Goal: Transaction & Acquisition: Download file/media

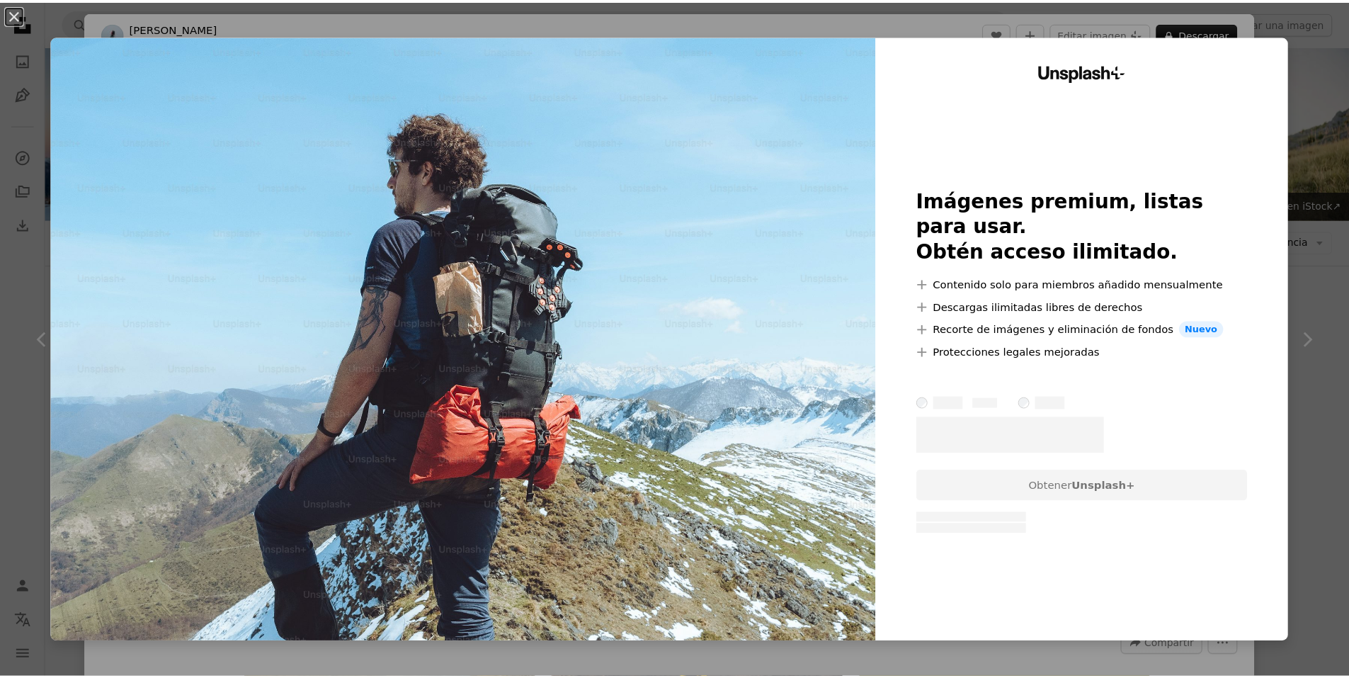
scroll to position [1417, 0]
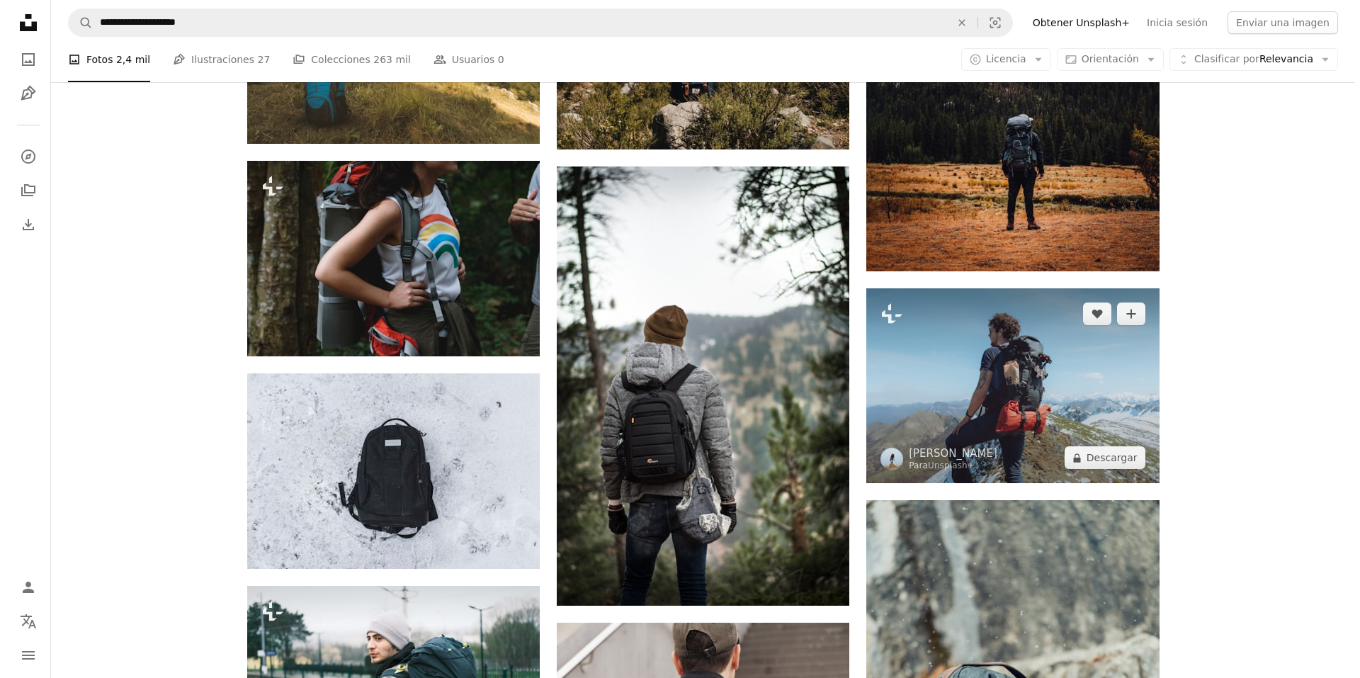
scroll to position [1204, 0]
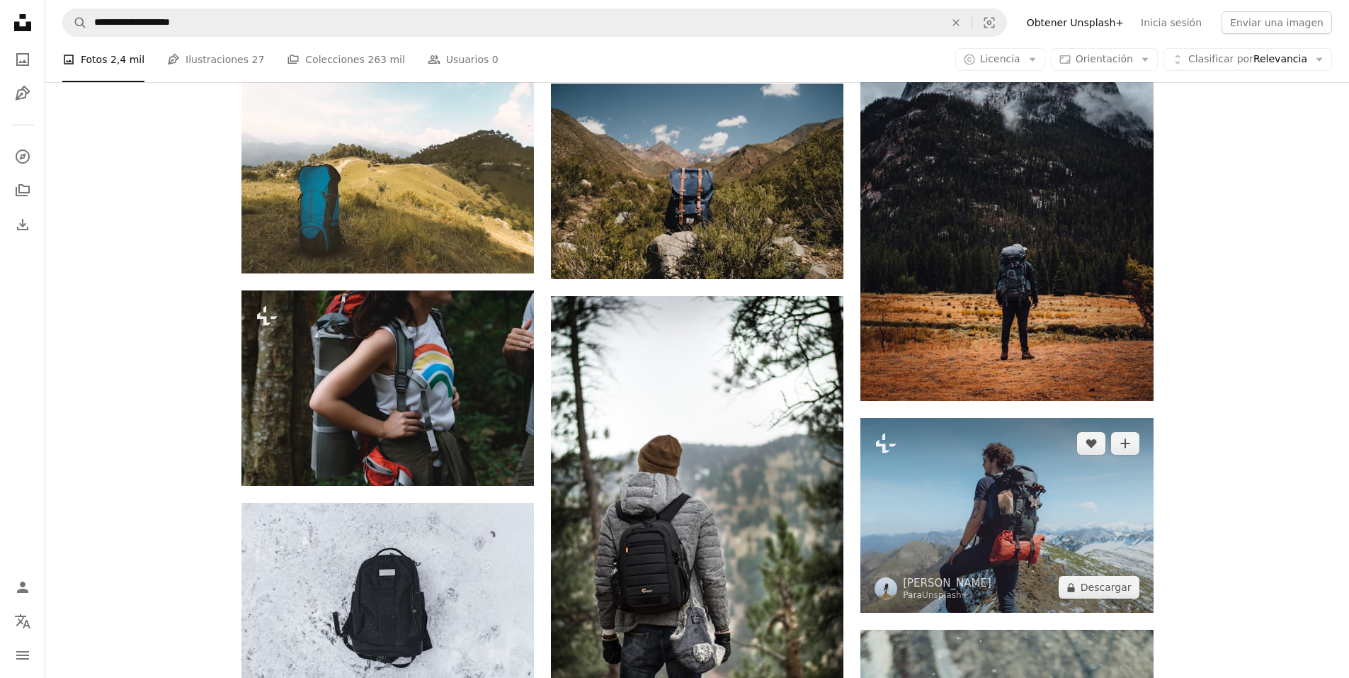
click at [1032, 516] on img at bounding box center [1007, 515] width 293 height 195
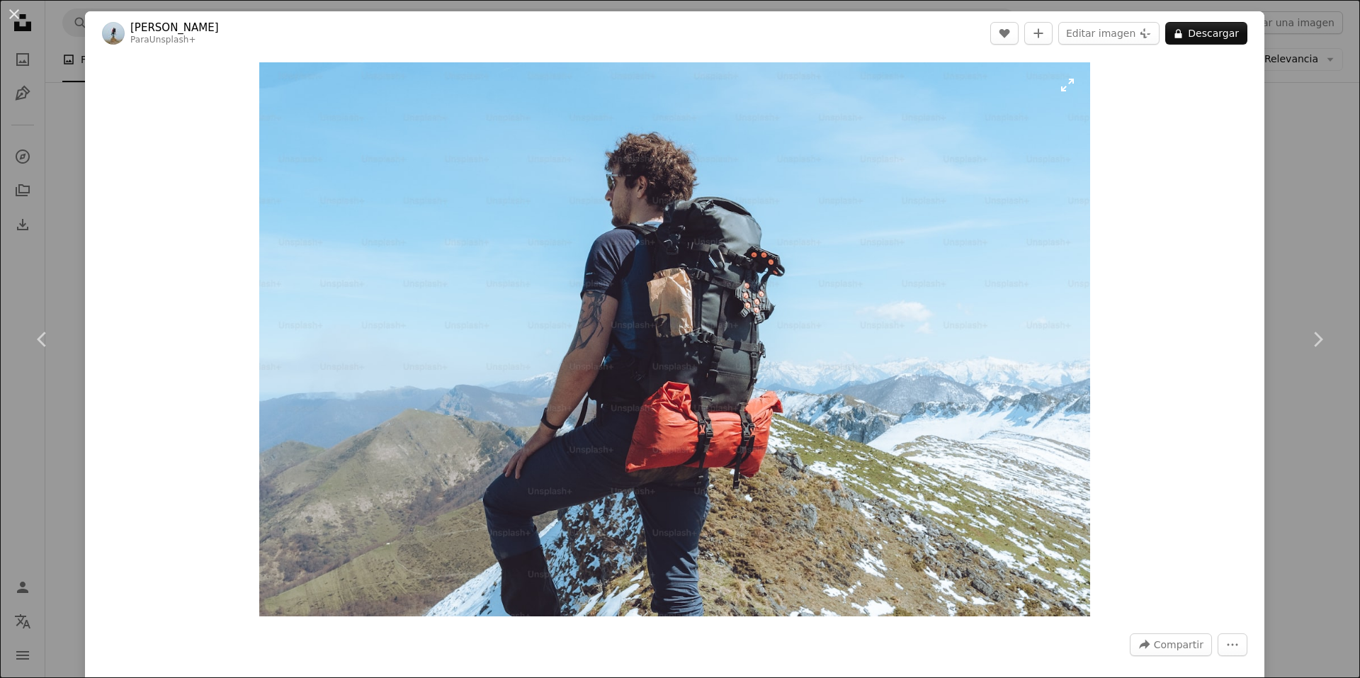
click at [581, 370] on img "Ampliar en esta imagen" at bounding box center [674, 339] width 831 height 554
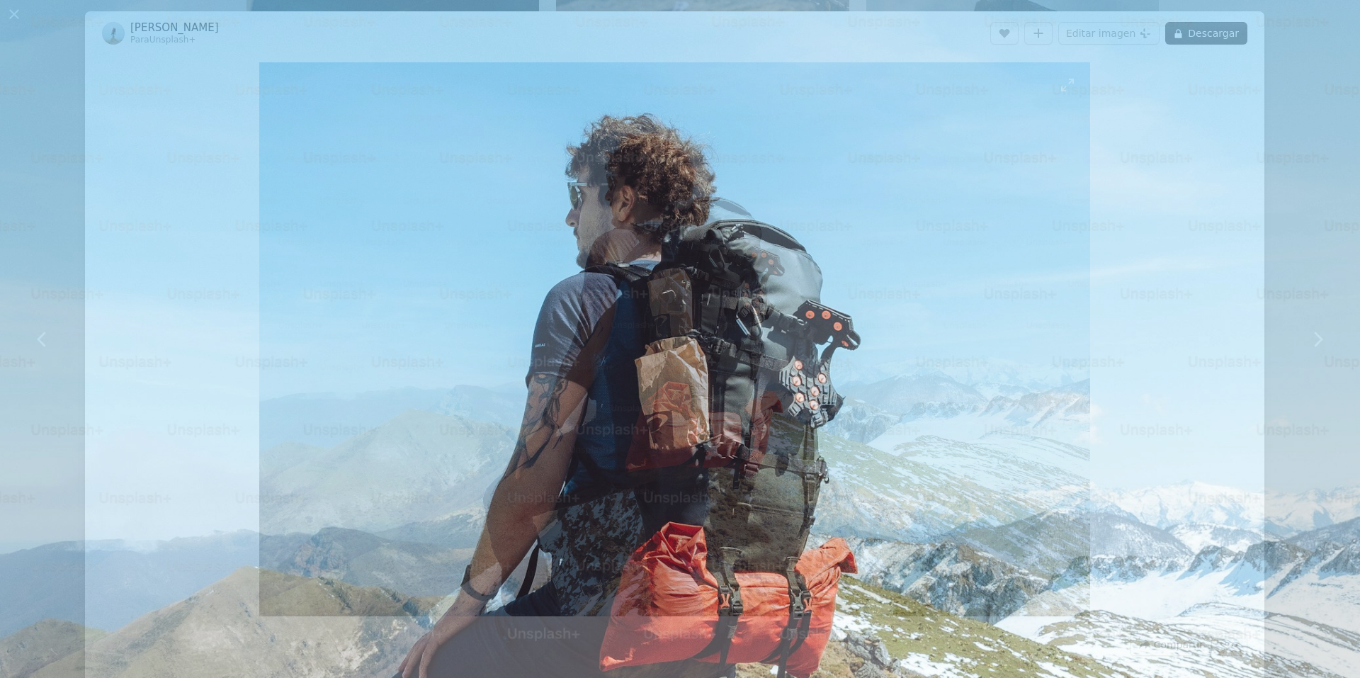
scroll to position [108, 0]
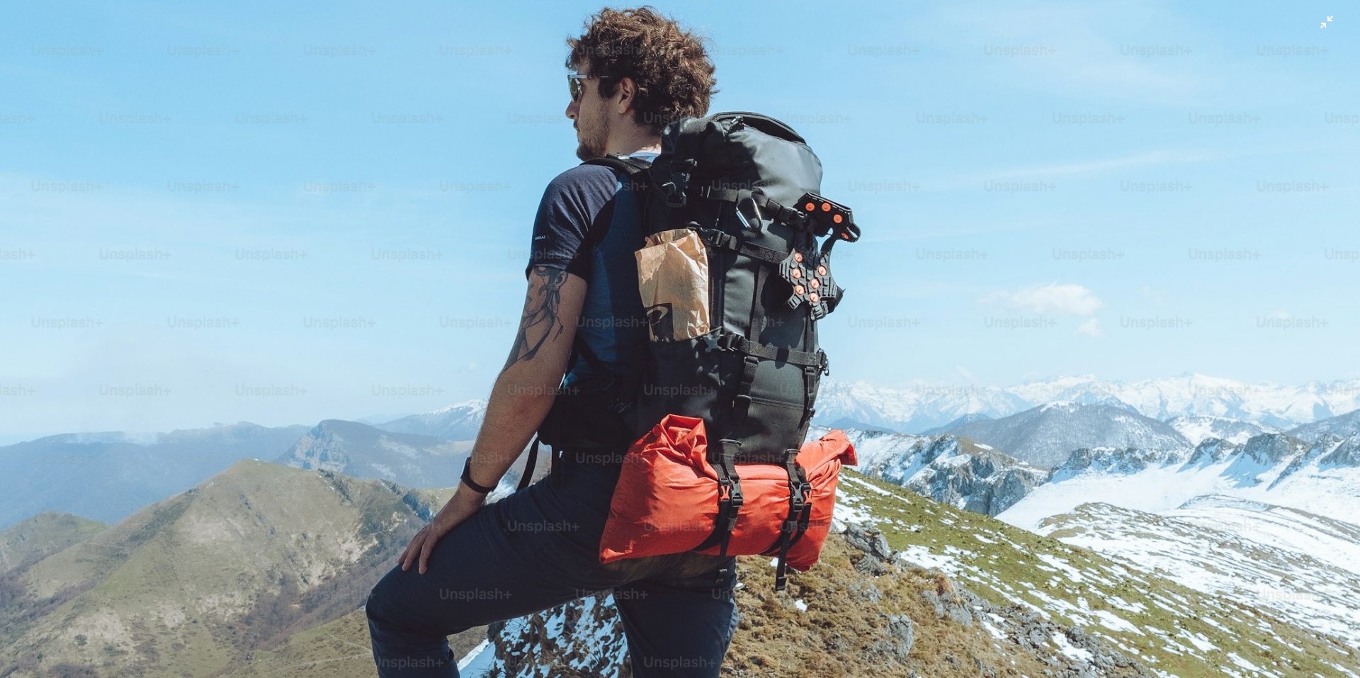
click at [523, 388] on img "Reducir el zoom en esta imagen" at bounding box center [679, 345] width 1361 height 907
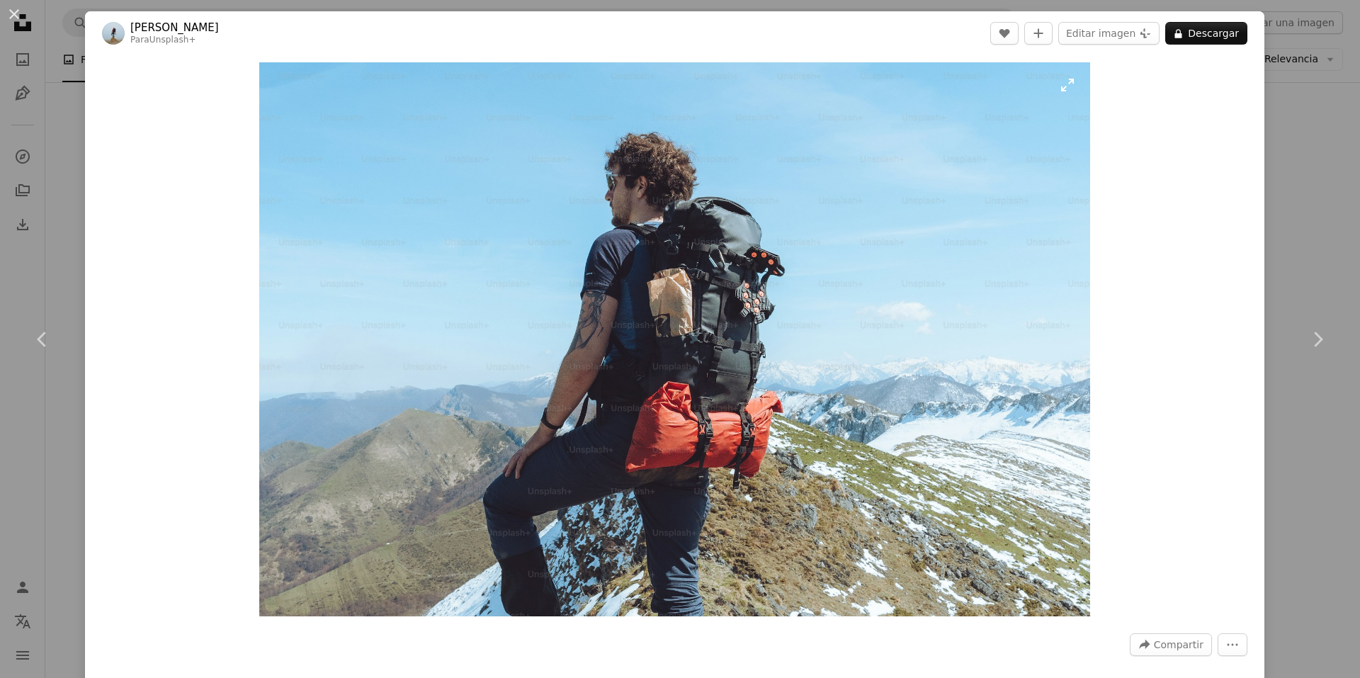
click at [379, 380] on img "Ampliar en esta imagen" at bounding box center [674, 339] width 831 height 554
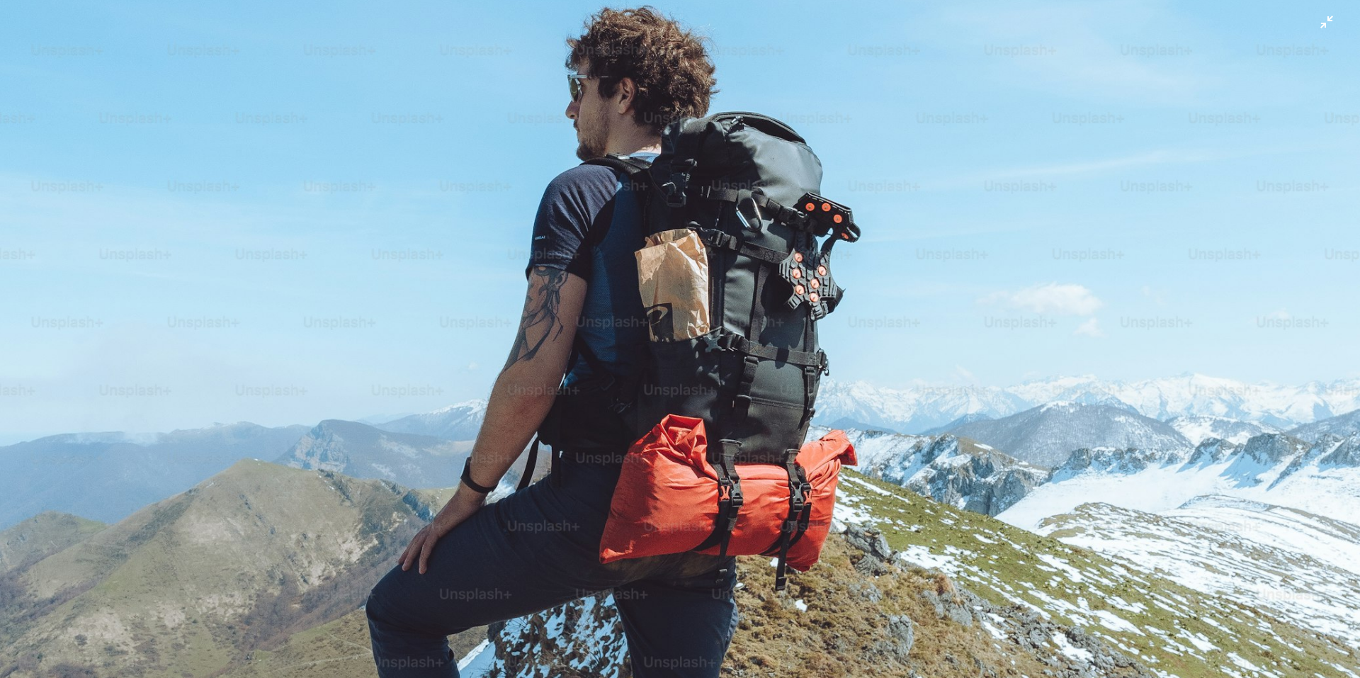
click at [810, 288] on img "Reducir el zoom en esta imagen" at bounding box center [679, 345] width 1361 height 907
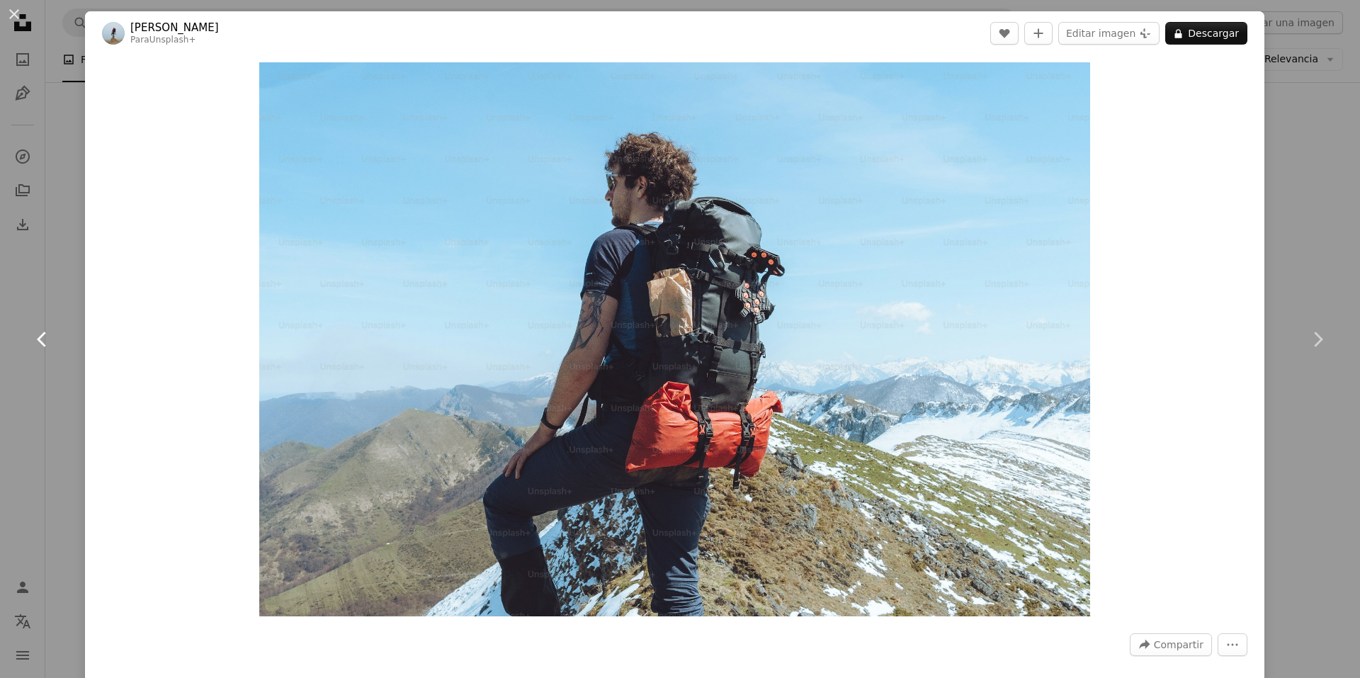
drag, startPoint x: 63, startPoint y: 395, endPoint x: 61, endPoint y: 402, distance: 7.4
click at [63, 397] on link "Chevron left" at bounding box center [42, 339] width 85 height 136
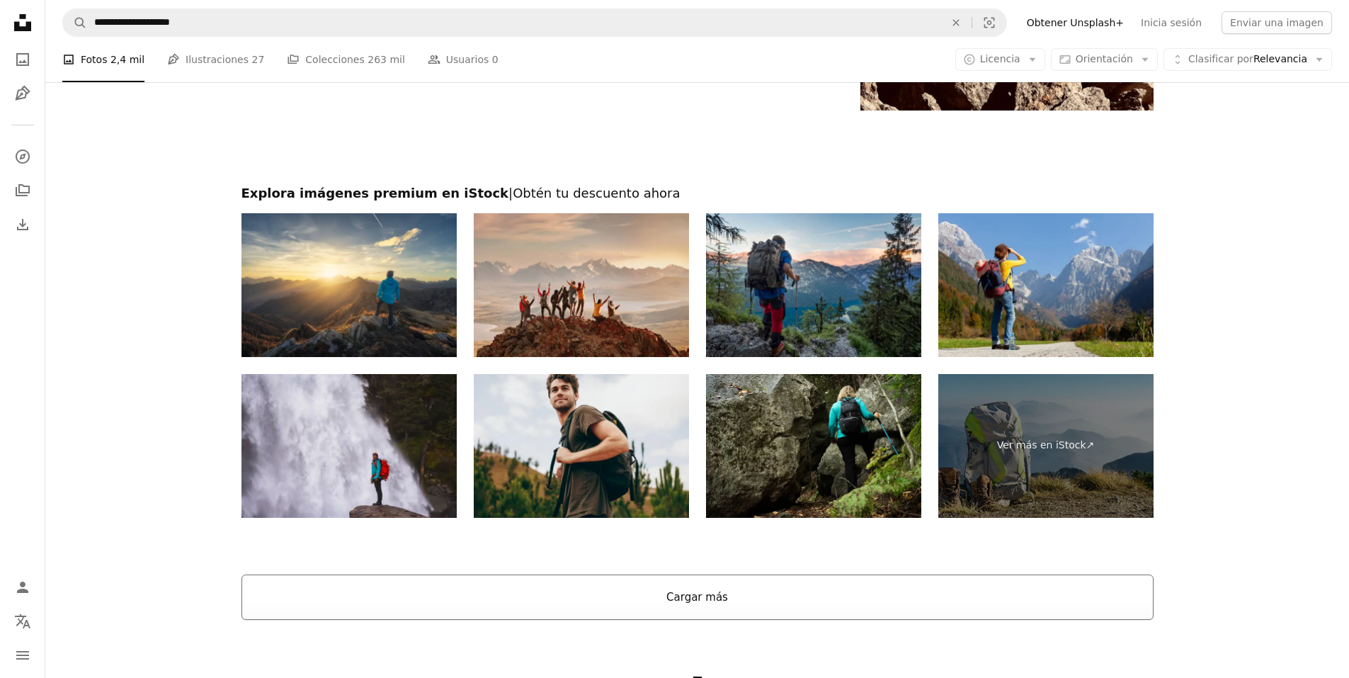
scroll to position [2904, 0]
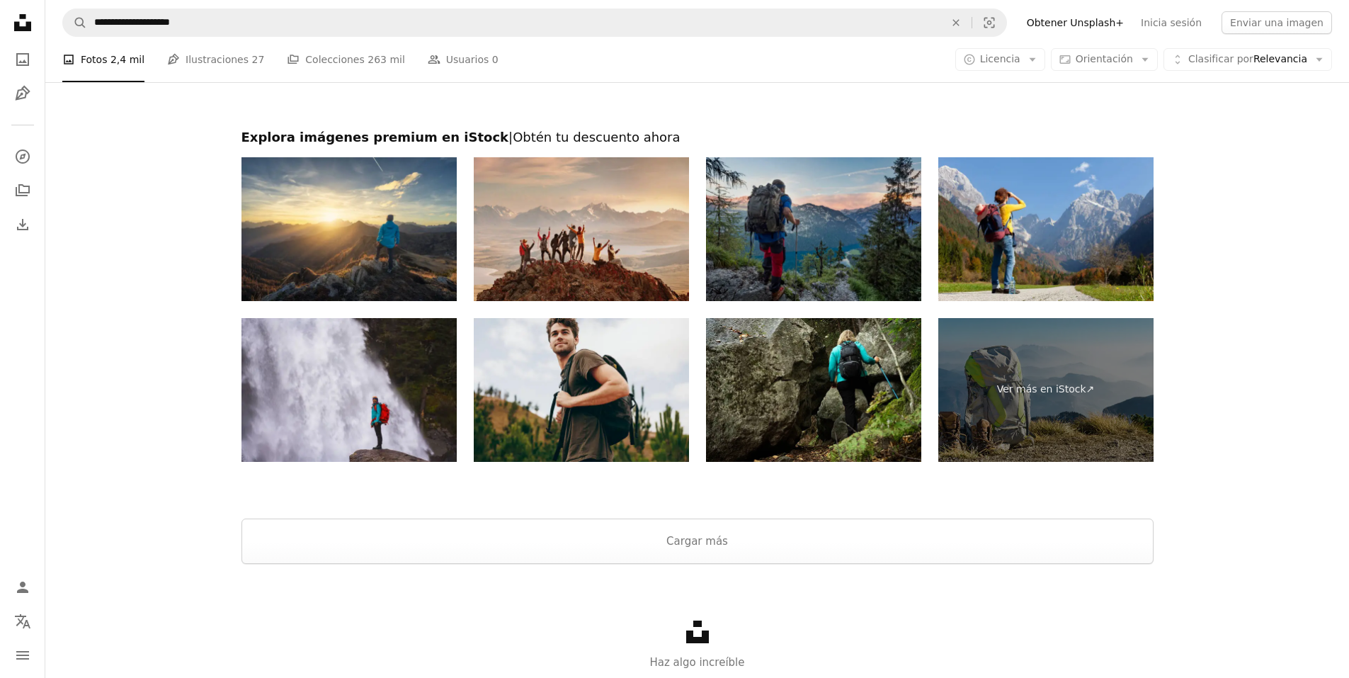
click at [847, 266] on img at bounding box center [813, 229] width 215 height 144
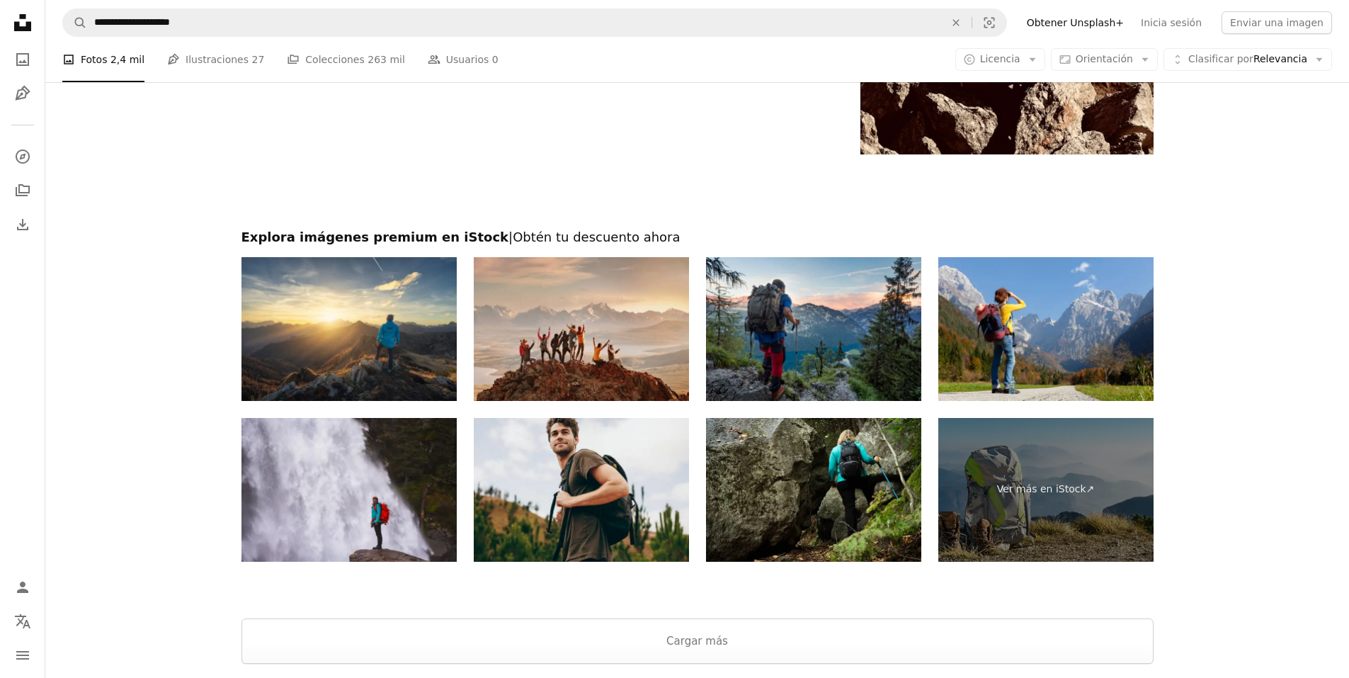
scroll to position [2953, 0]
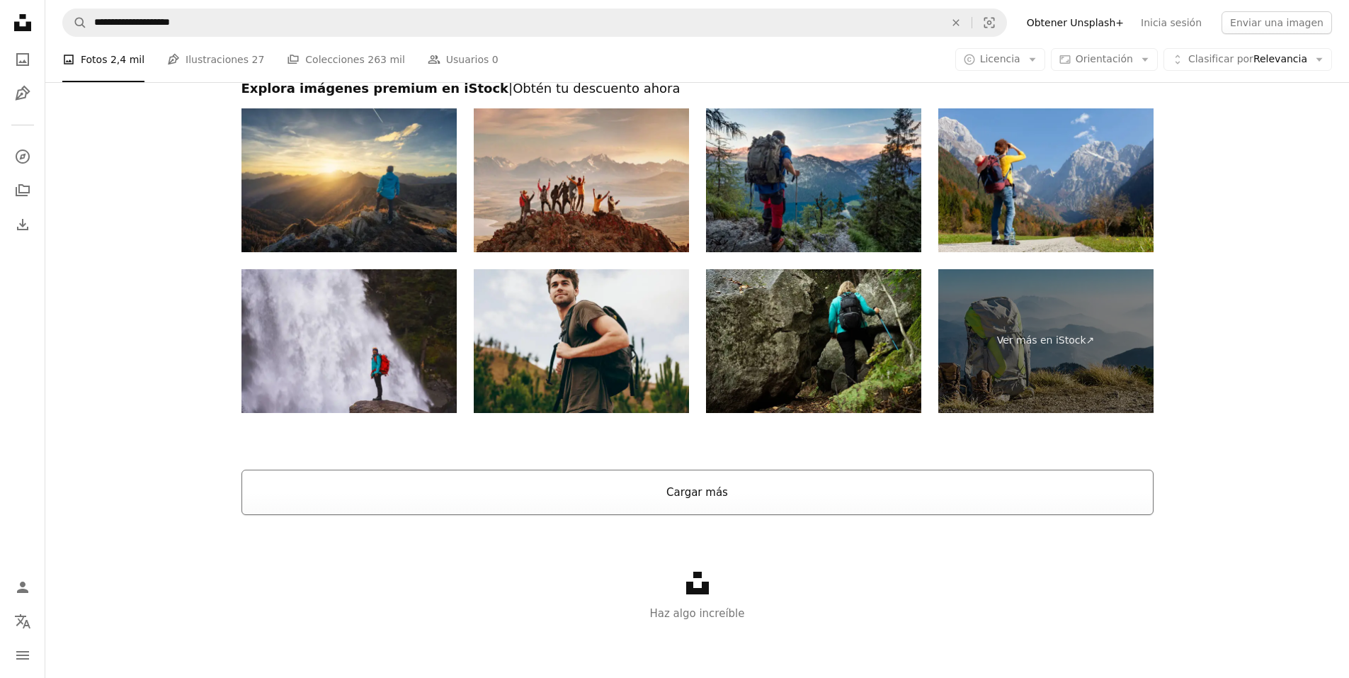
click at [774, 494] on button "Cargar más" at bounding box center [698, 492] width 912 height 45
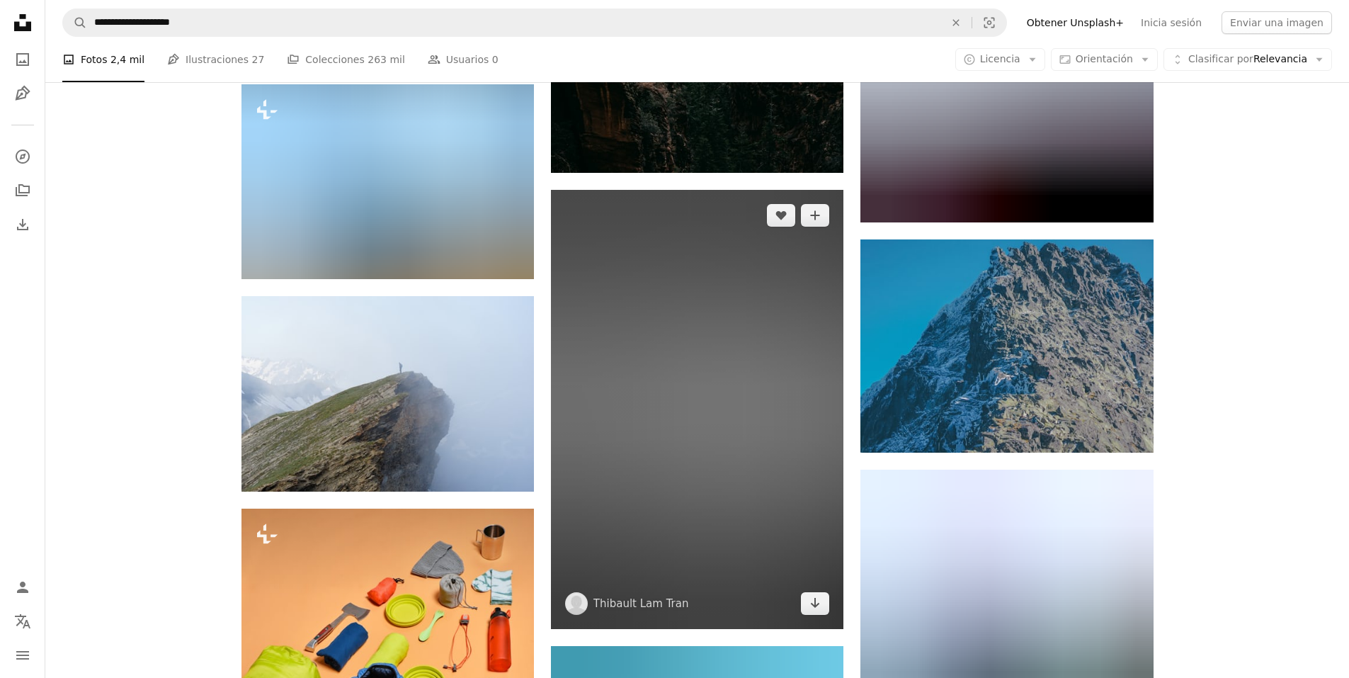
scroll to position [5645, 0]
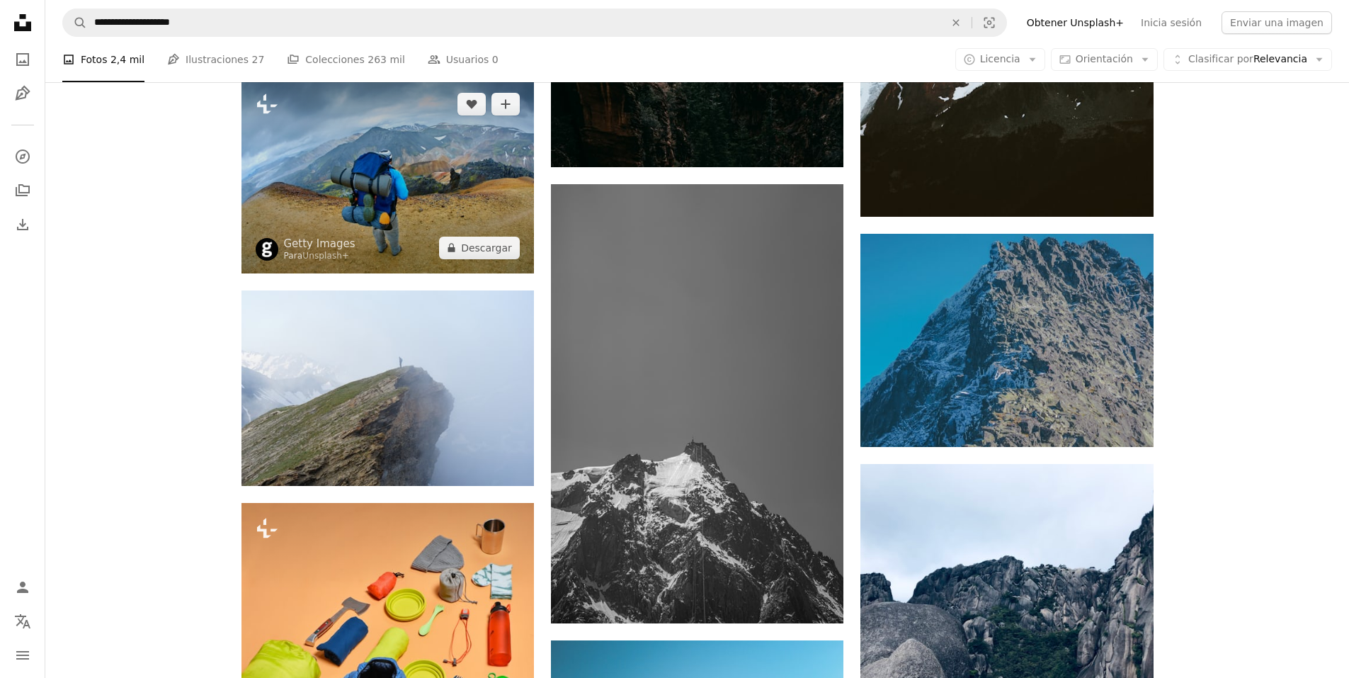
click at [489, 188] on img at bounding box center [388, 176] width 293 height 195
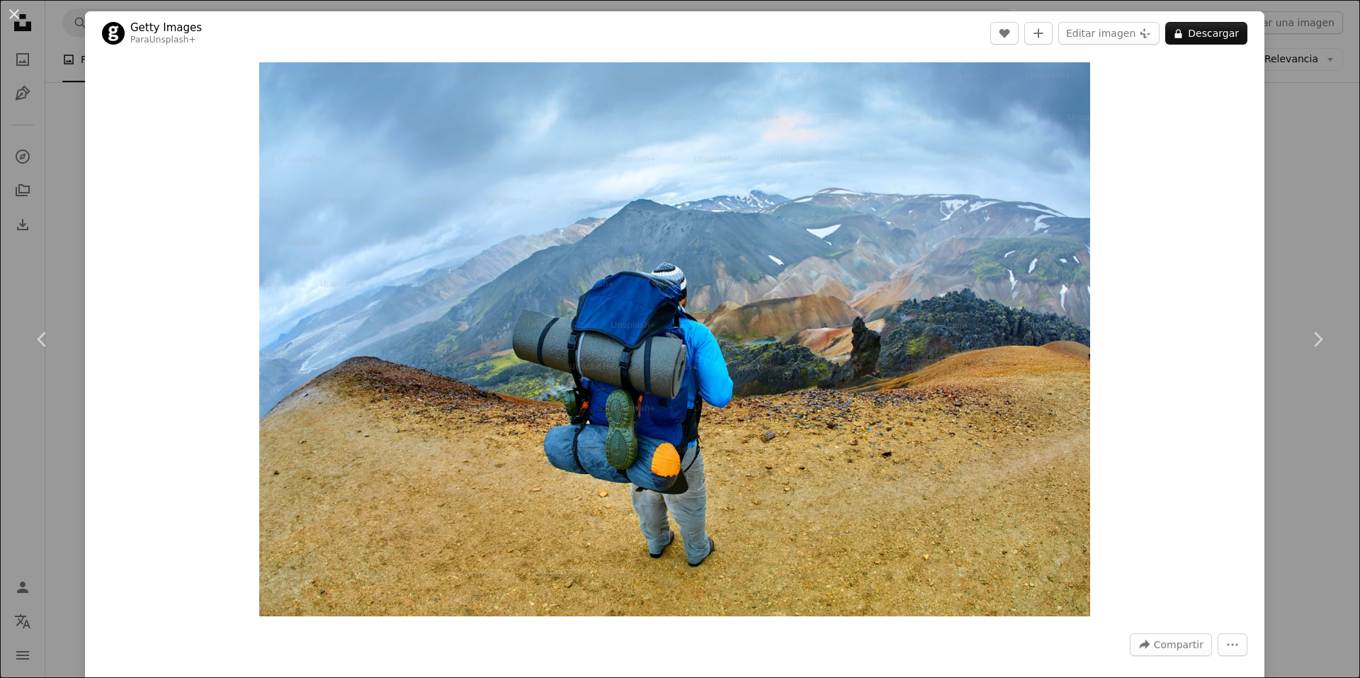
click at [1245, 249] on div "Zoom in" at bounding box center [674, 339] width 1179 height 568
click at [50, 350] on icon "Chevron left" at bounding box center [42, 339] width 23 height 23
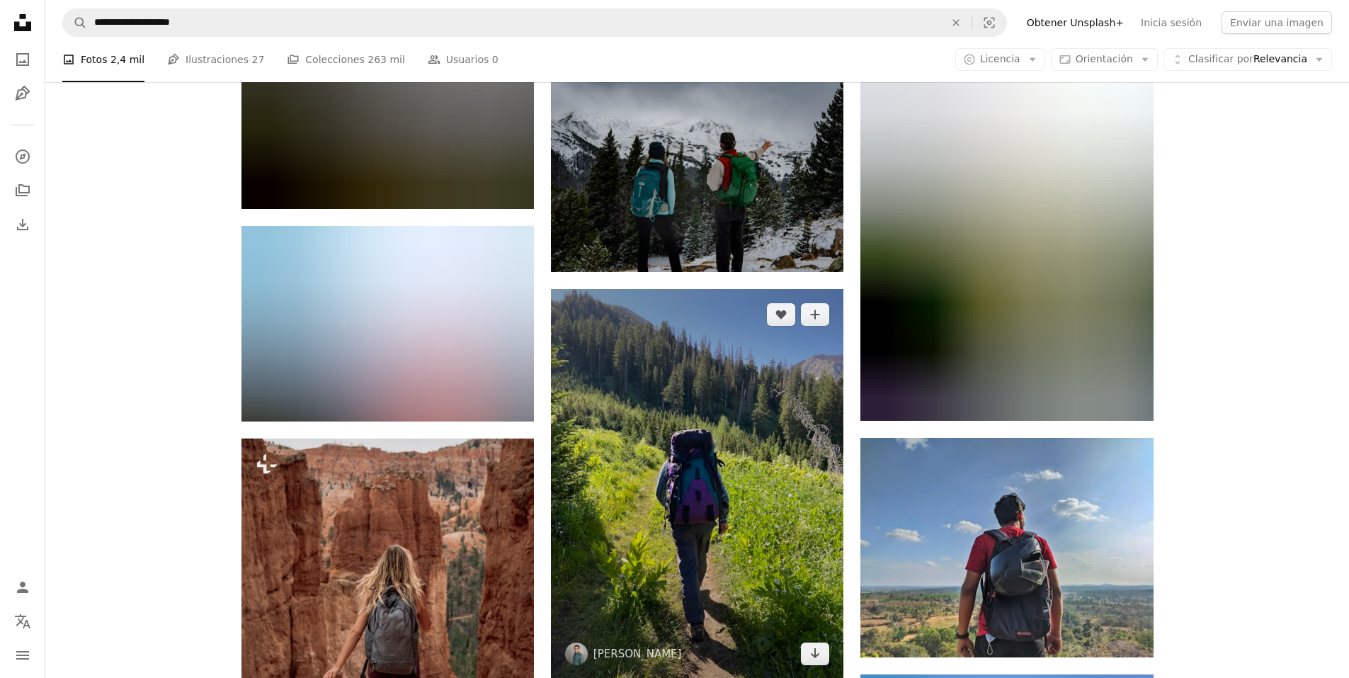
scroll to position [15987, 0]
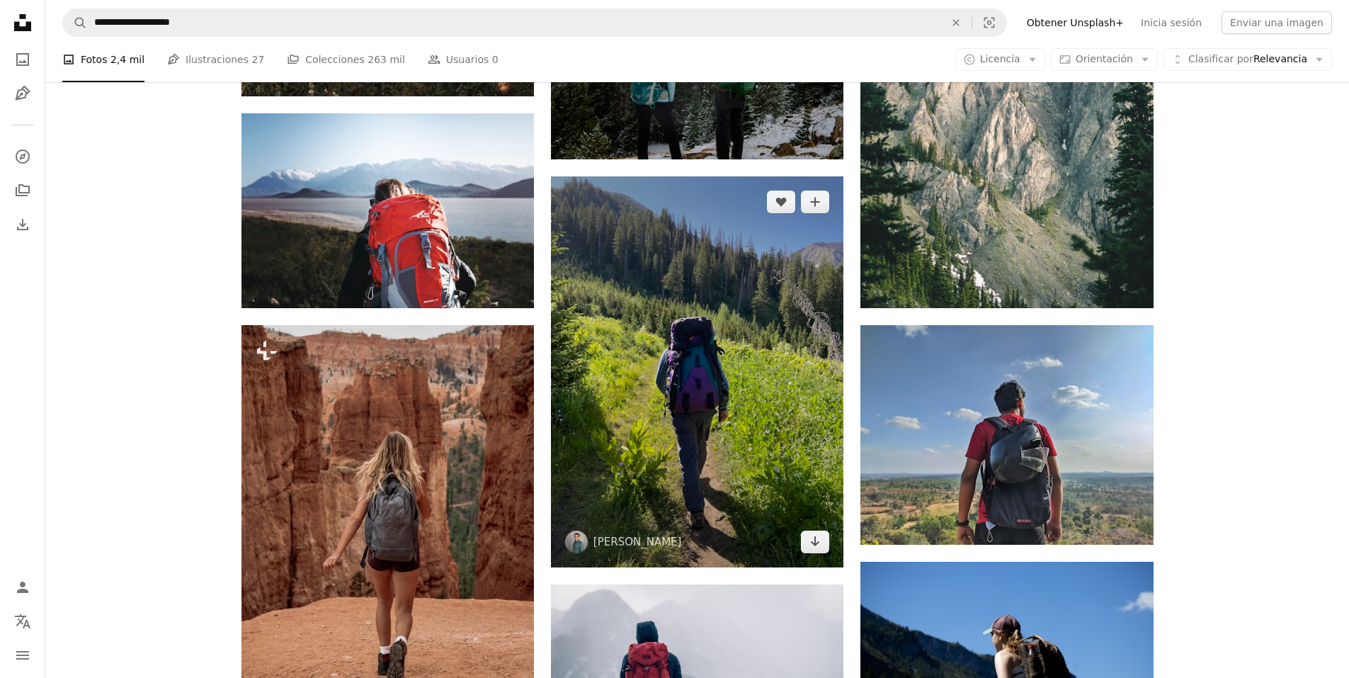
click at [673, 427] on img at bounding box center [697, 371] width 293 height 390
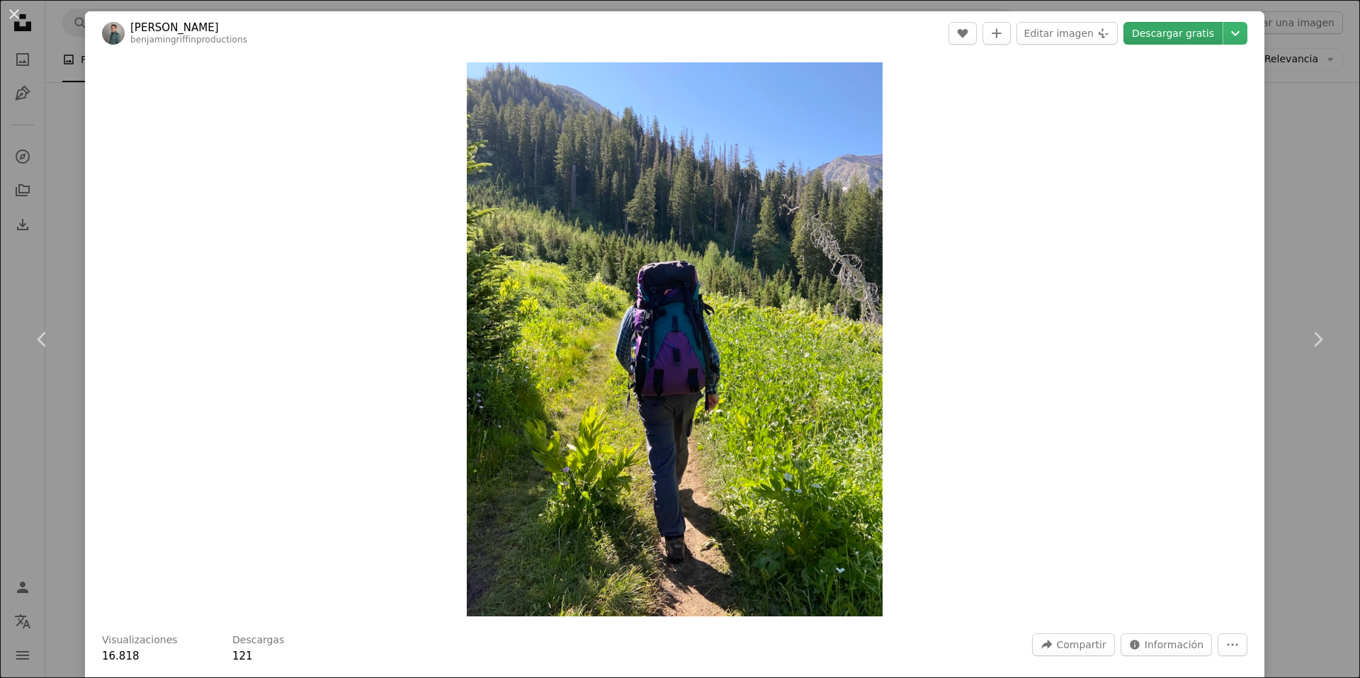
click at [1155, 36] on link "Descargar gratis" at bounding box center [1172, 33] width 99 height 23
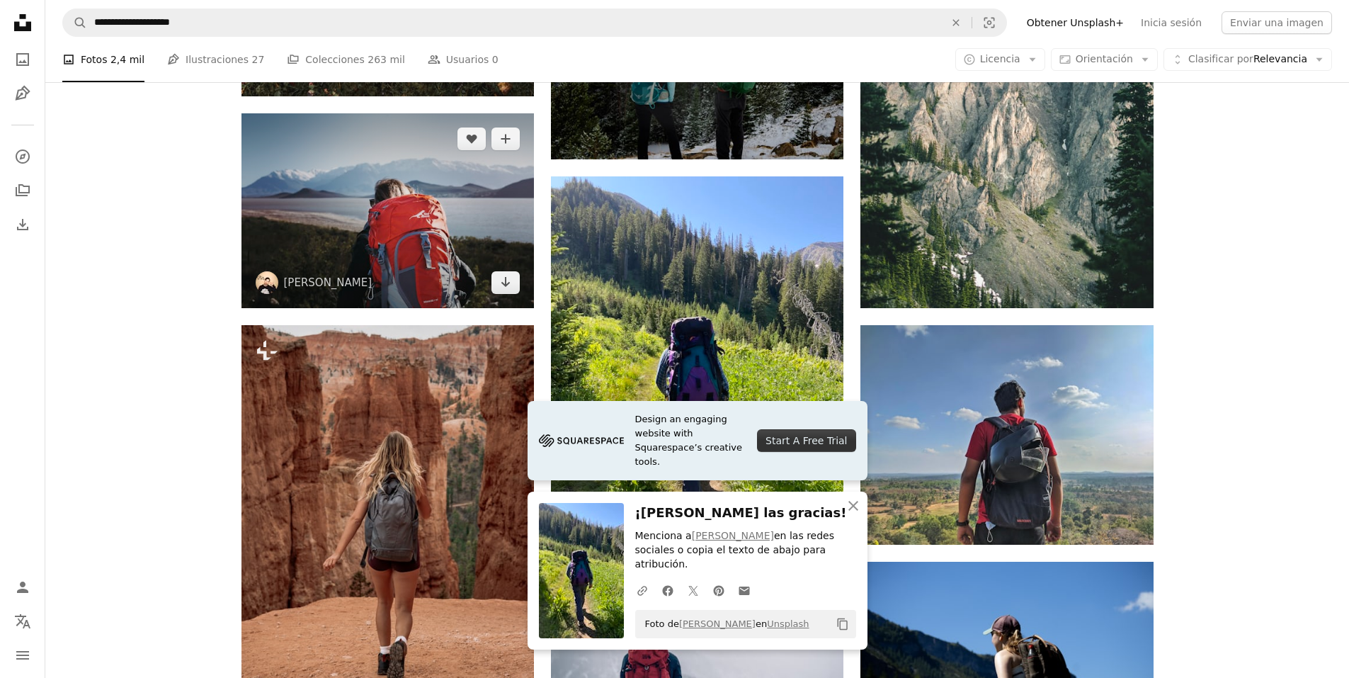
click at [361, 251] on img at bounding box center [388, 210] width 293 height 195
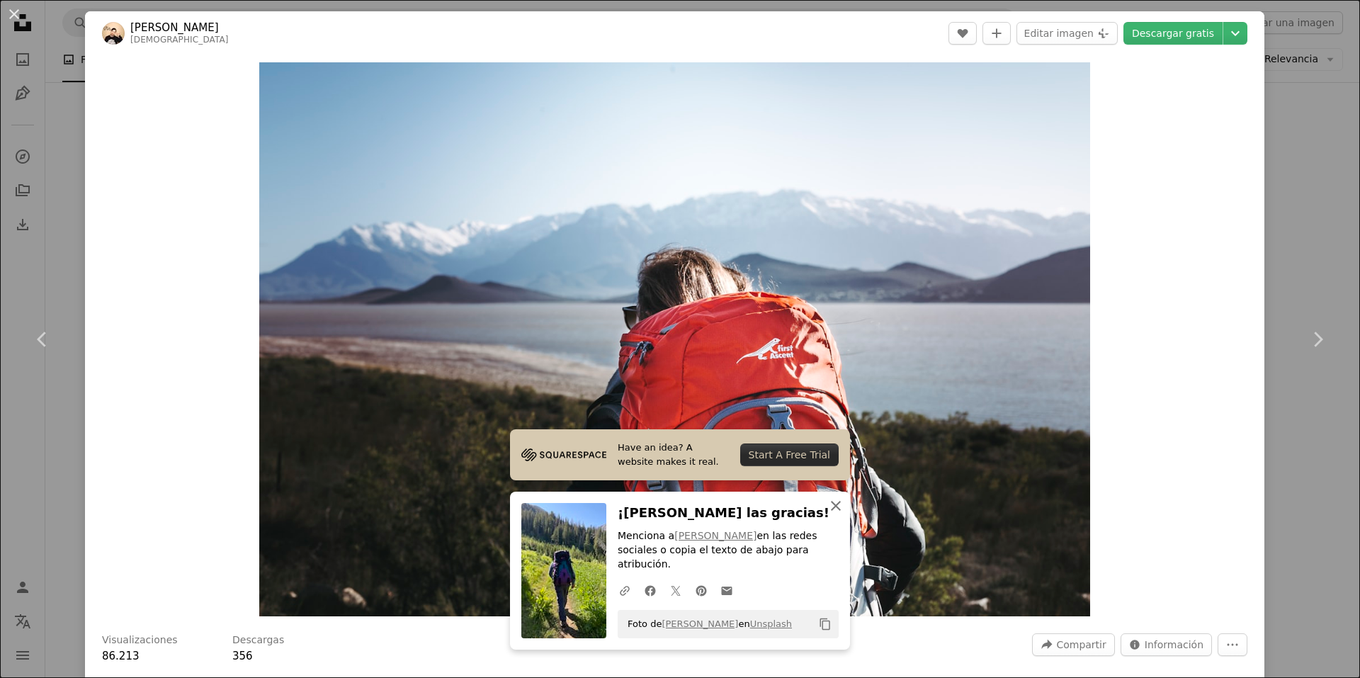
click at [828, 514] on icon "An X shape" at bounding box center [835, 505] width 17 height 17
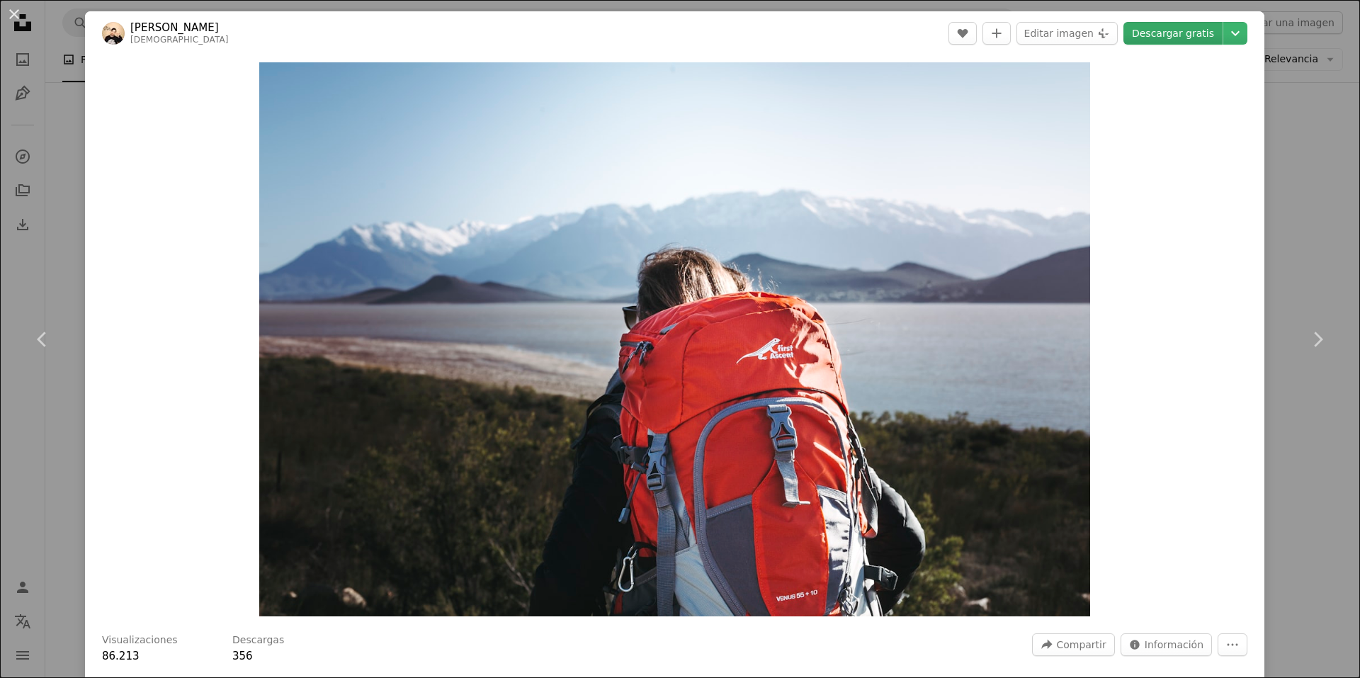
click at [1184, 32] on link "Descargar gratis" at bounding box center [1172, 33] width 99 height 23
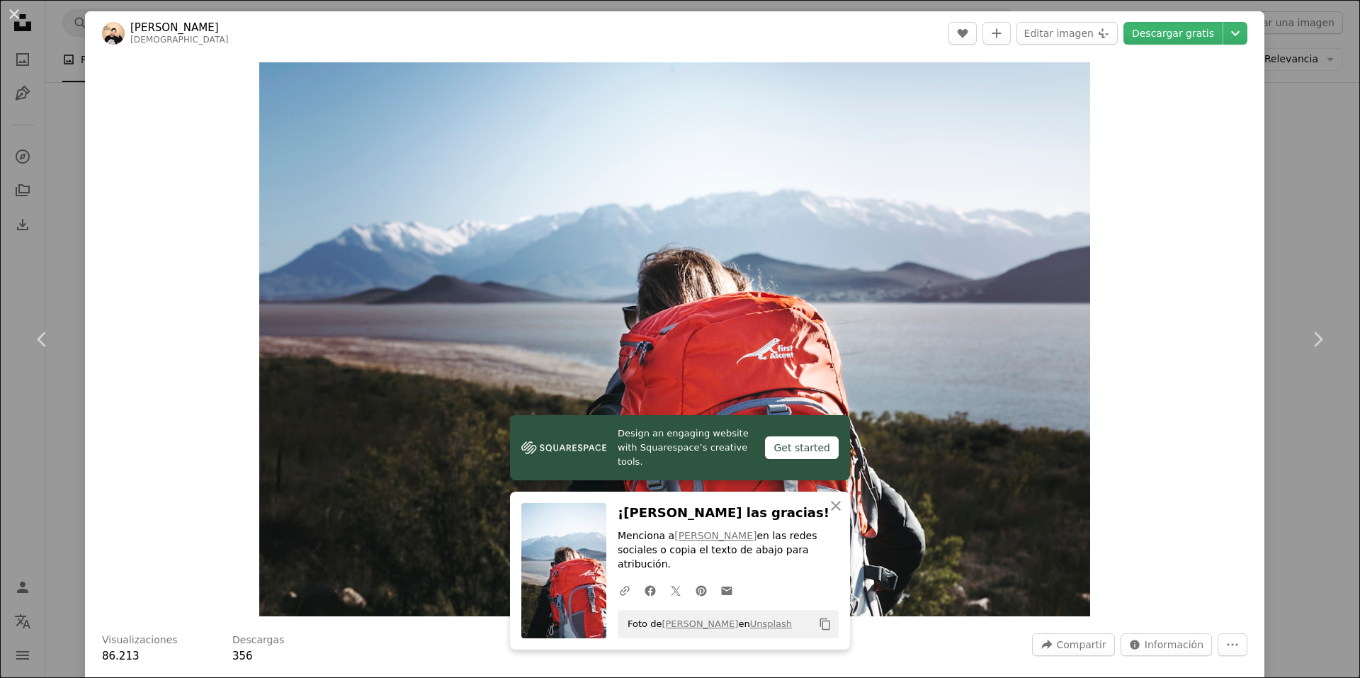
click at [1296, 159] on div "An X shape Chevron left Chevron right Design an engaging website with Squarespa…" at bounding box center [680, 339] width 1360 height 678
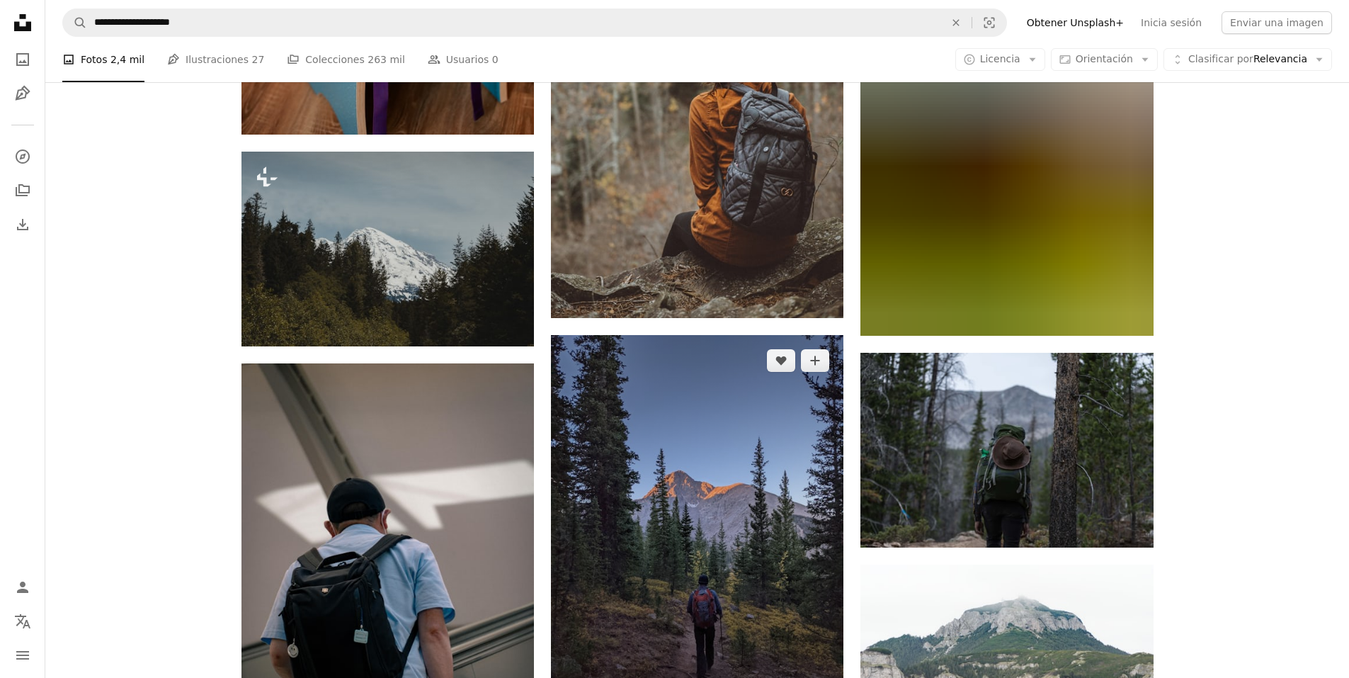
scroll to position [20378, 0]
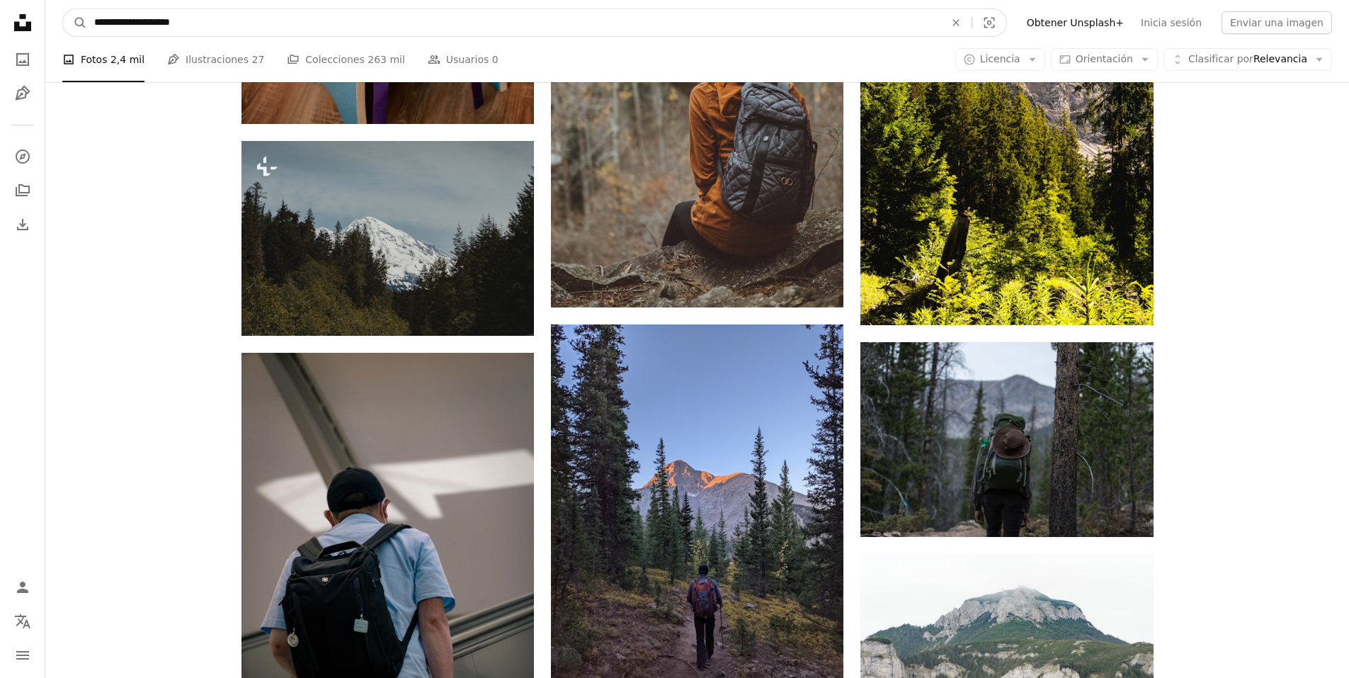
click at [196, 21] on input "**********" at bounding box center [514, 22] width 854 height 27
drag, startPoint x: 155, startPoint y: 26, endPoint x: 37, endPoint y: 14, distance: 118.8
click at [51, 14] on nav "**********" at bounding box center [697, 22] width 1304 height 45
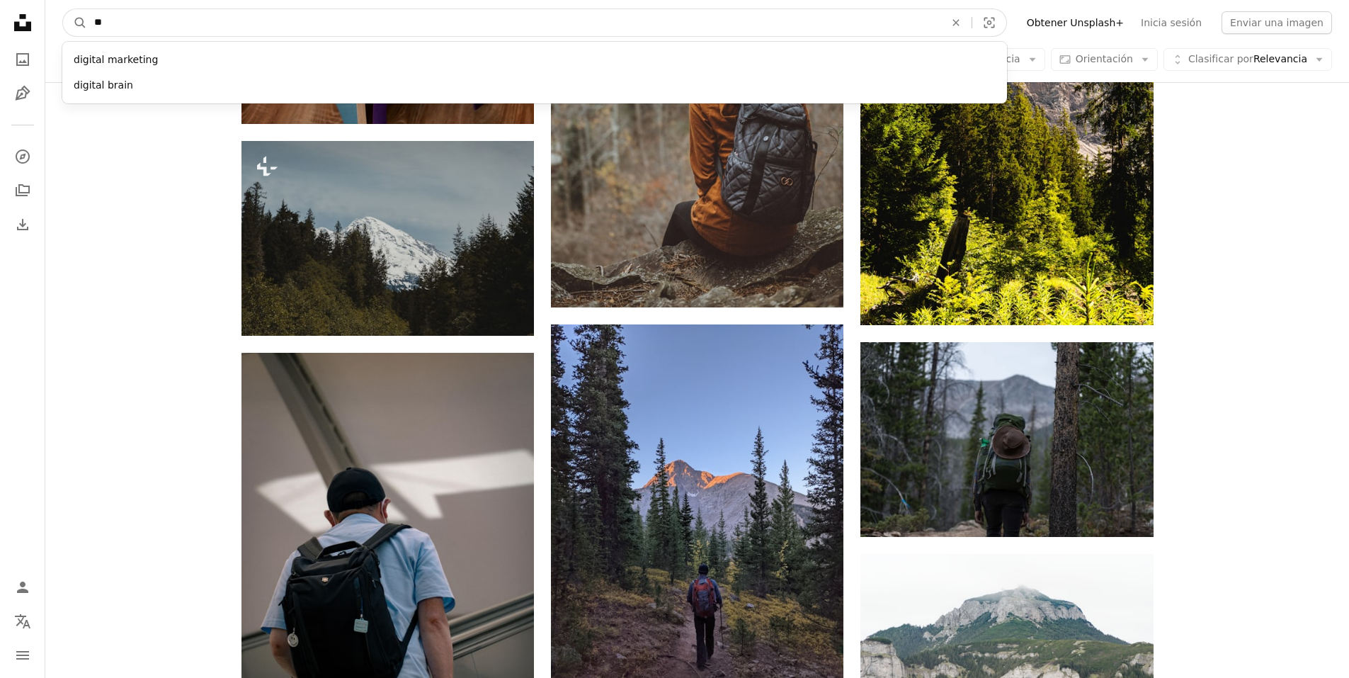
type input "*"
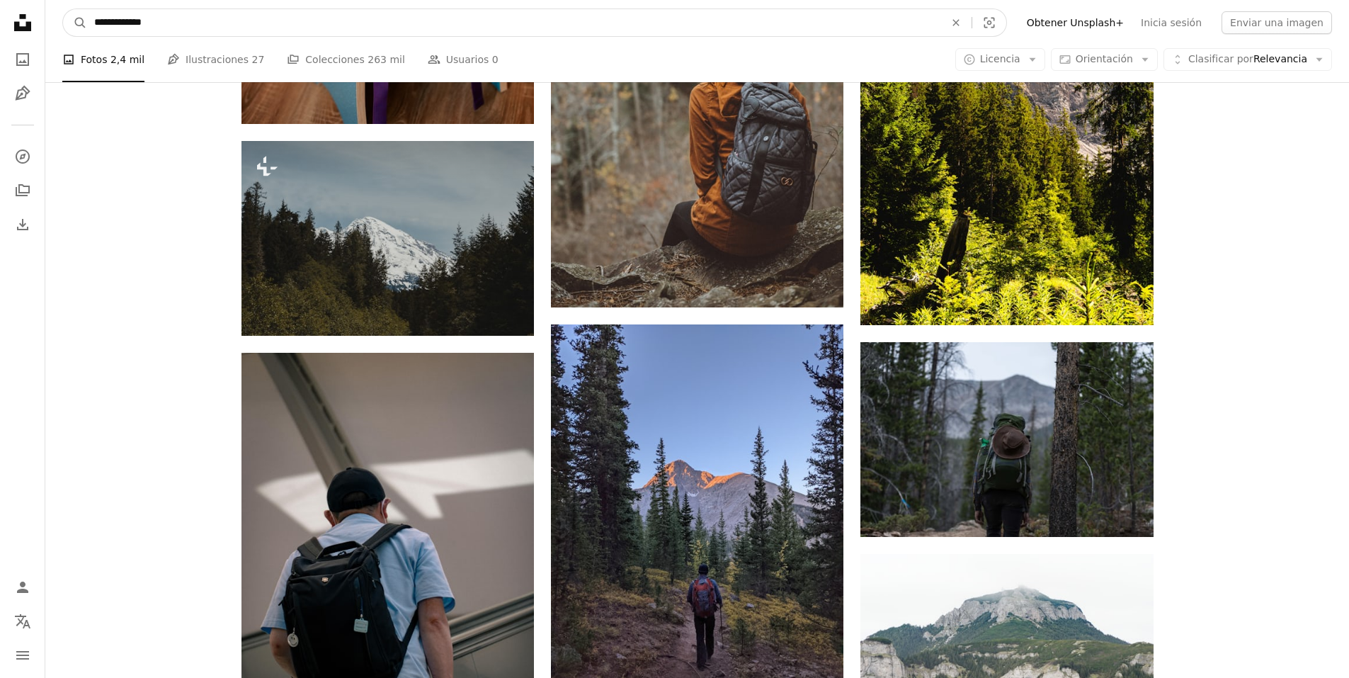
type input "**********"
click button "A magnifying glass" at bounding box center [75, 22] width 24 height 27
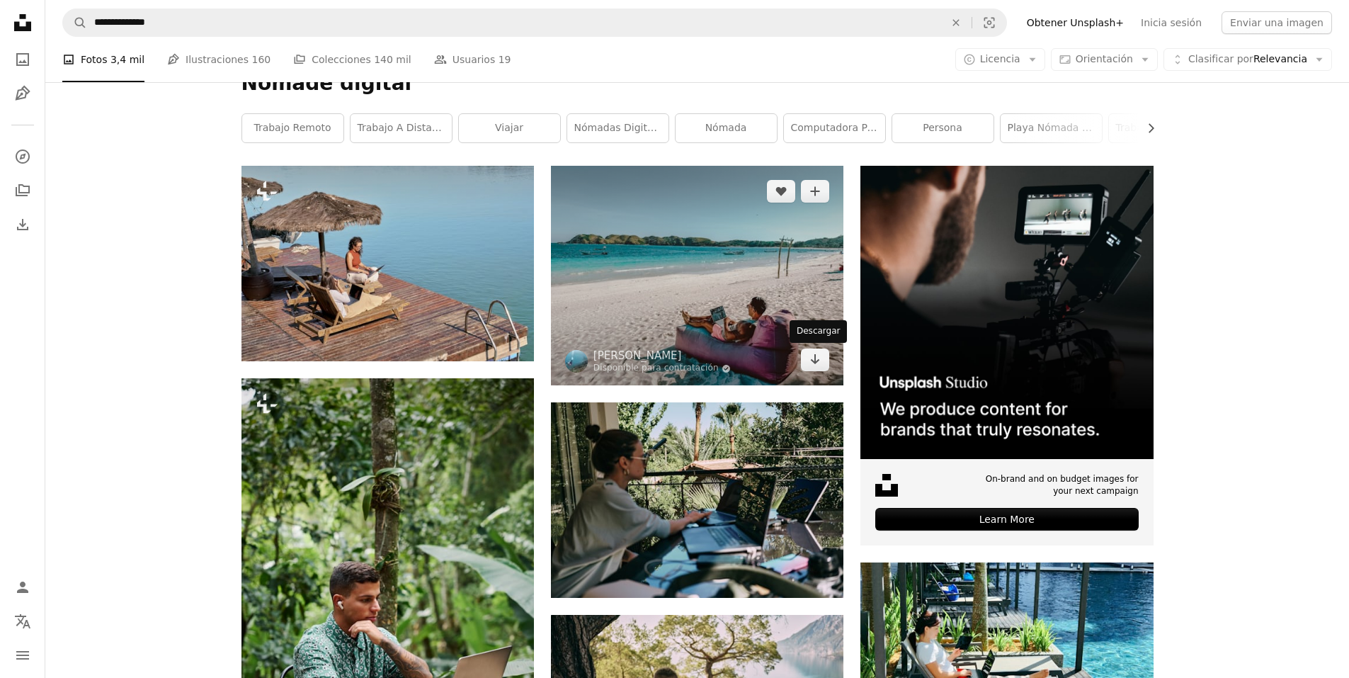
scroll to position [283, 0]
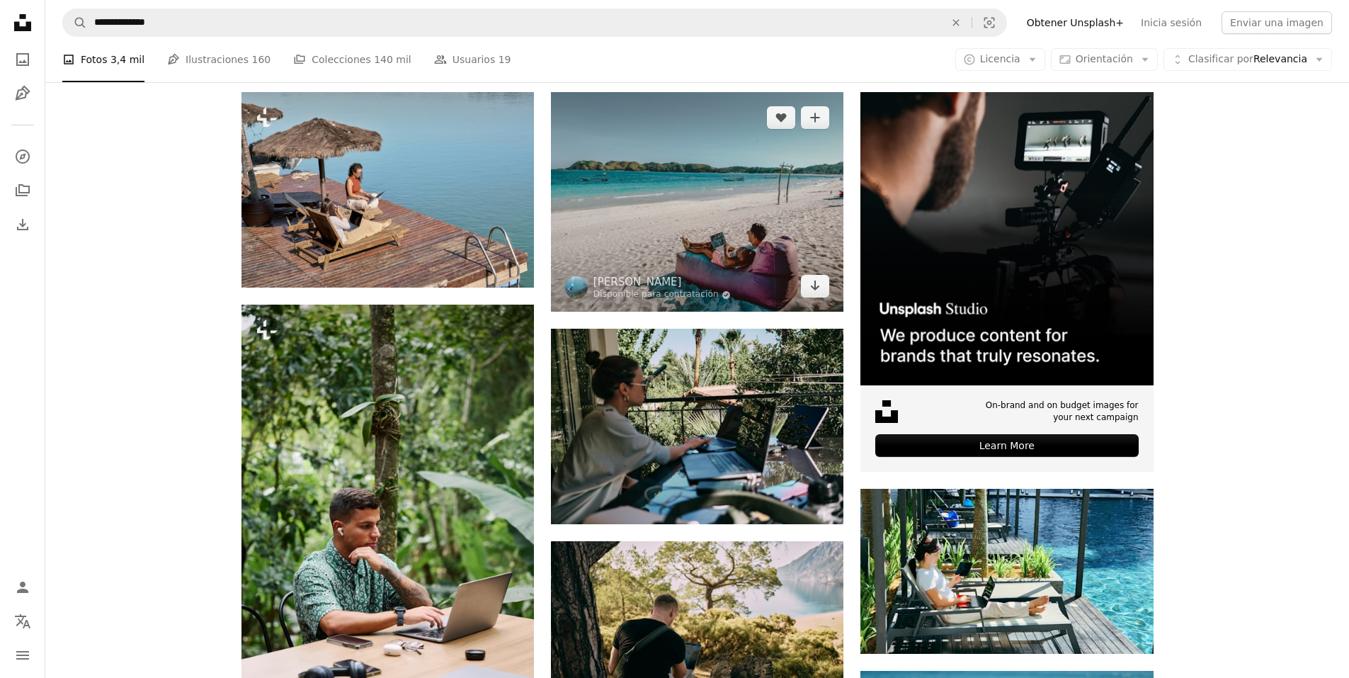
click at [724, 208] on img at bounding box center [697, 202] width 293 height 220
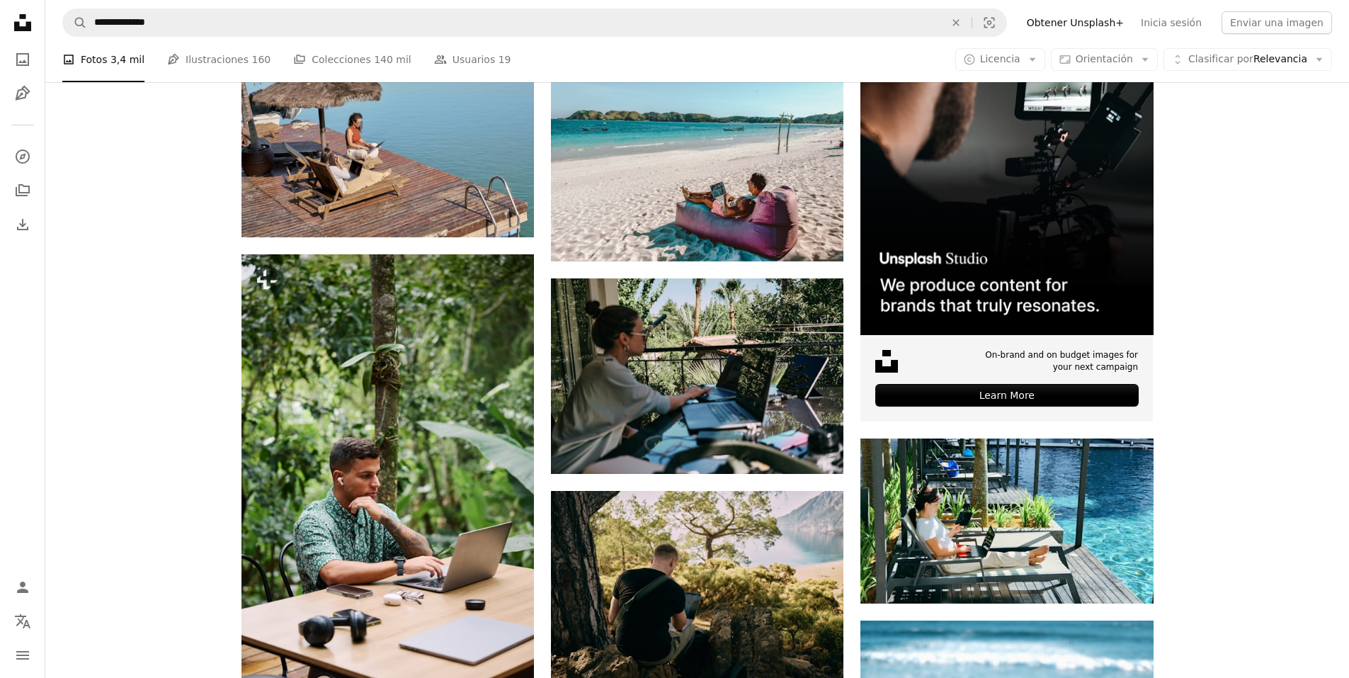
scroll to position [496, 0]
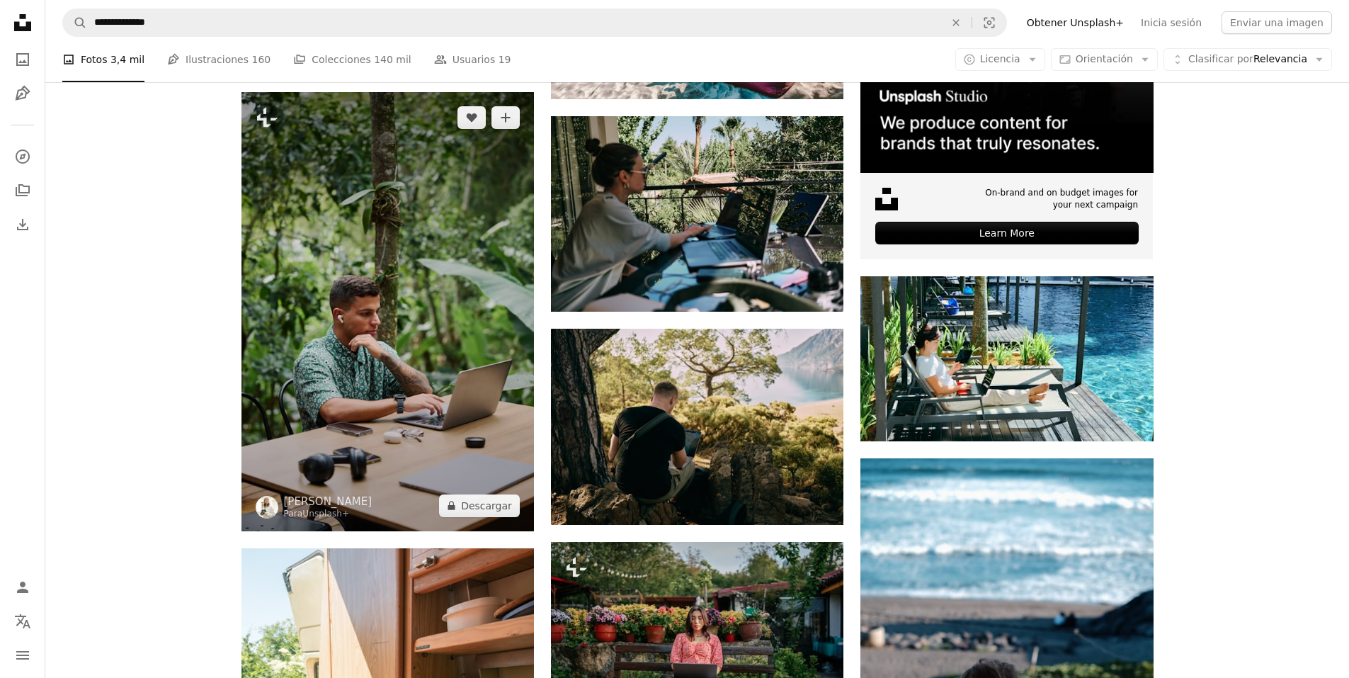
click at [466, 395] on img at bounding box center [388, 311] width 293 height 439
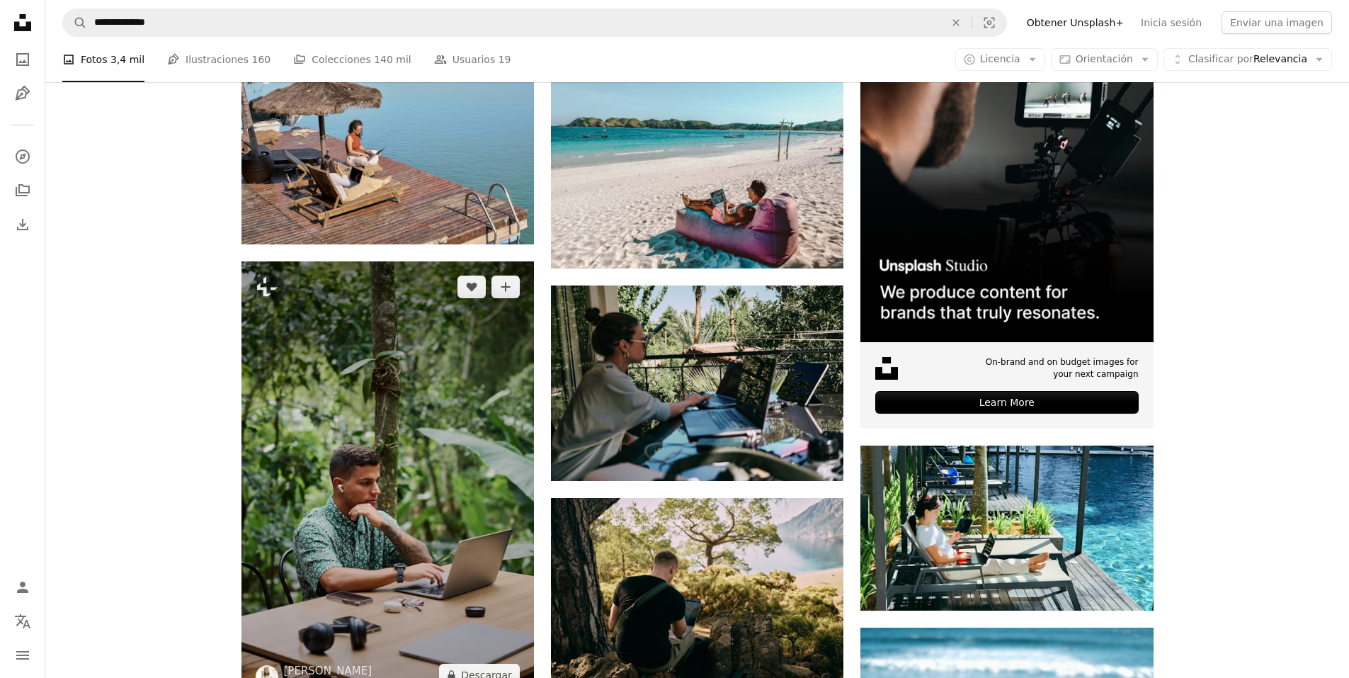
scroll to position [283, 0]
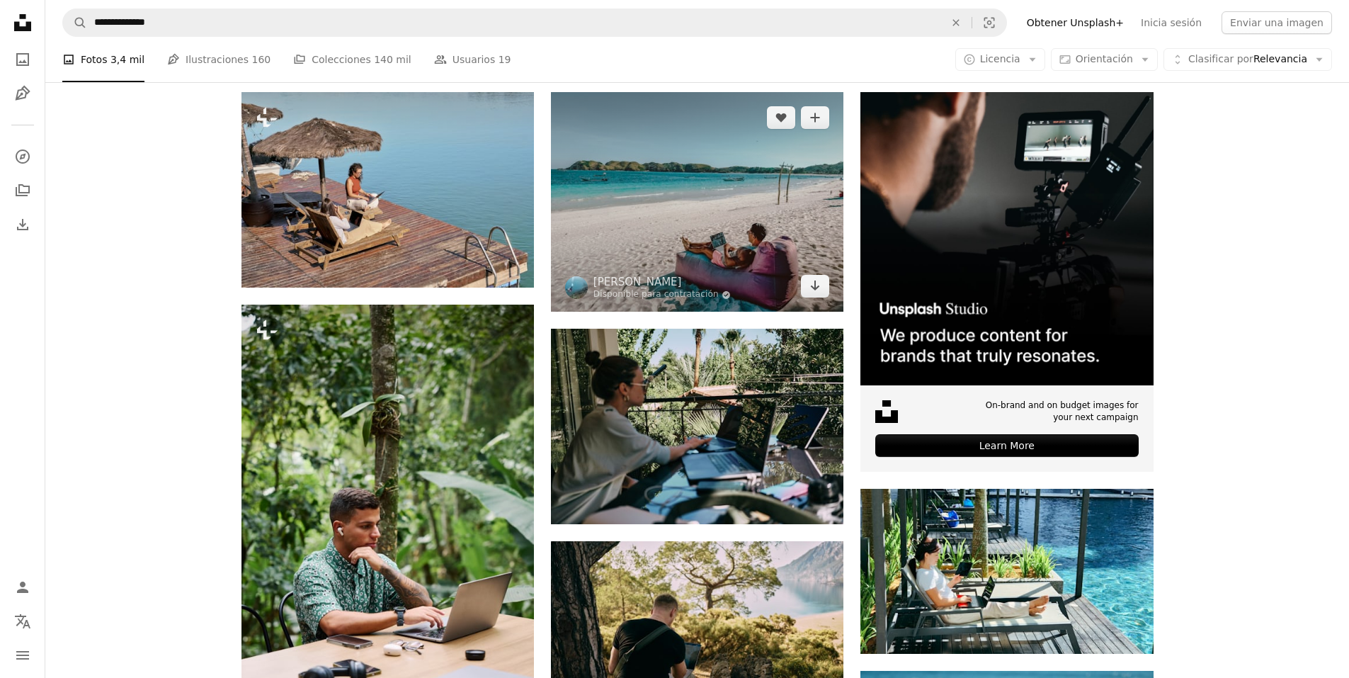
click at [642, 198] on img at bounding box center [697, 202] width 293 height 220
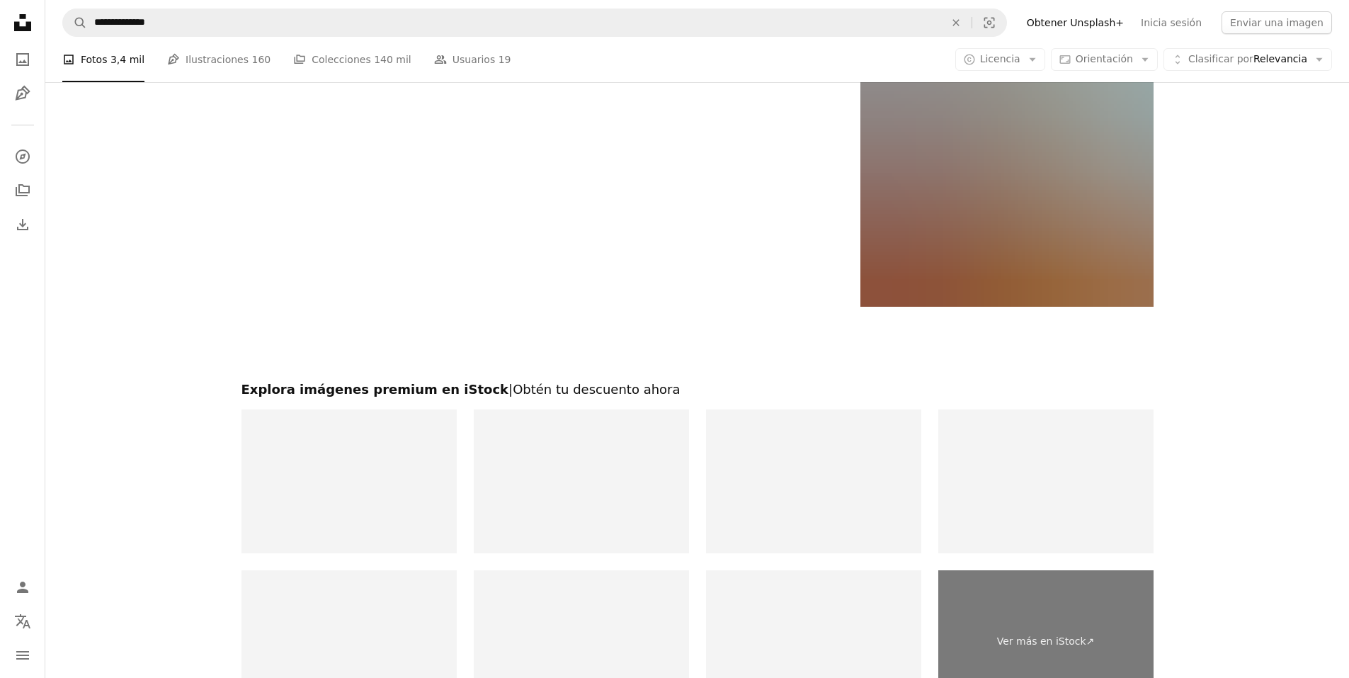
scroll to position [2621, 0]
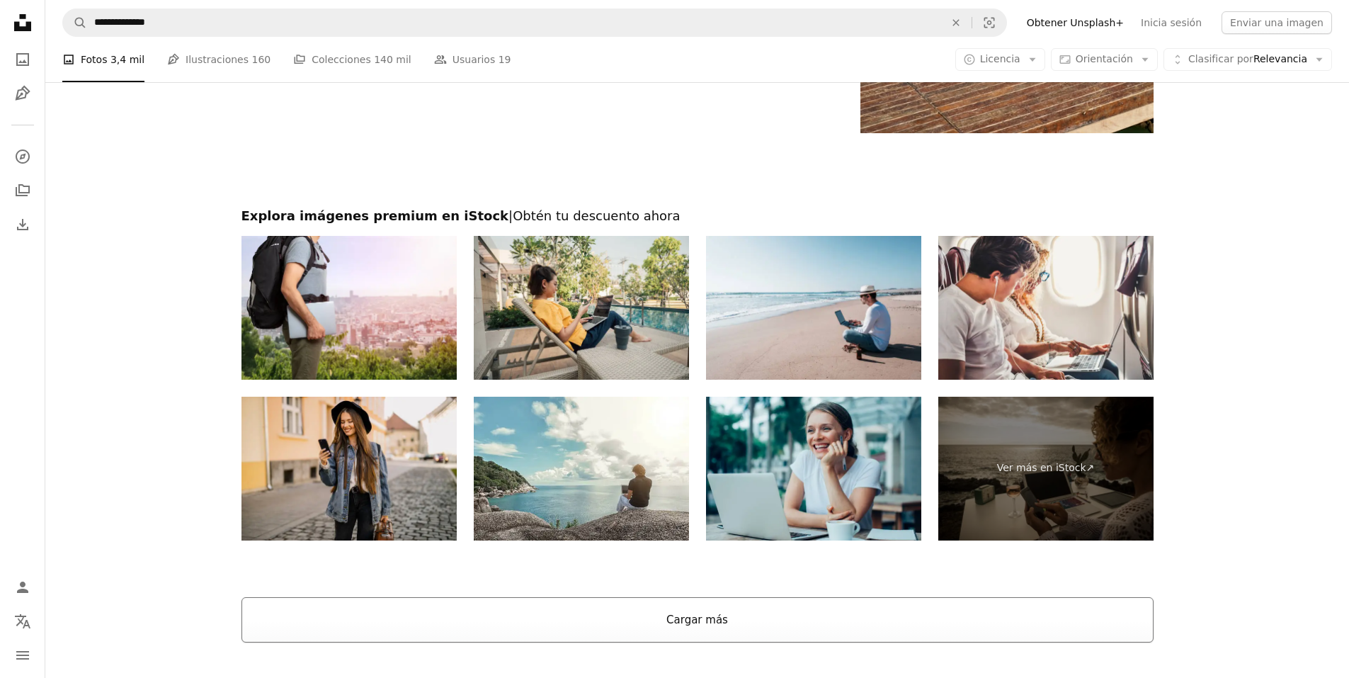
click at [730, 622] on button "Cargar más" at bounding box center [698, 619] width 912 height 45
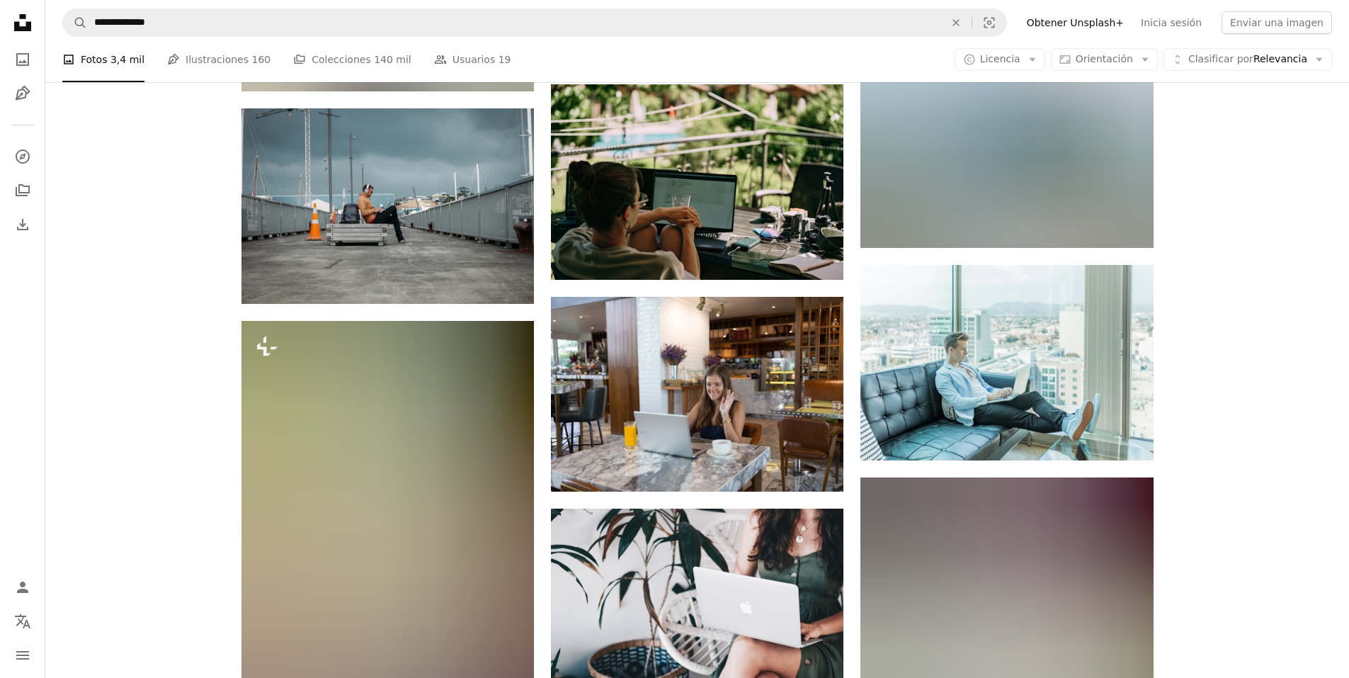
scroll to position [4179, 0]
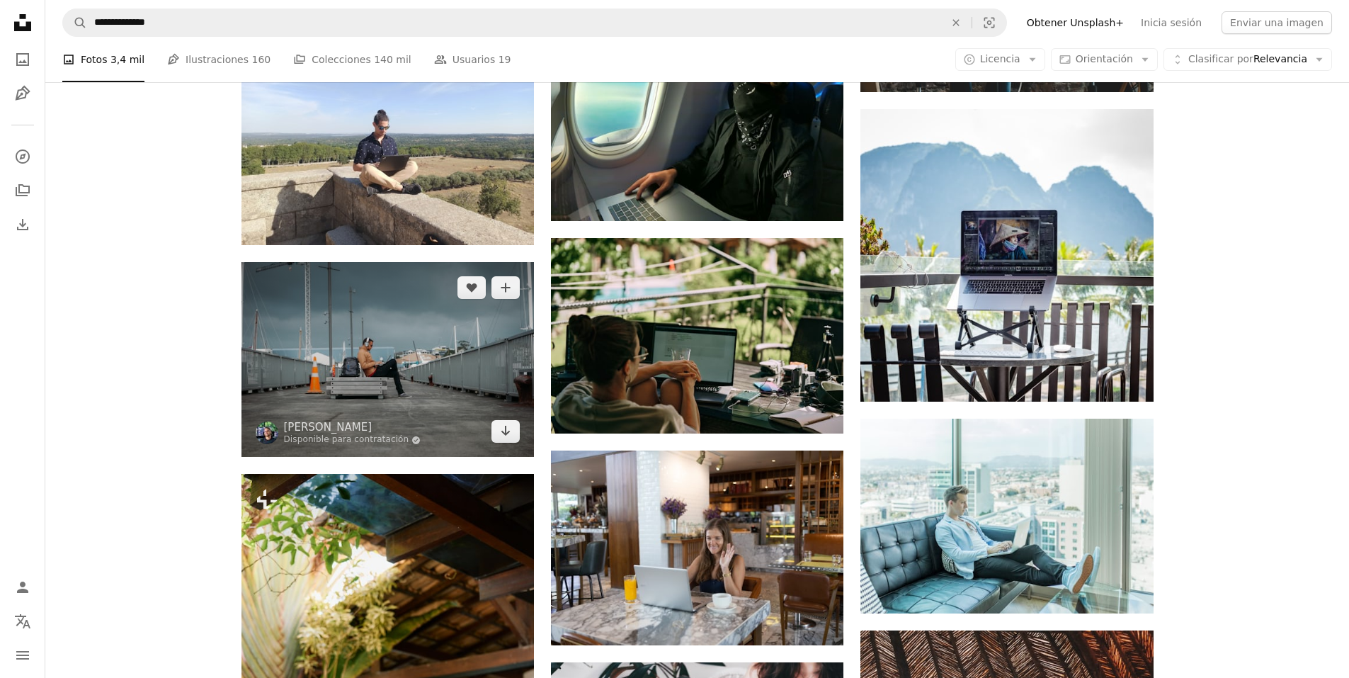
click at [449, 392] on img at bounding box center [388, 359] width 293 height 195
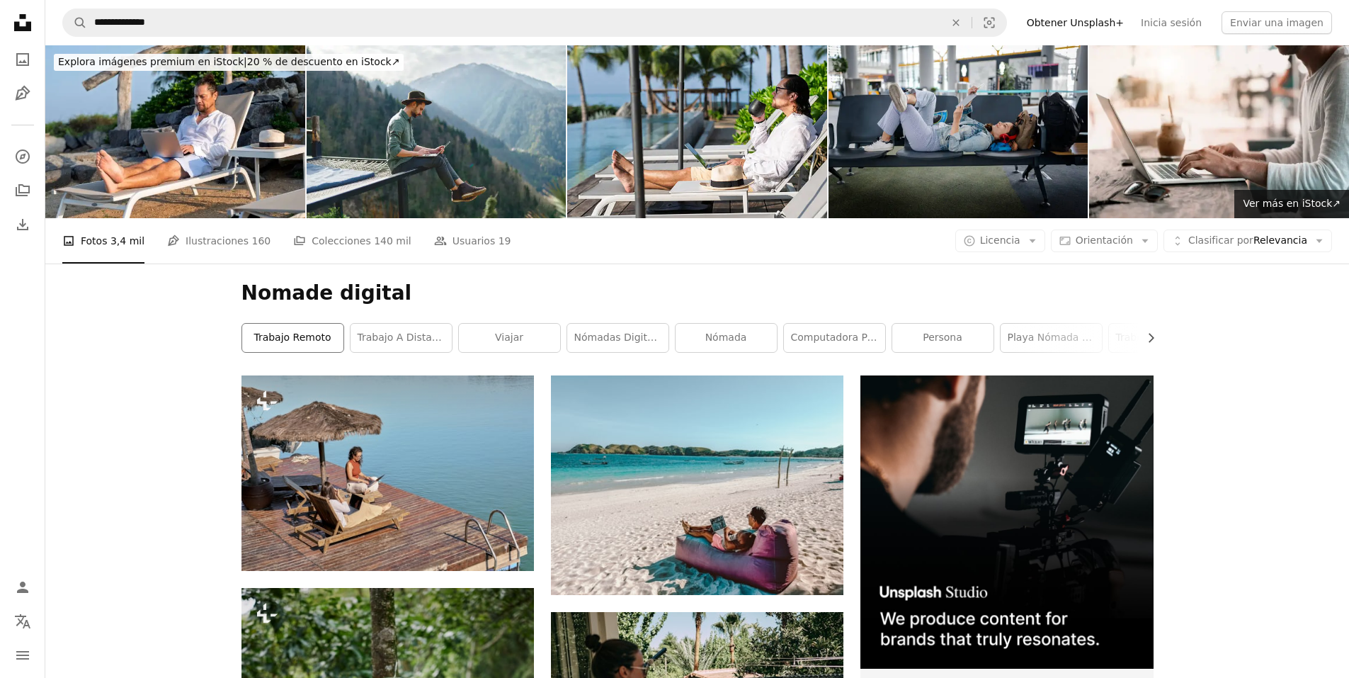
click at [327, 340] on link "Trabajo remoto" at bounding box center [292, 338] width 101 height 28
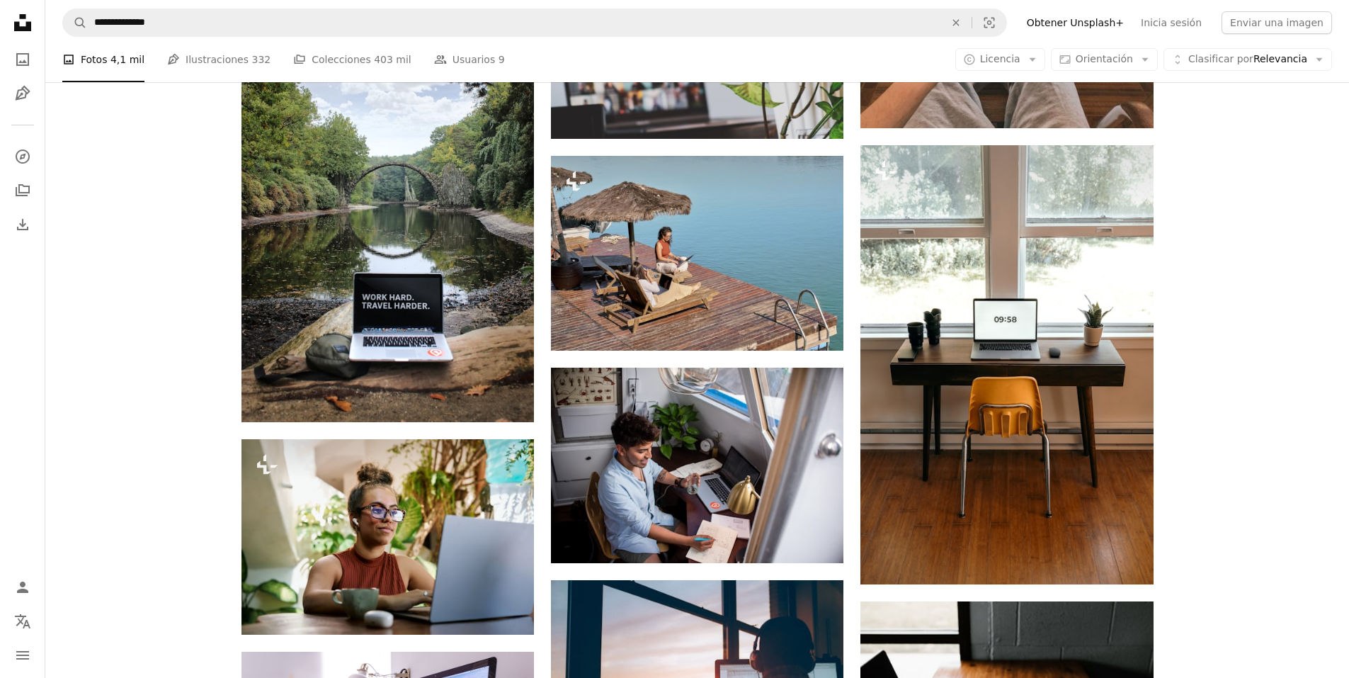
scroll to position [1417, 0]
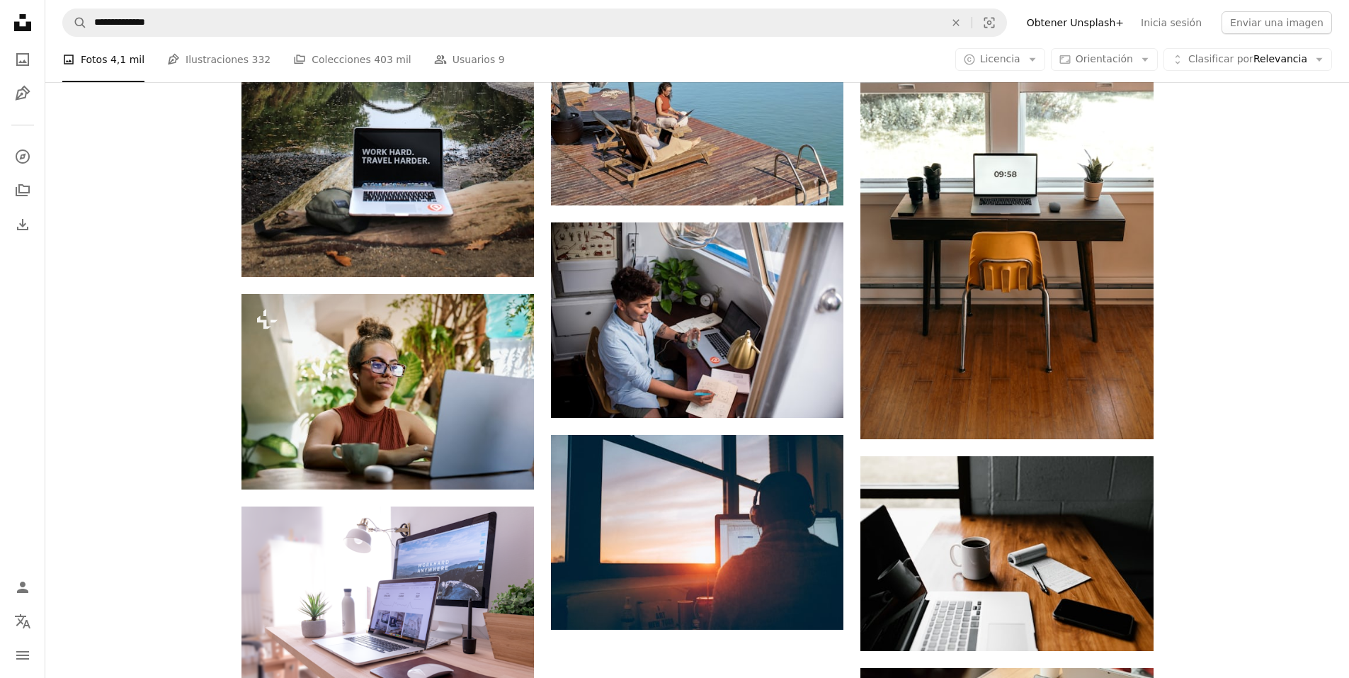
drag, startPoint x: 160, startPoint y: 434, endPoint x: 163, endPoint y: 420, distance: 14.4
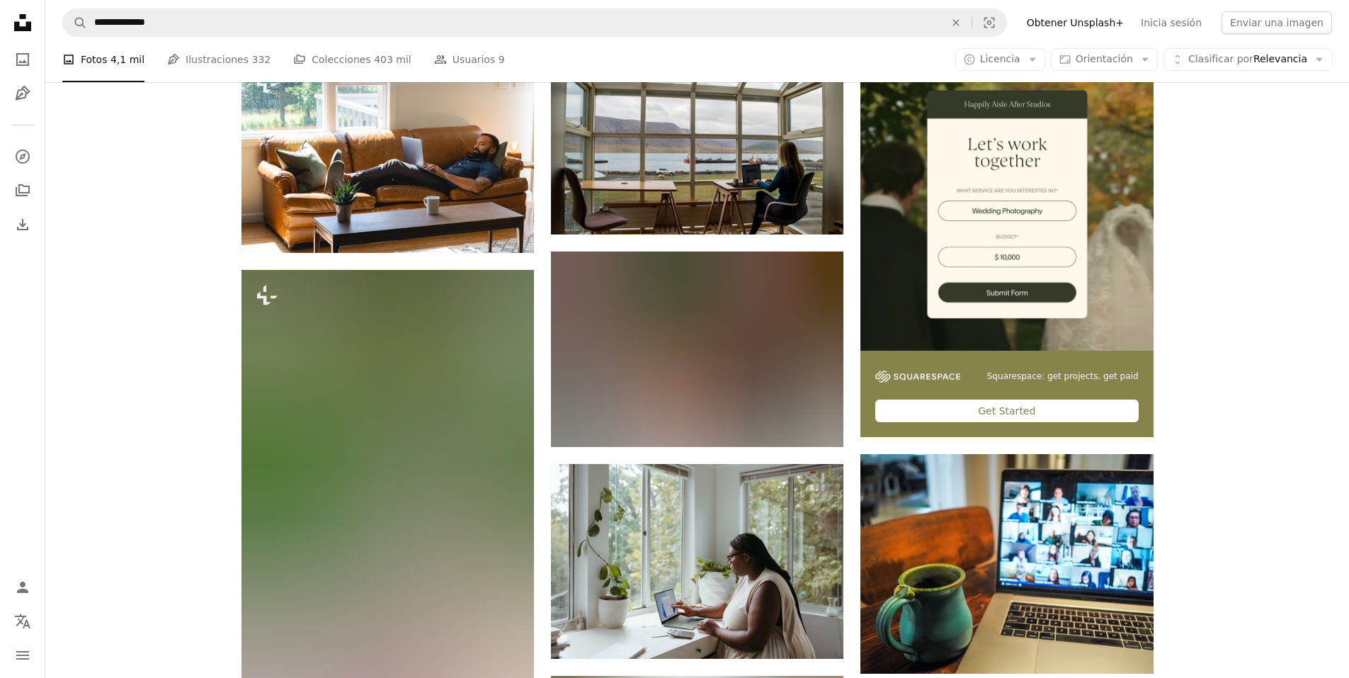
scroll to position [0, 0]
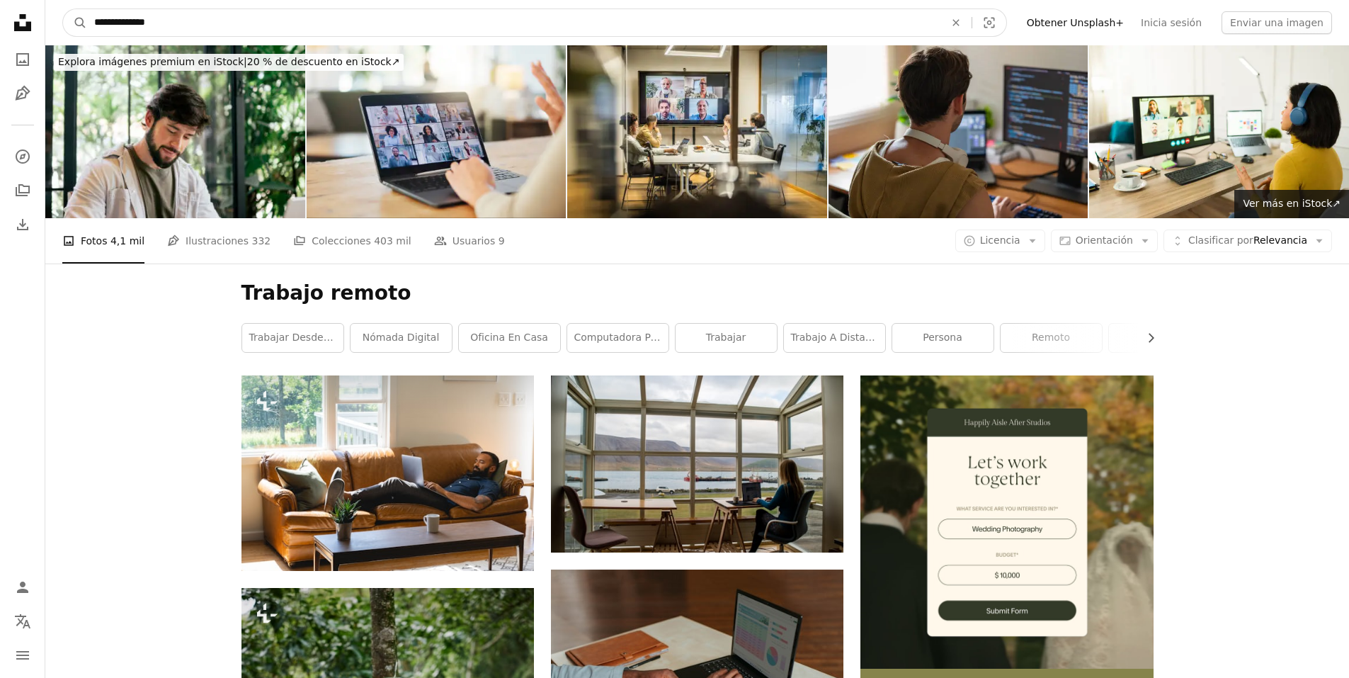
drag, startPoint x: 192, startPoint y: 15, endPoint x: 34, endPoint y: 8, distance: 158.1
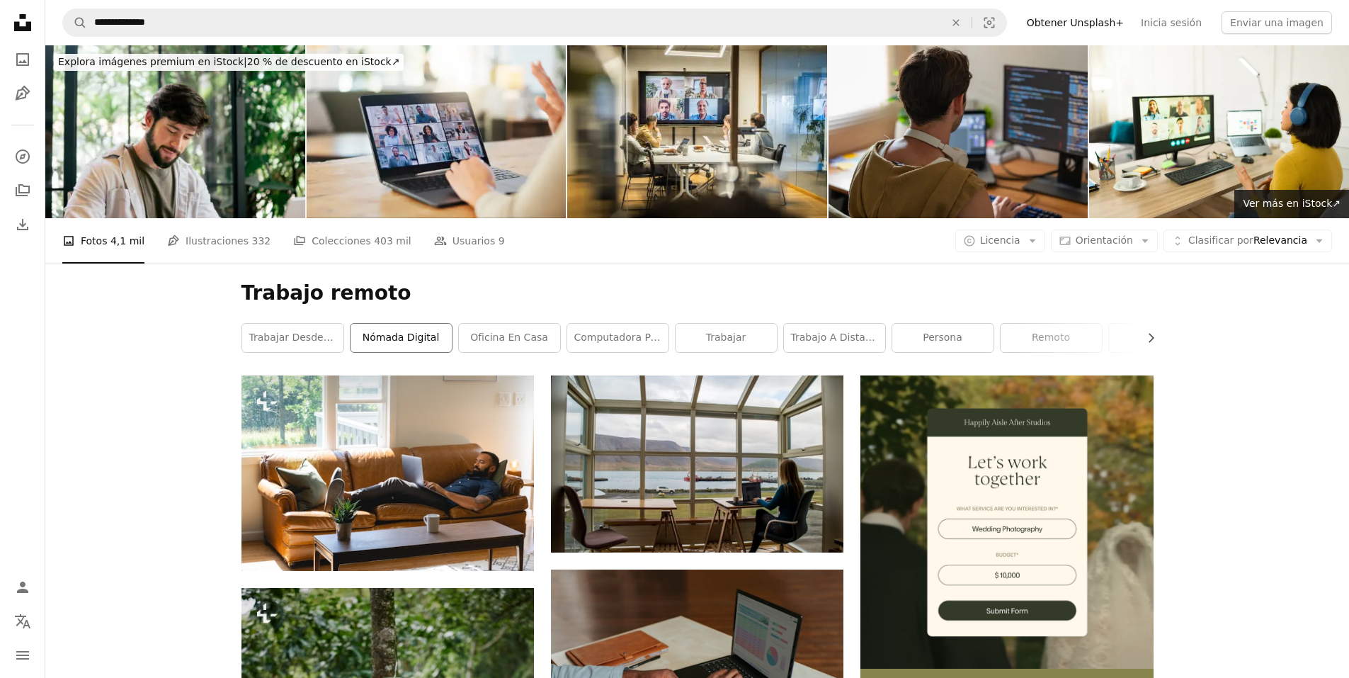
click at [395, 341] on link "Nómada digital" at bounding box center [401, 338] width 101 height 28
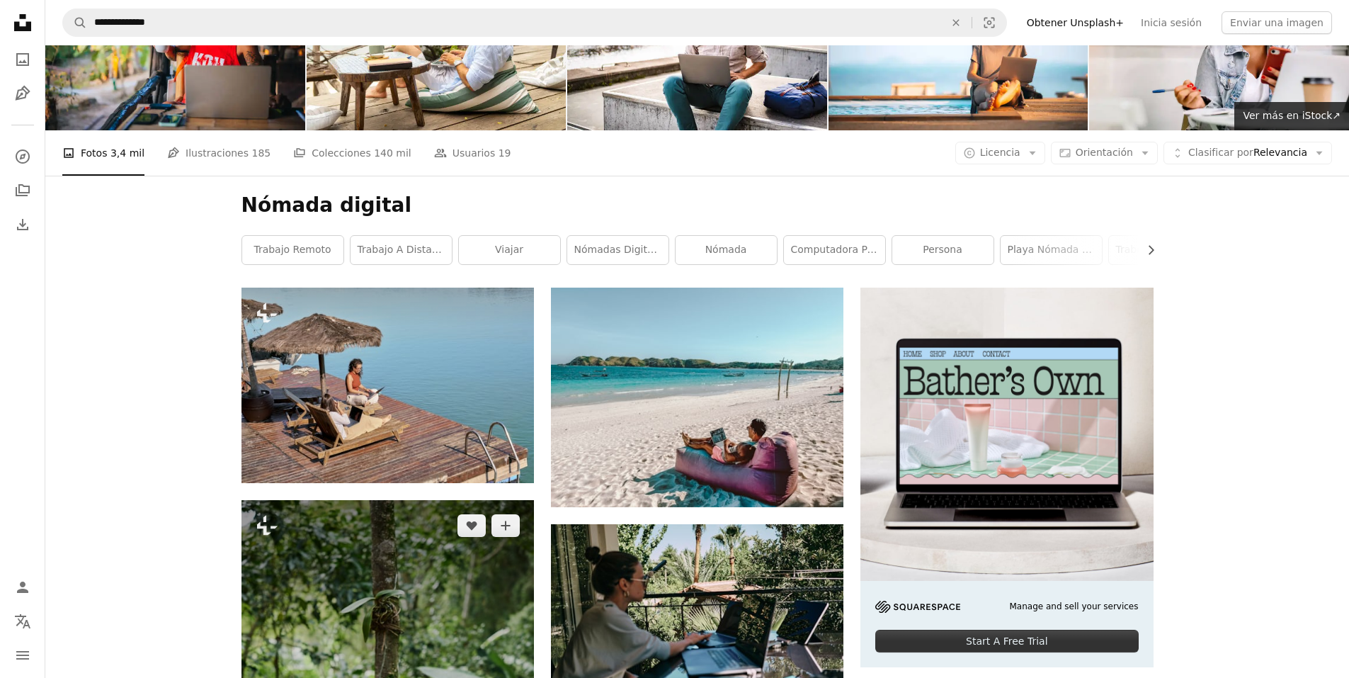
scroll to position [283, 0]
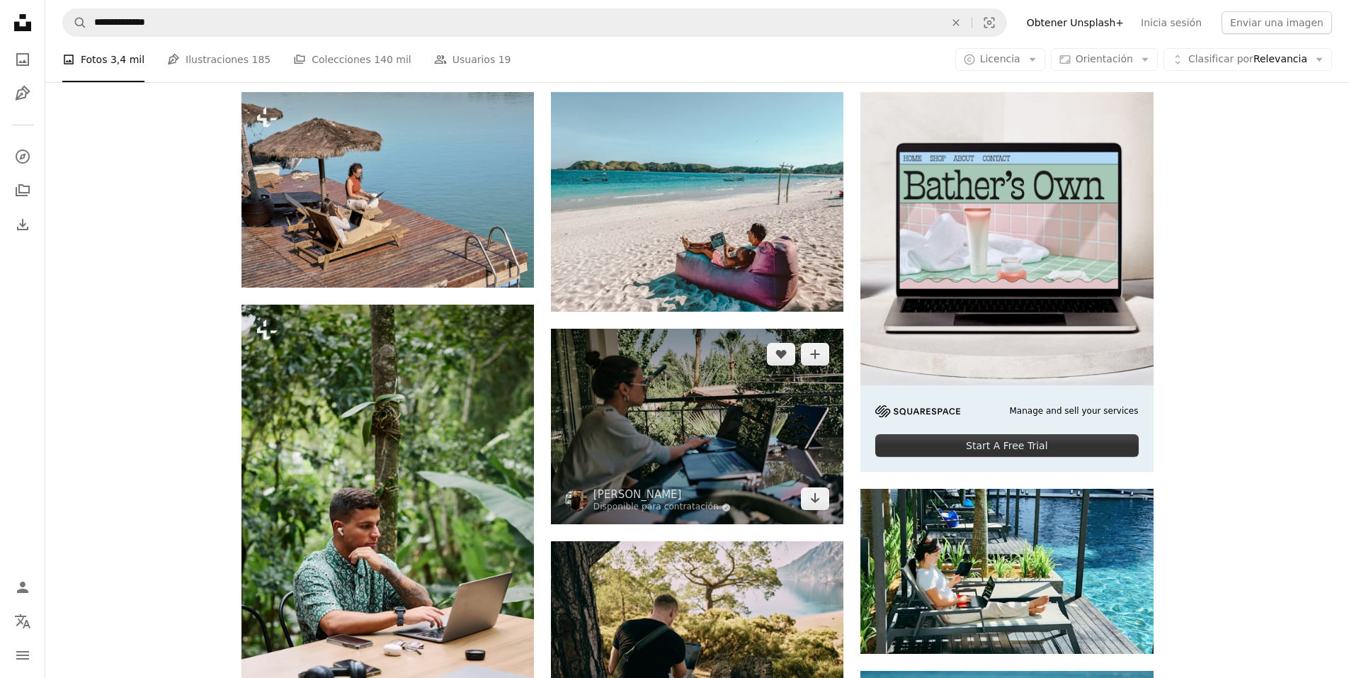
click at [725, 414] on img at bounding box center [697, 427] width 293 height 196
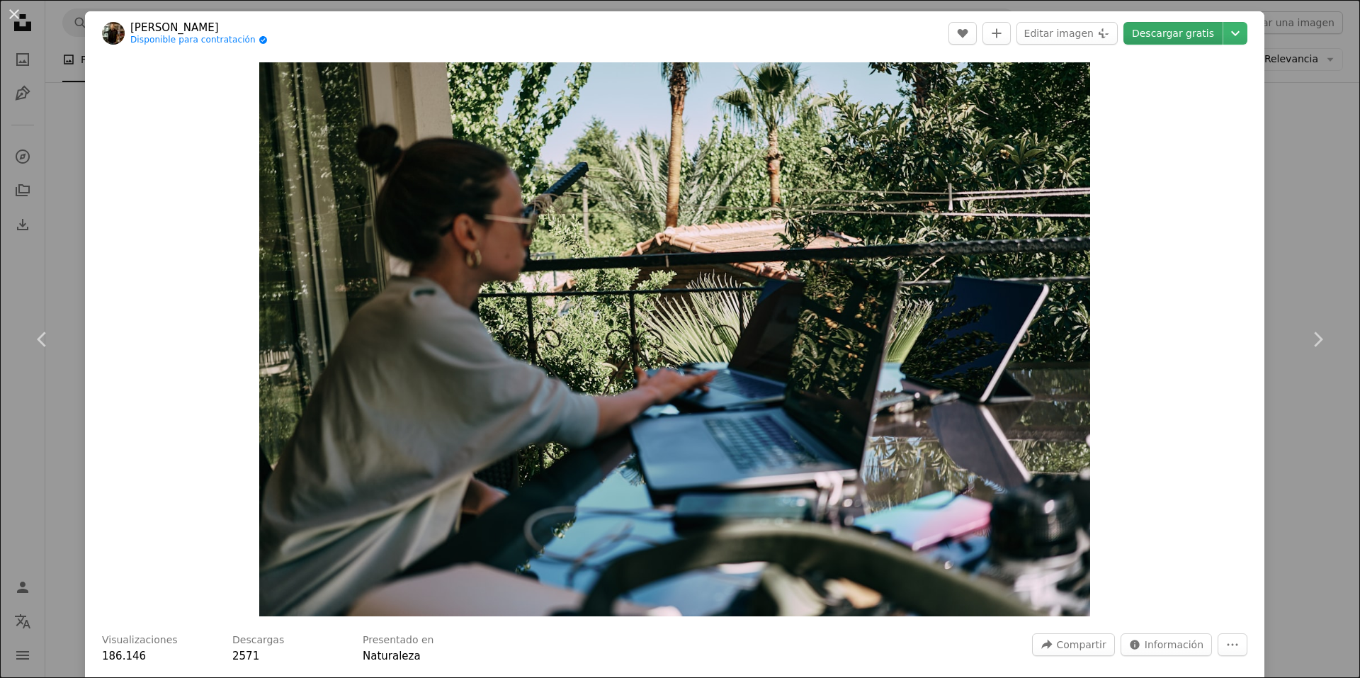
click at [1157, 31] on link "Descargar gratis" at bounding box center [1172, 33] width 99 height 23
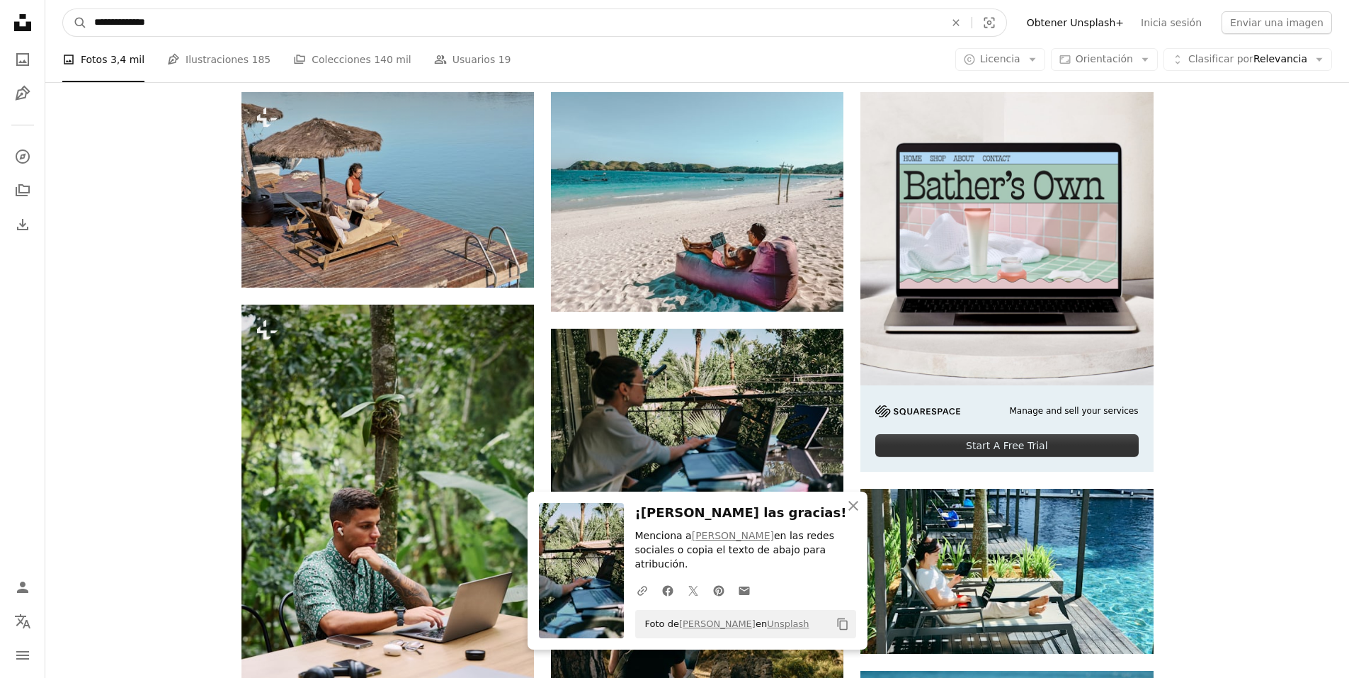
click at [198, 9] on input "**********" at bounding box center [514, 22] width 854 height 27
drag, startPoint x: 84, startPoint y: 18, endPoint x: -16, endPoint y: 14, distance: 99.9
type input "*"
type input "**********"
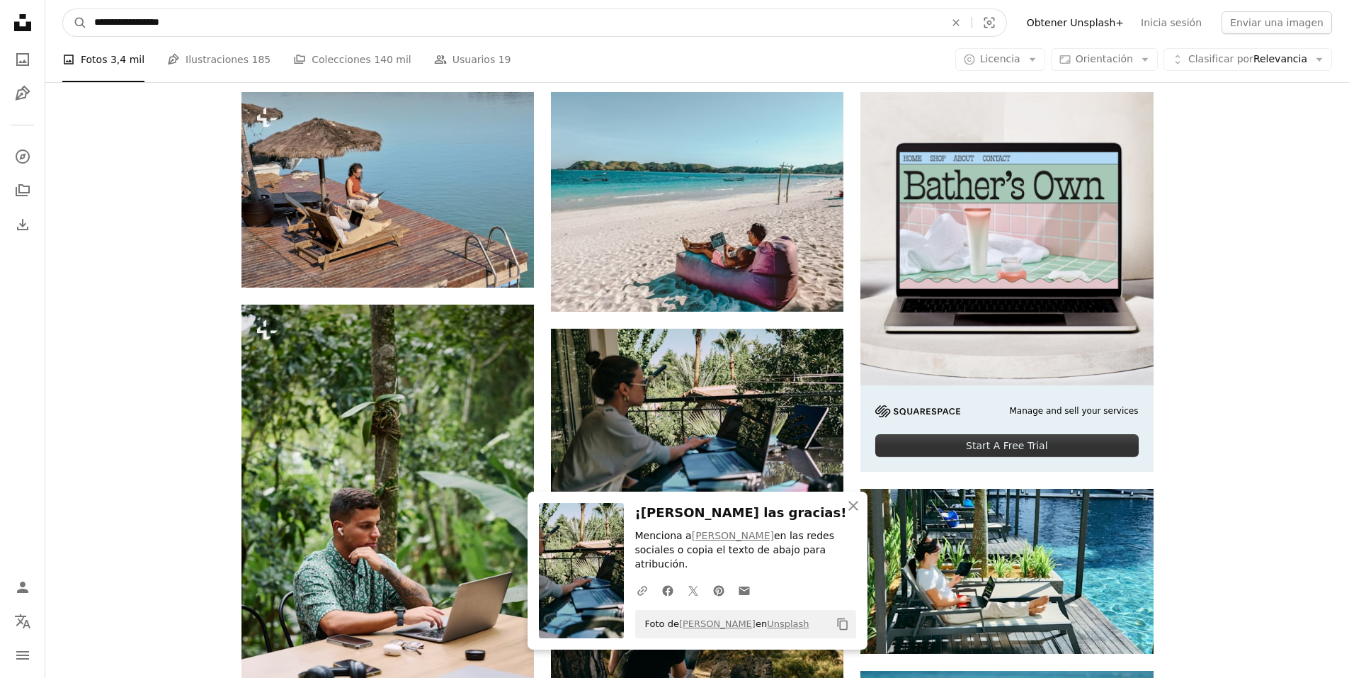
click button "A magnifying glass" at bounding box center [75, 22] width 24 height 27
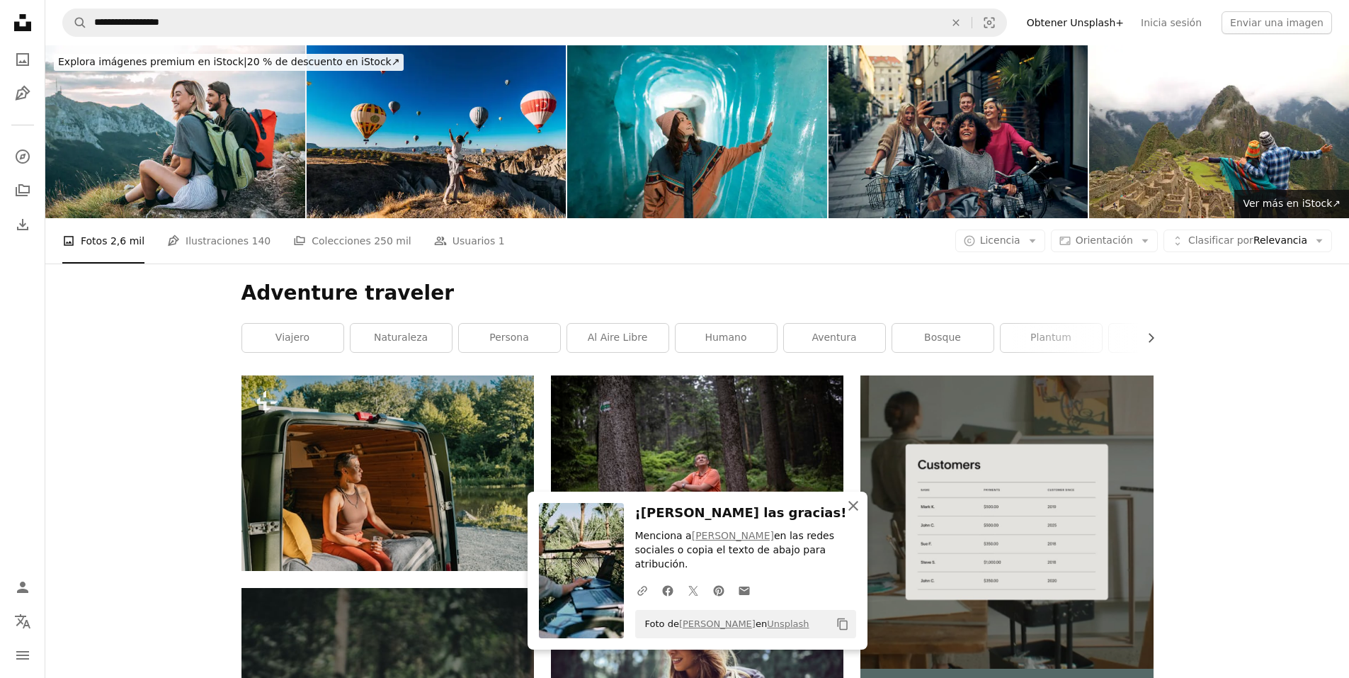
click at [844, 517] on button "An X shape Cerrar" at bounding box center [853, 506] width 28 height 28
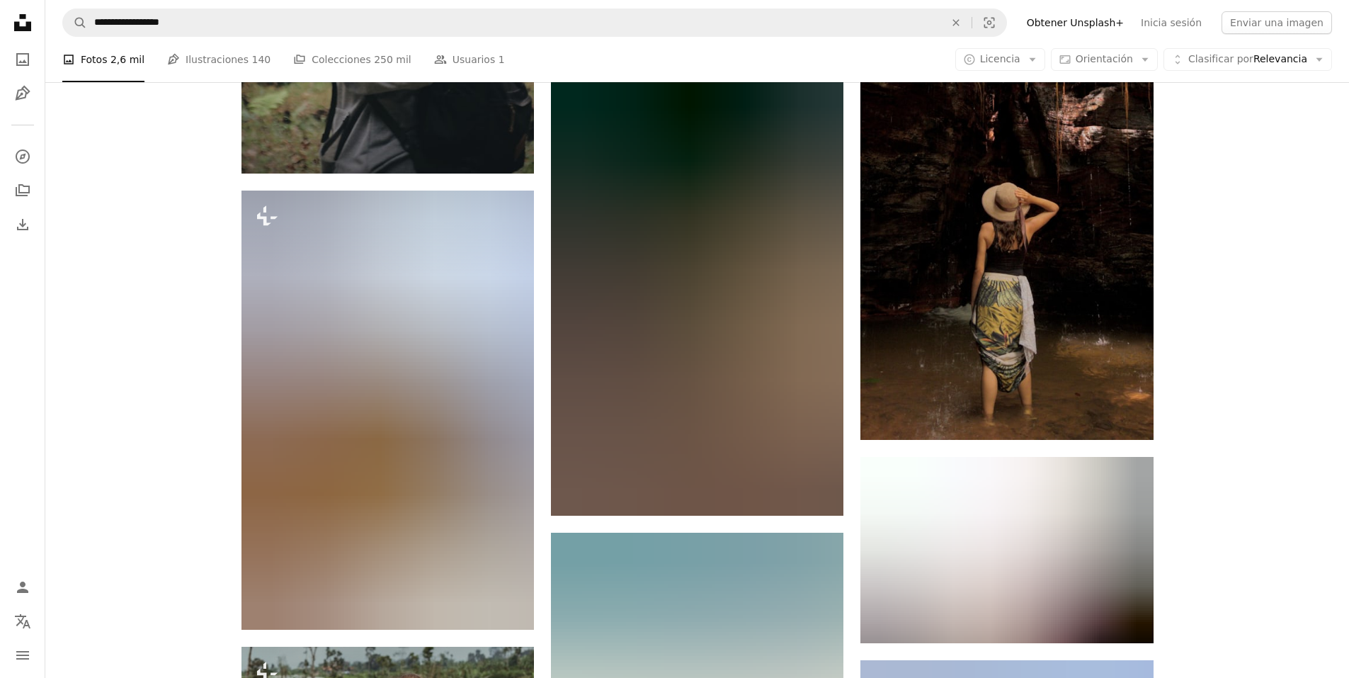
scroll to position [779, 0]
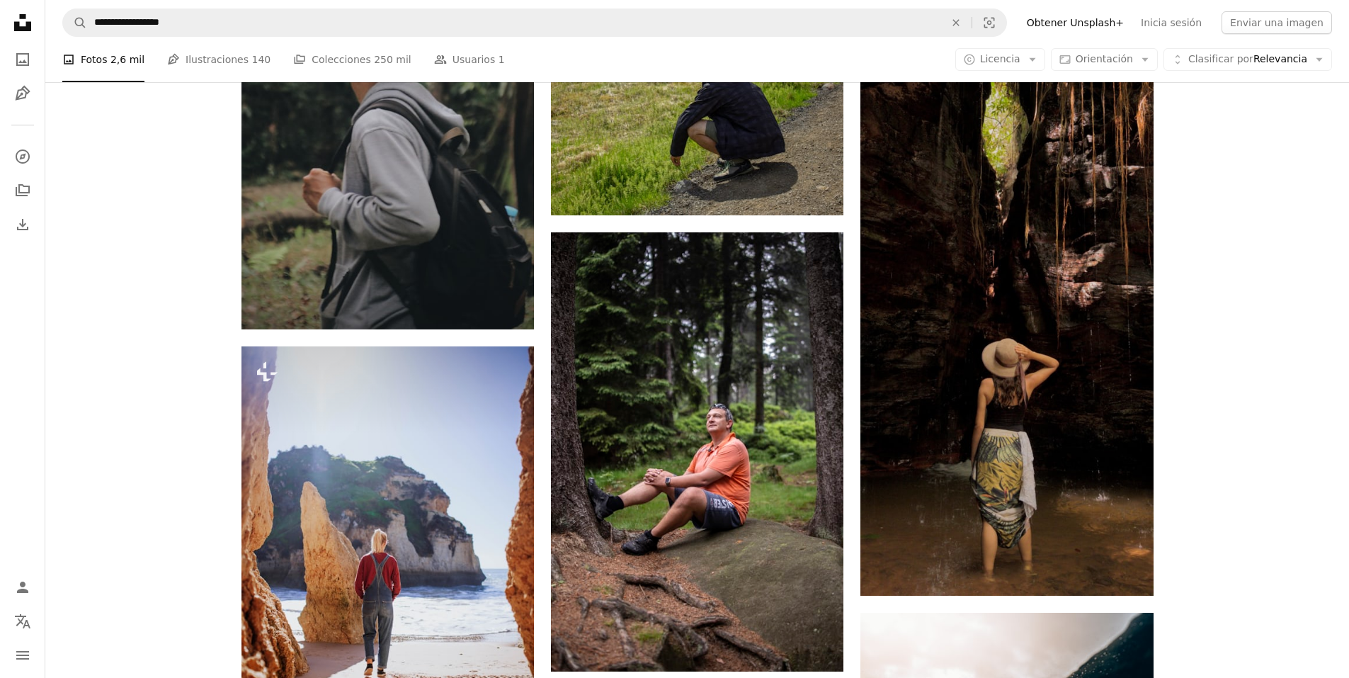
click at [407, 38] on nav "**********" at bounding box center [697, 22] width 1304 height 45
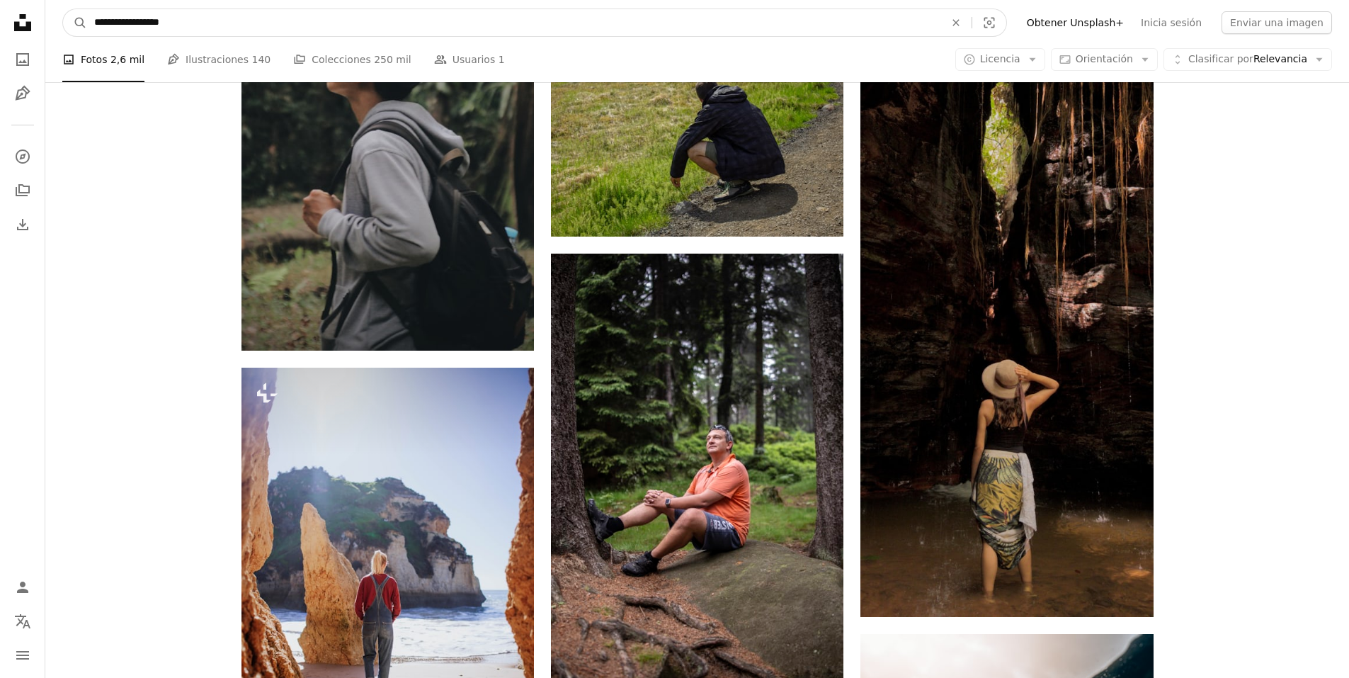
drag, startPoint x: 318, startPoint y: 25, endPoint x: -9, endPoint y: 12, distance: 327.5
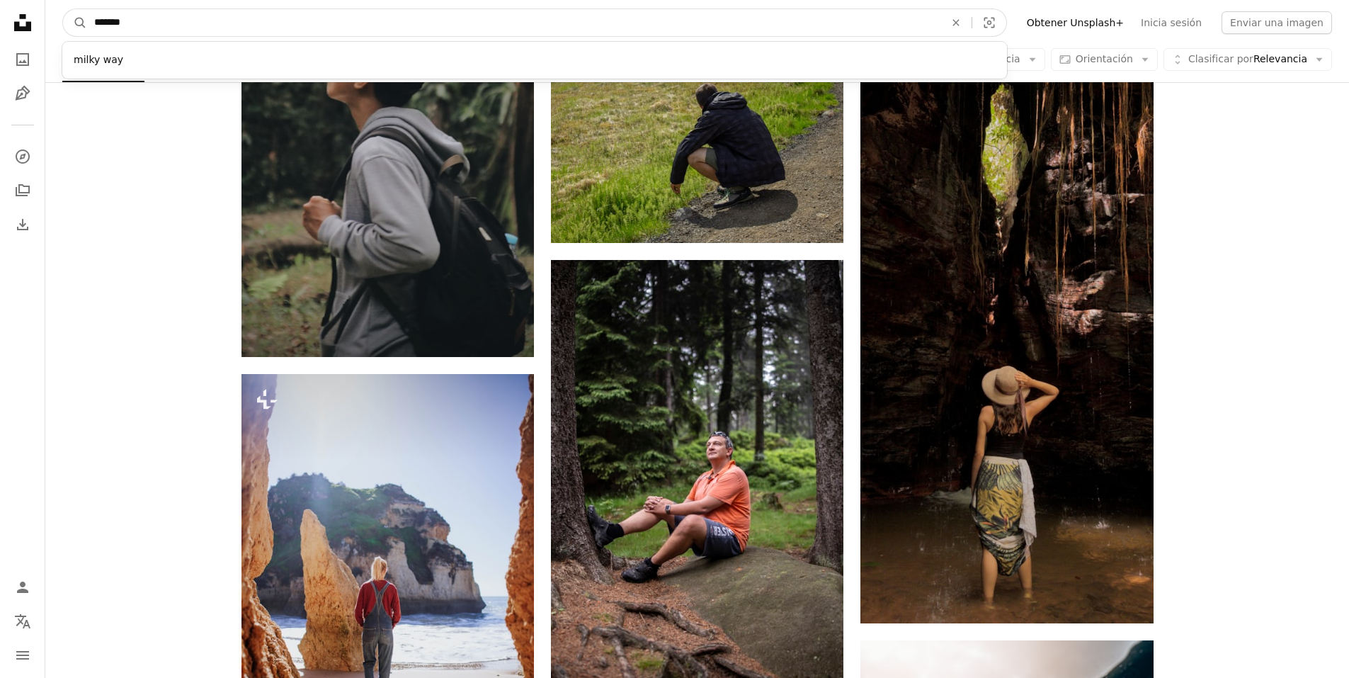
type input "********"
click button "A magnifying glass" at bounding box center [75, 22] width 24 height 27
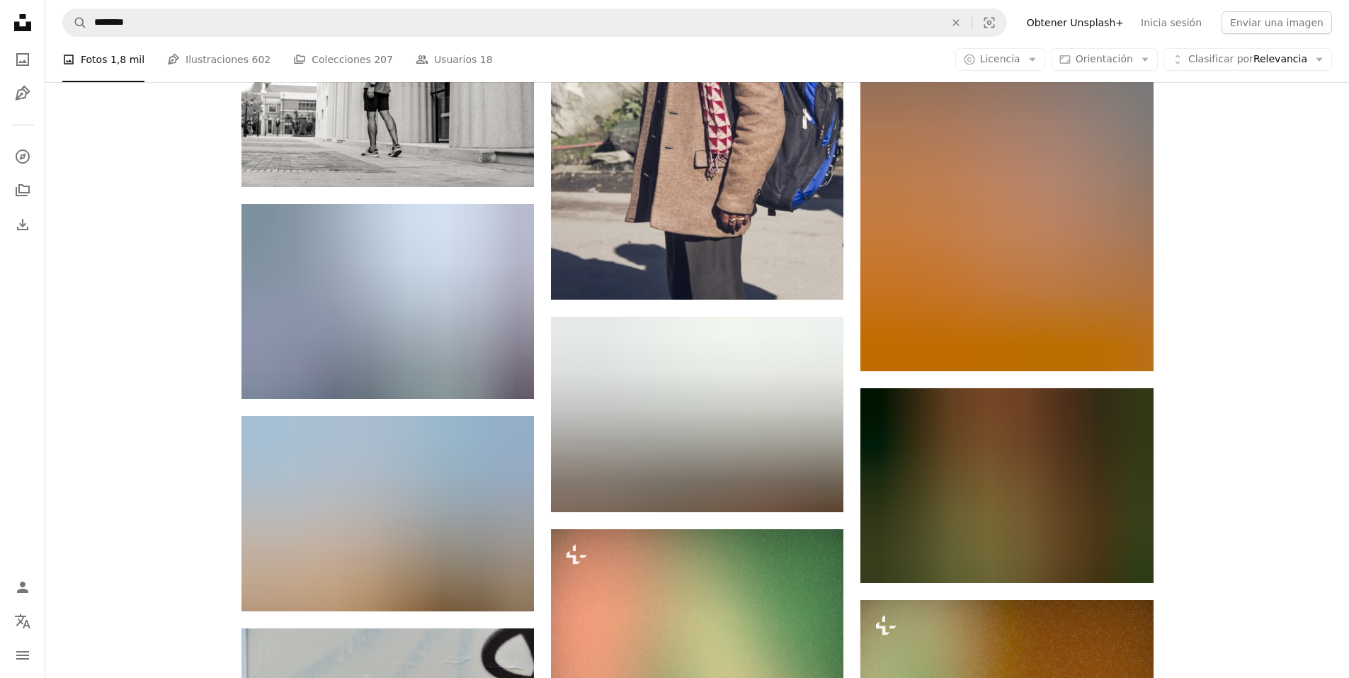
scroll to position [1063, 0]
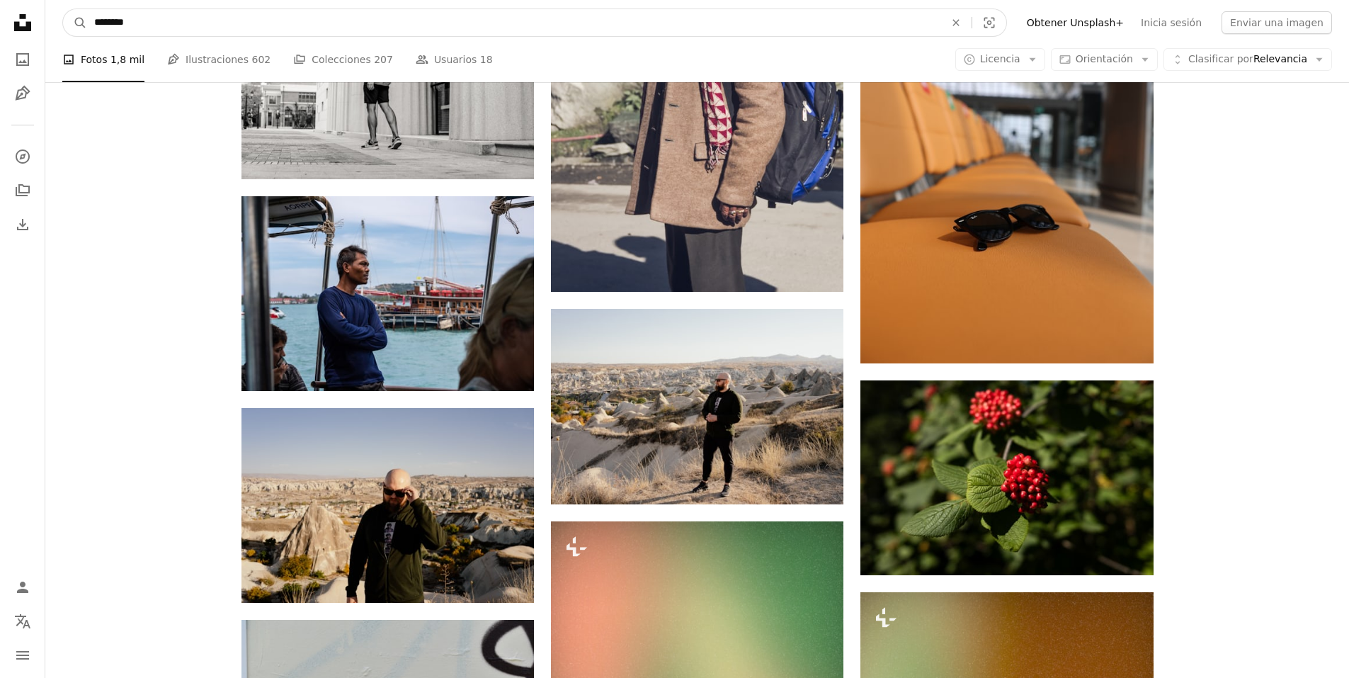
drag, startPoint x: 202, startPoint y: 20, endPoint x: 28, endPoint y: 6, distance: 174.8
click at [28, 6] on div "Unsplash logo Página de inicio de Unsplash A photo Pen Tool A compass A stack o…" at bounding box center [674, 639] width 1349 height 3399
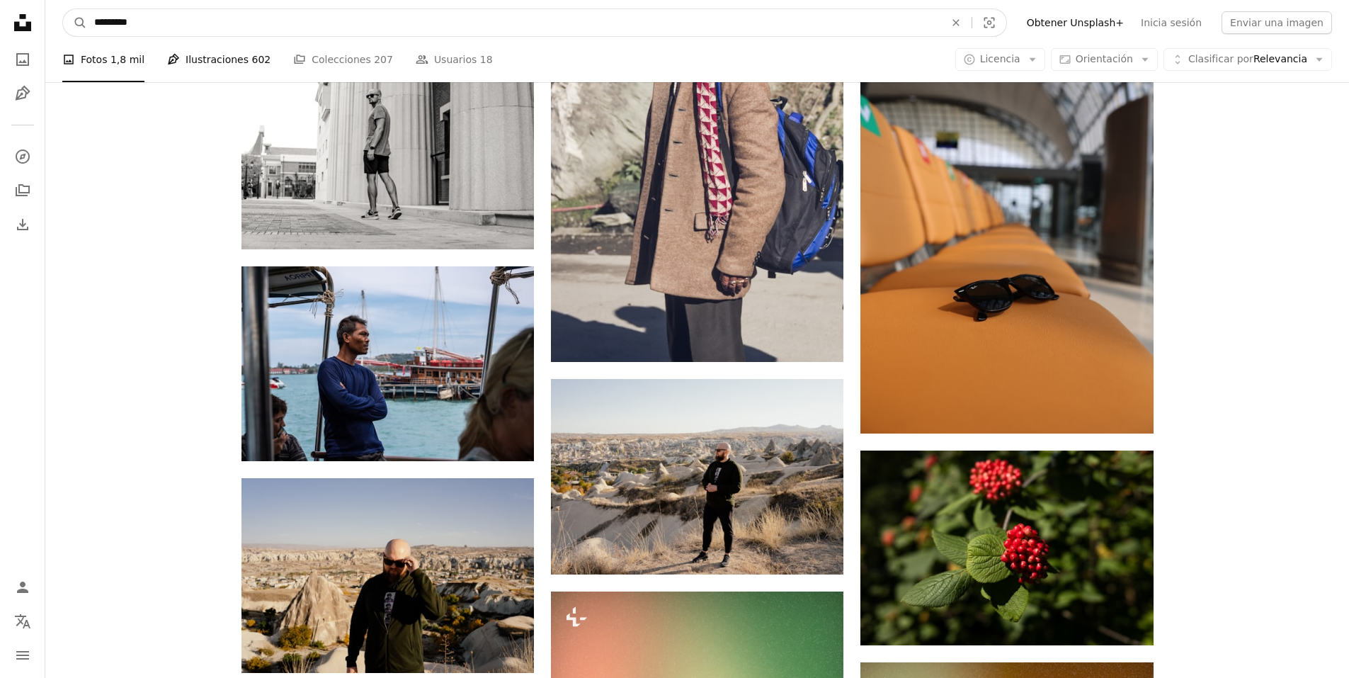
type input "**********"
click button "A magnifying glass" at bounding box center [75, 22] width 24 height 27
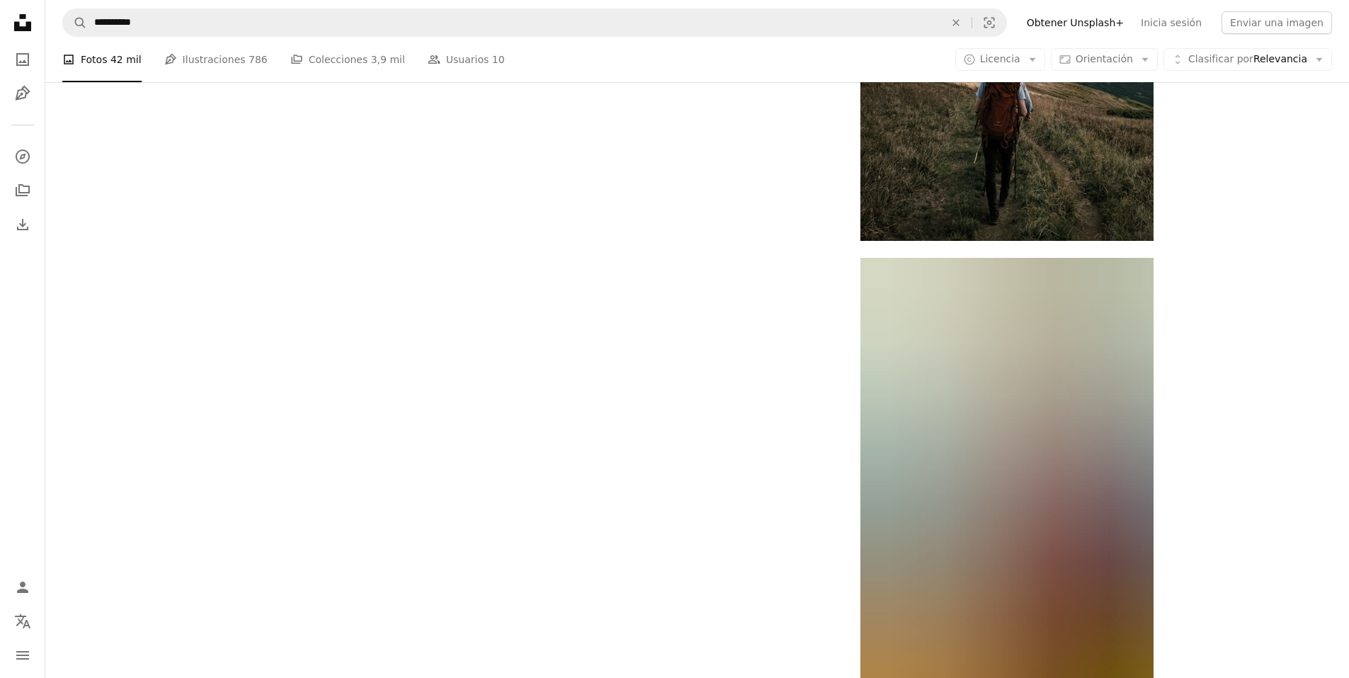
scroll to position [2408, 0]
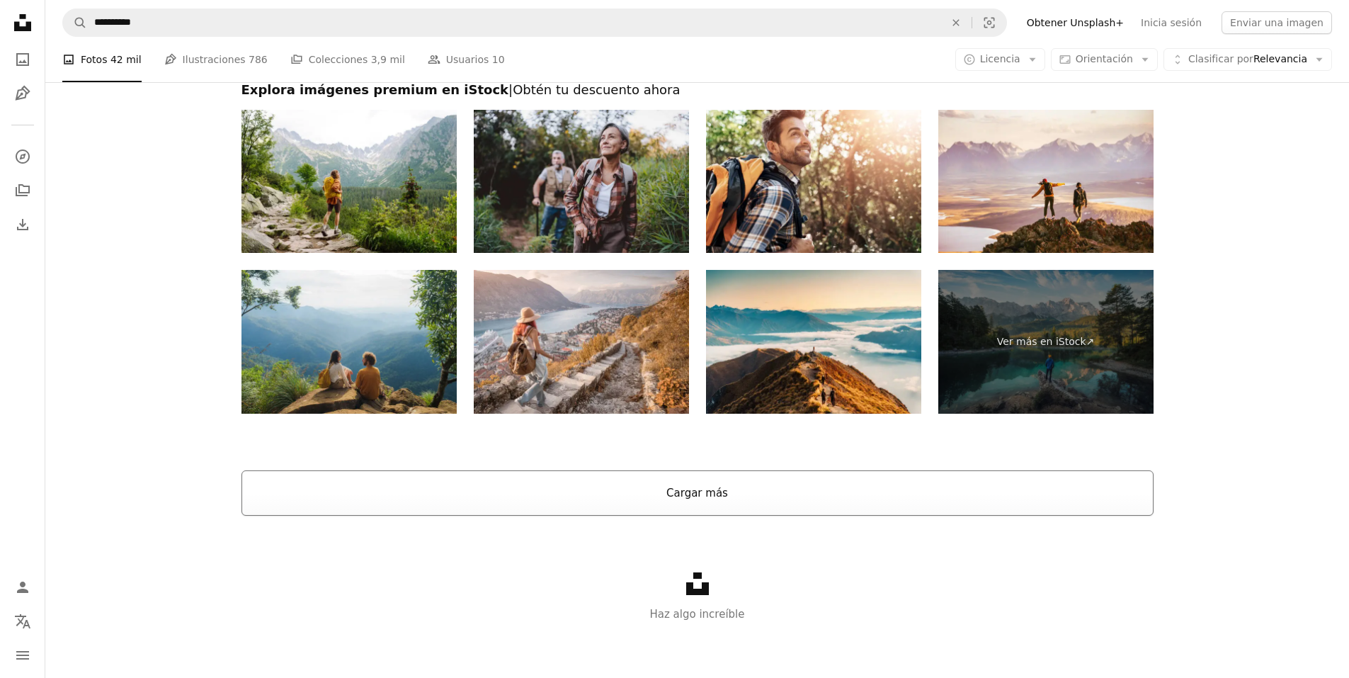
click at [668, 492] on button "Cargar más" at bounding box center [698, 492] width 912 height 45
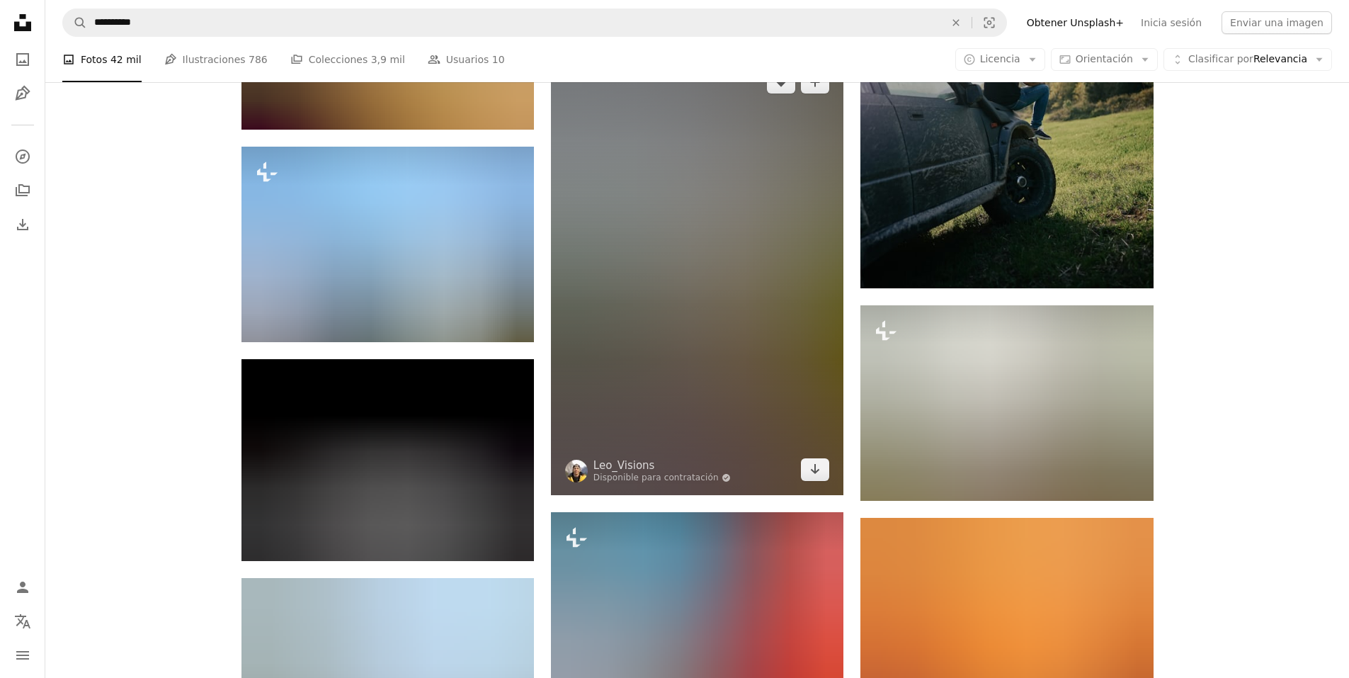
scroll to position [21617, 0]
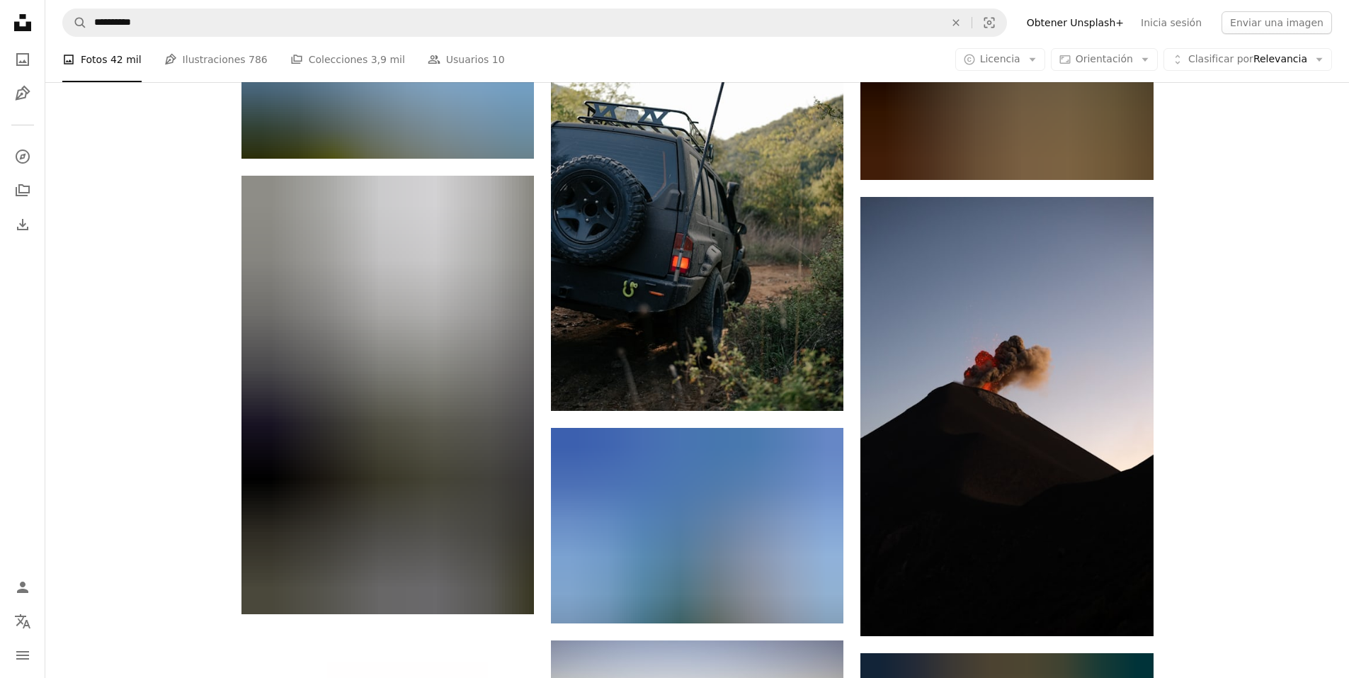
scroll to position [10100, 0]
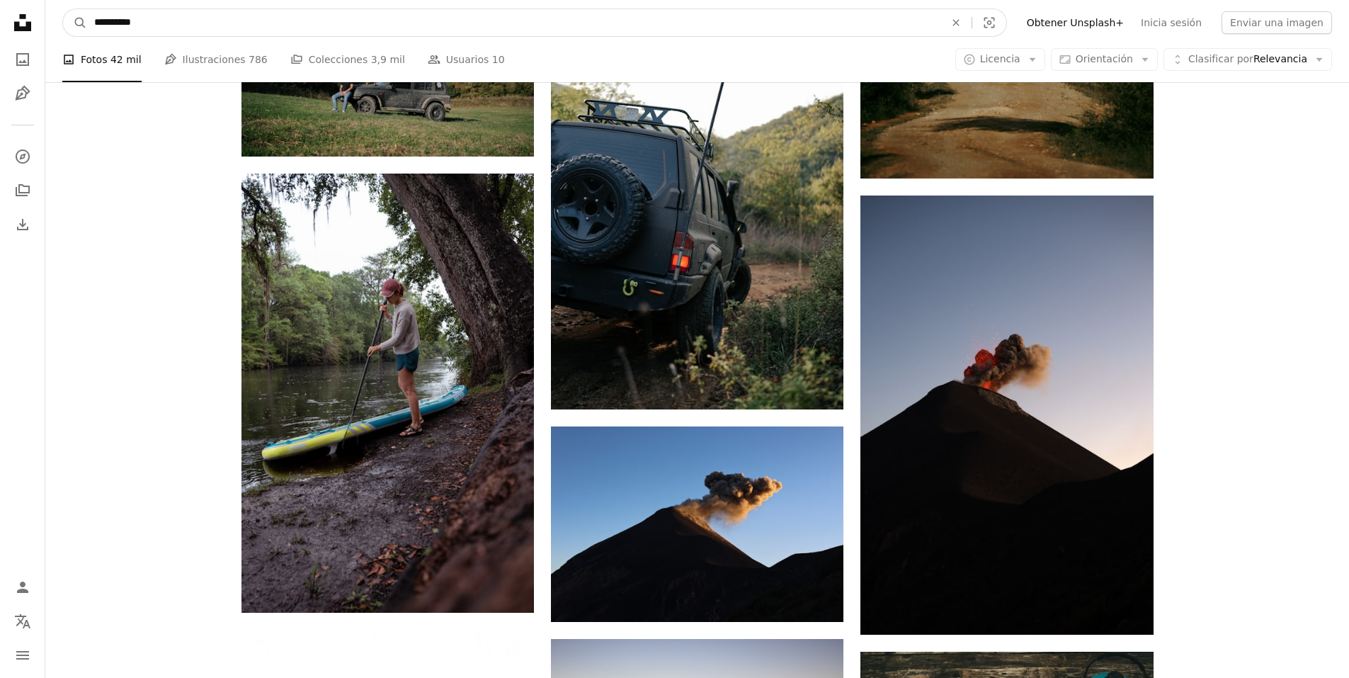
drag, startPoint x: 247, startPoint y: 18, endPoint x: -33, endPoint y: -5, distance: 280.7
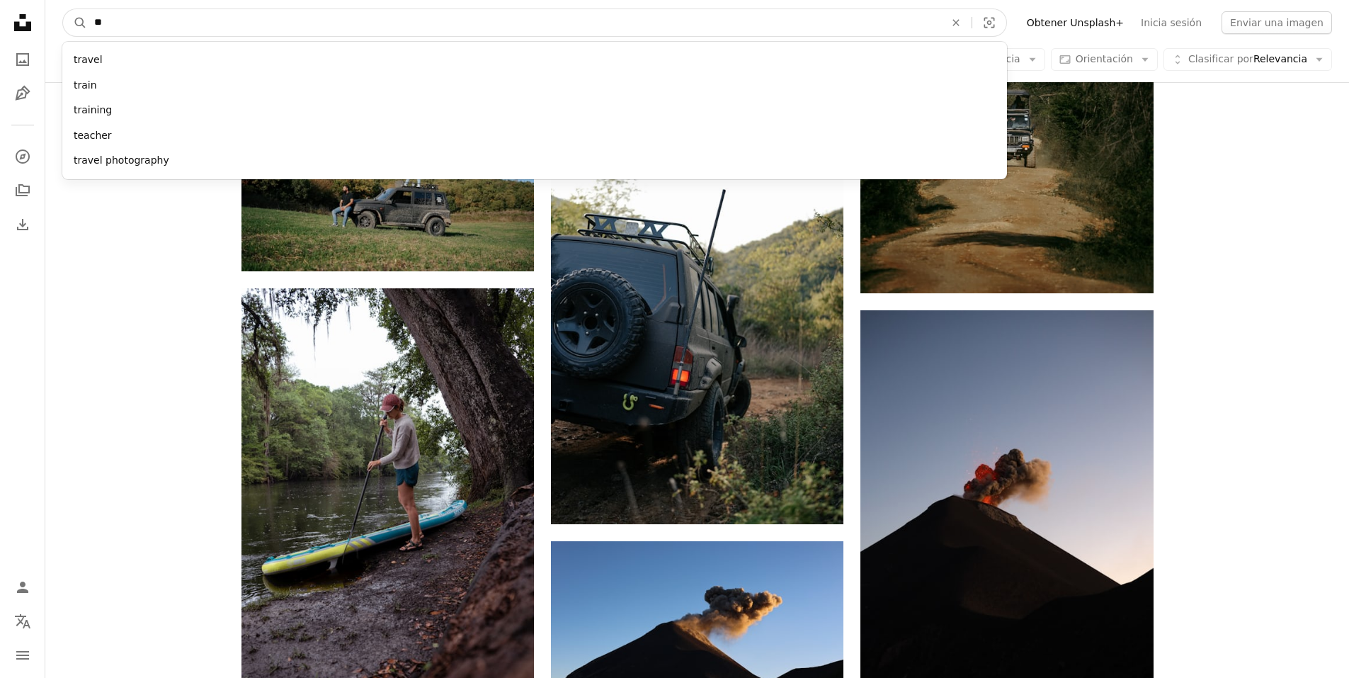
type input "*"
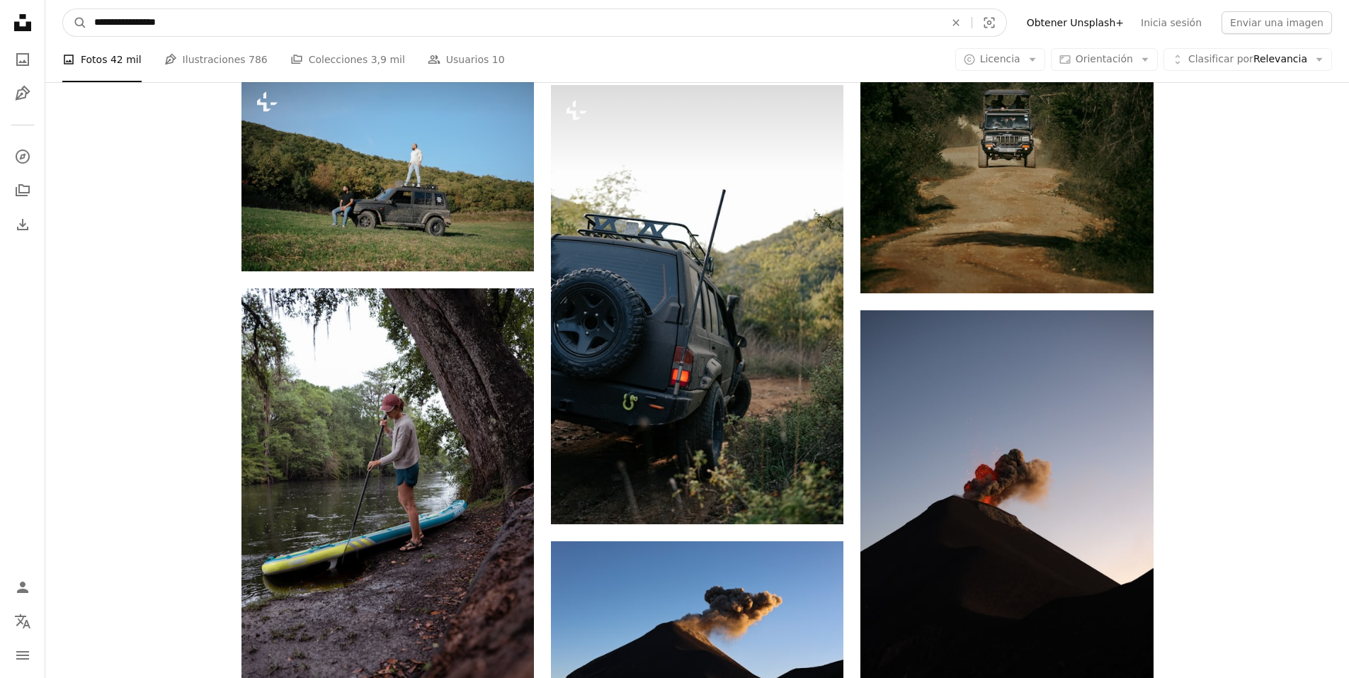
type input "**********"
click at [63, 9] on button "A magnifying glass" at bounding box center [75, 22] width 24 height 27
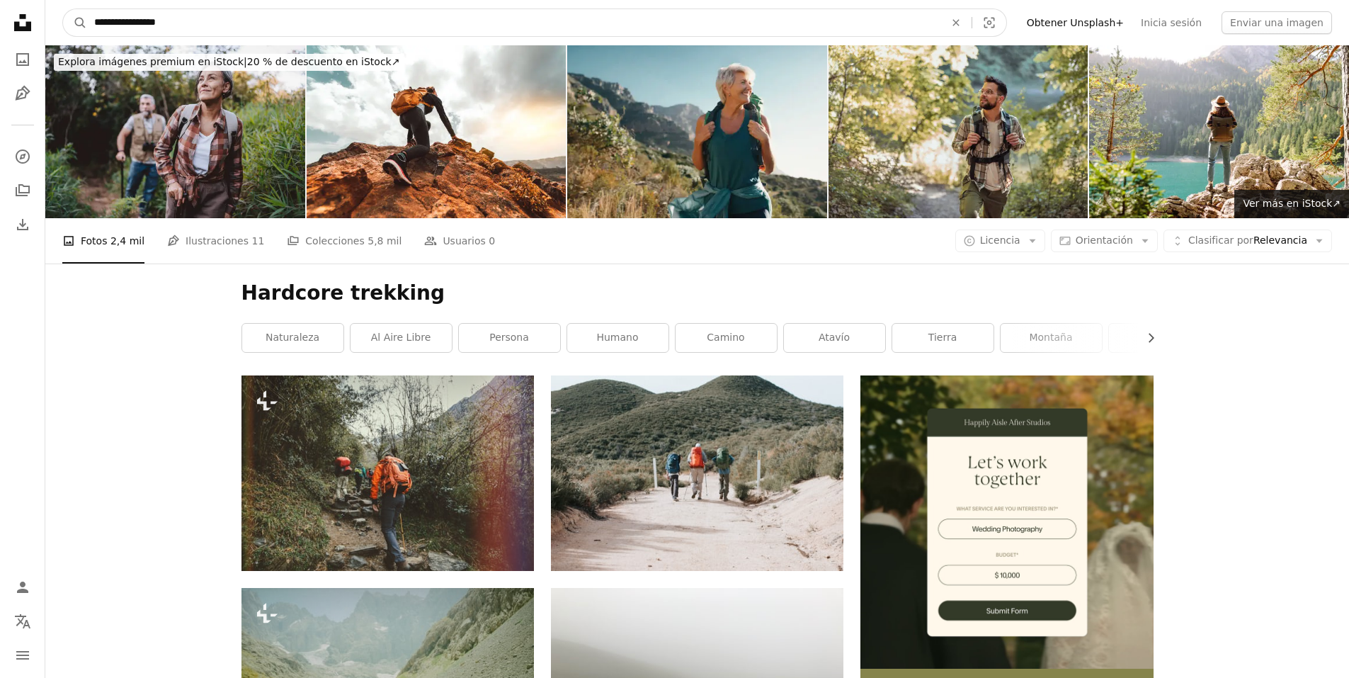
click at [176, 23] on input "**********" at bounding box center [514, 22] width 854 height 27
drag, startPoint x: 183, startPoint y: 22, endPoint x: 135, endPoint y: 24, distance: 47.5
click at [135, 24] on input "**********" at bounding box center [514, 22] width 854 height 27
type input "**********"
click button "A magnifying glass" at bounding box center [75, 22] width 24 height 27
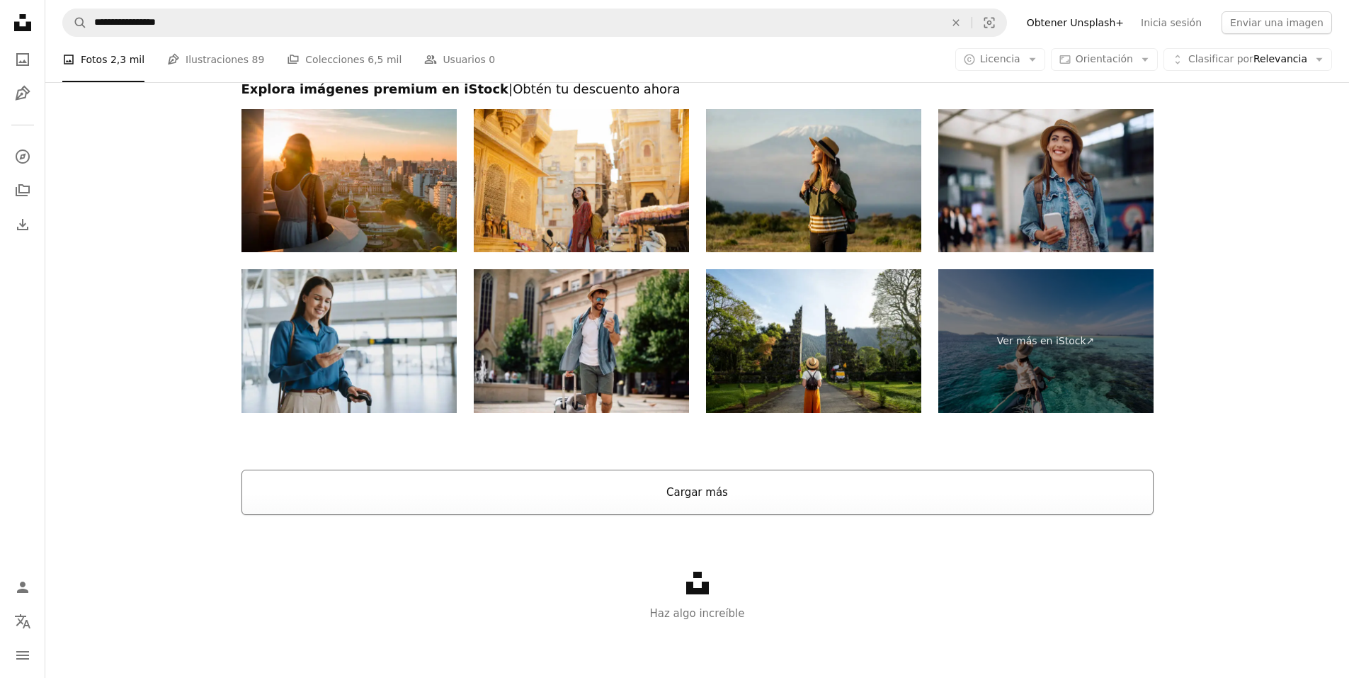
click at [719, 489] on button "Cargar más" at bounding box center [698, 492] width 912 height 45
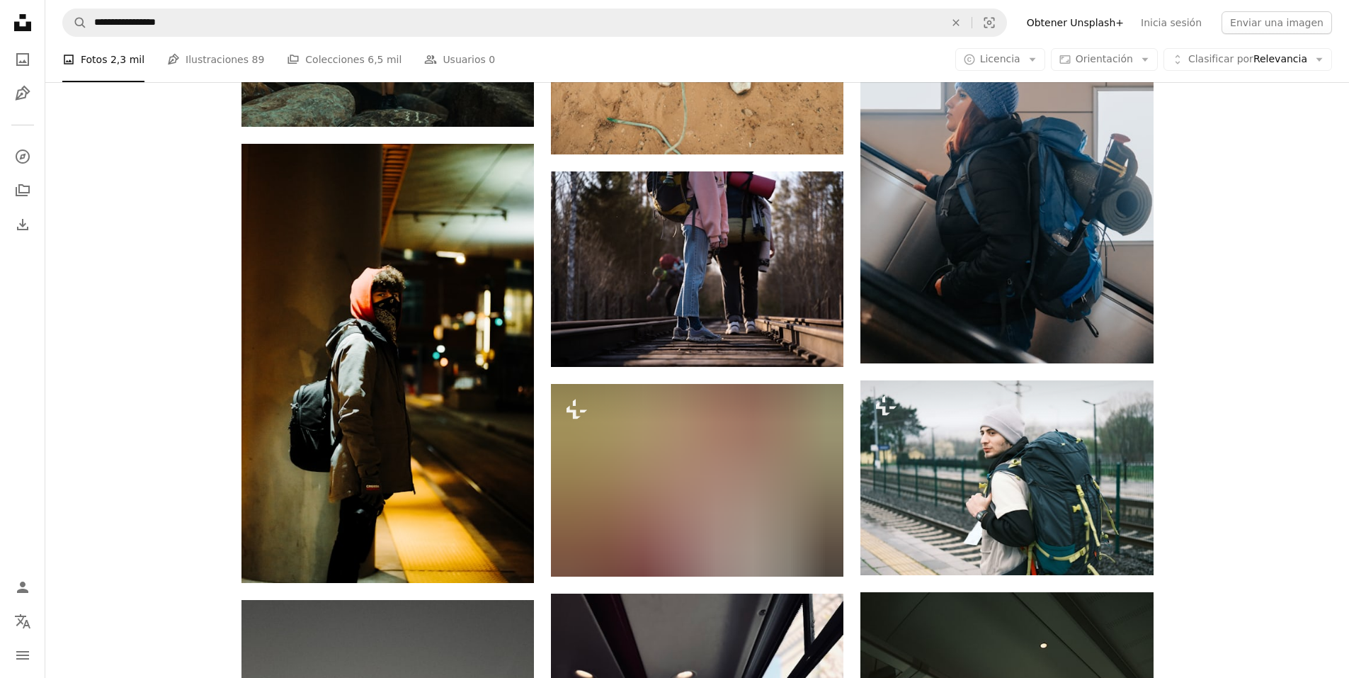
scroll to position [5655, 0]
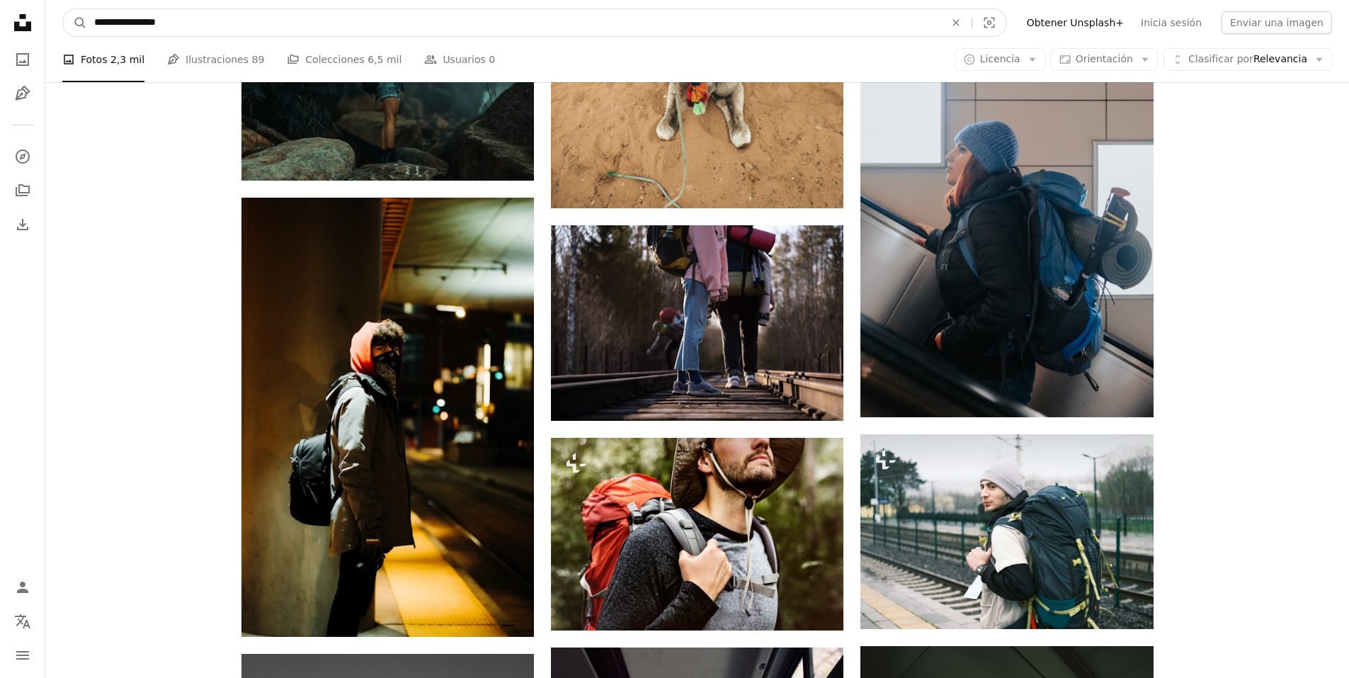
drag, startPoint x: 134, startPoint y: 21, endPoint x: -3, endPoint y: 11, distance: 137.1
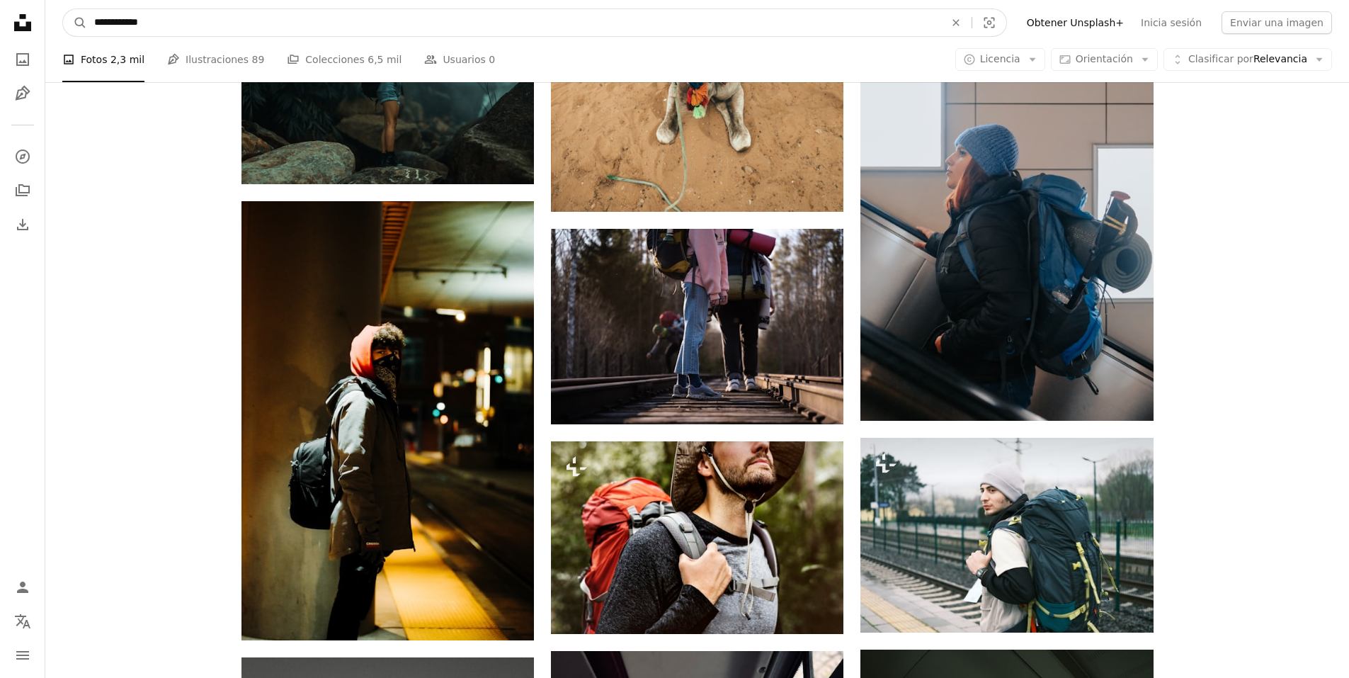
type input "**********"
click button "A magnifying glass" at bounding box center [75, 22] width 24 height 27
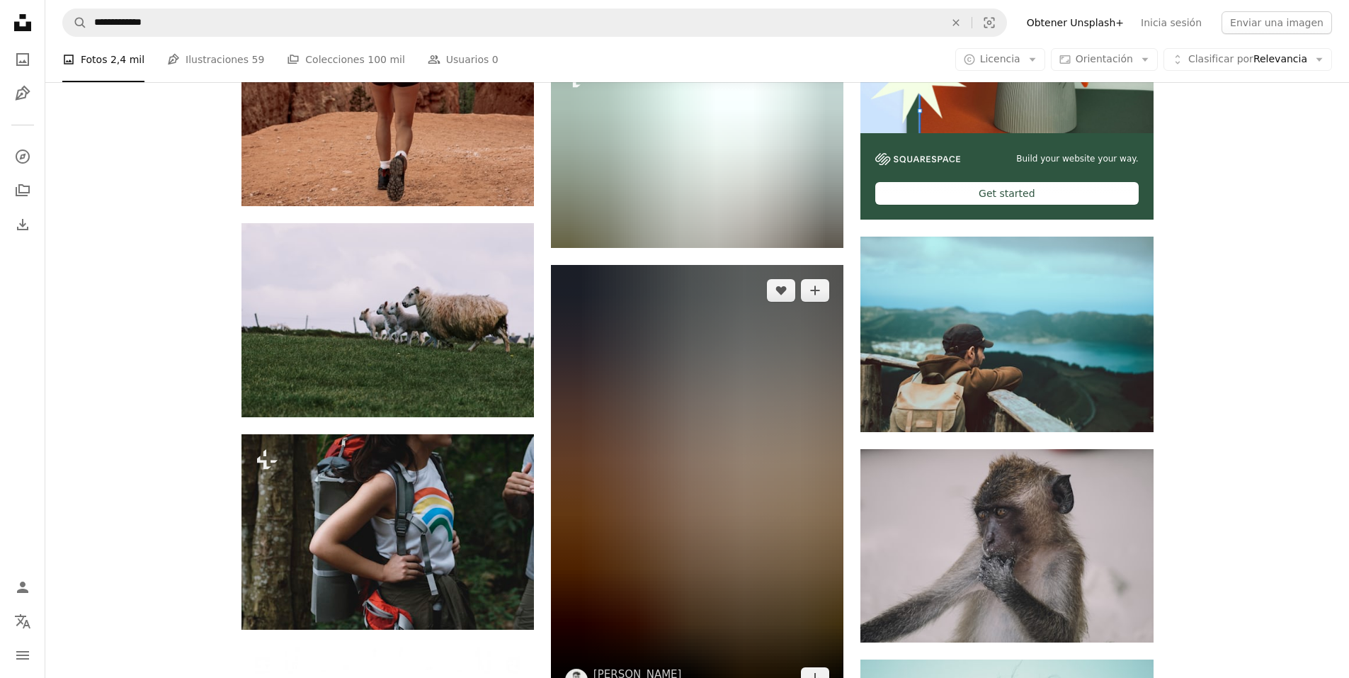
scroll to position [425, 0]
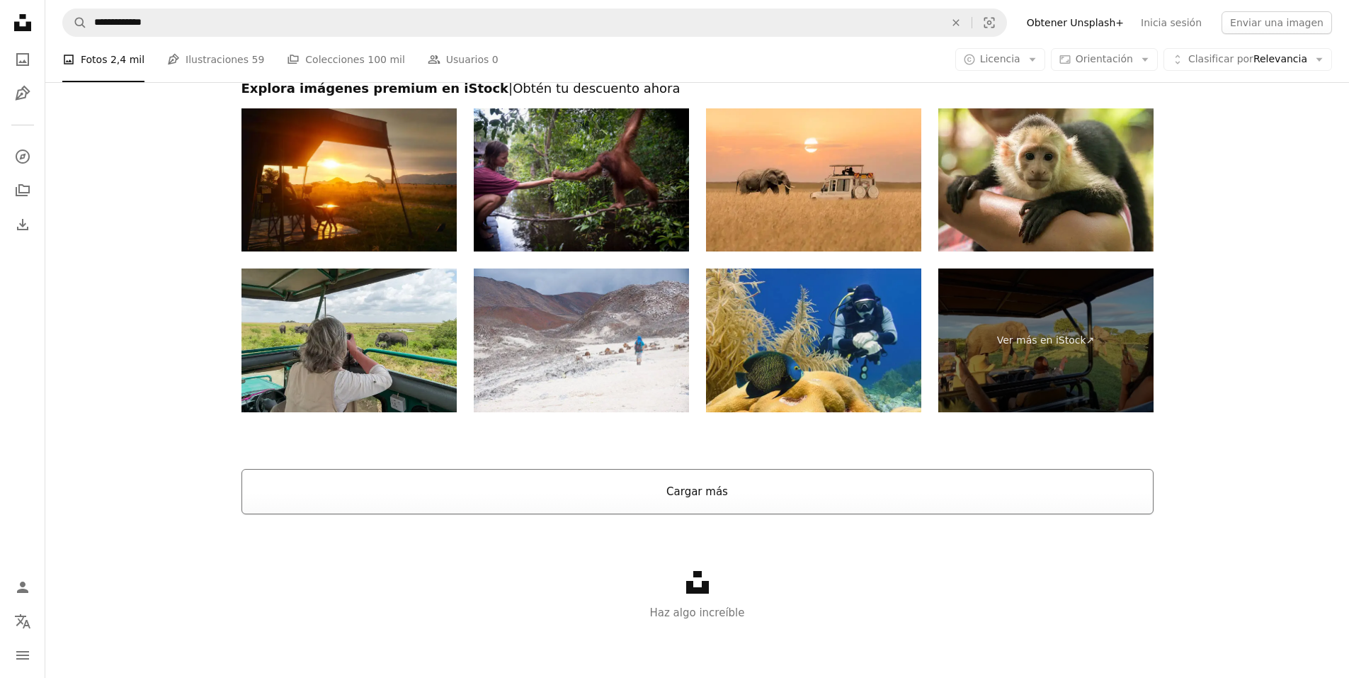
click at [725, 501] on button "Cargar más" at bounding box center [698, 491] width 912 height 45
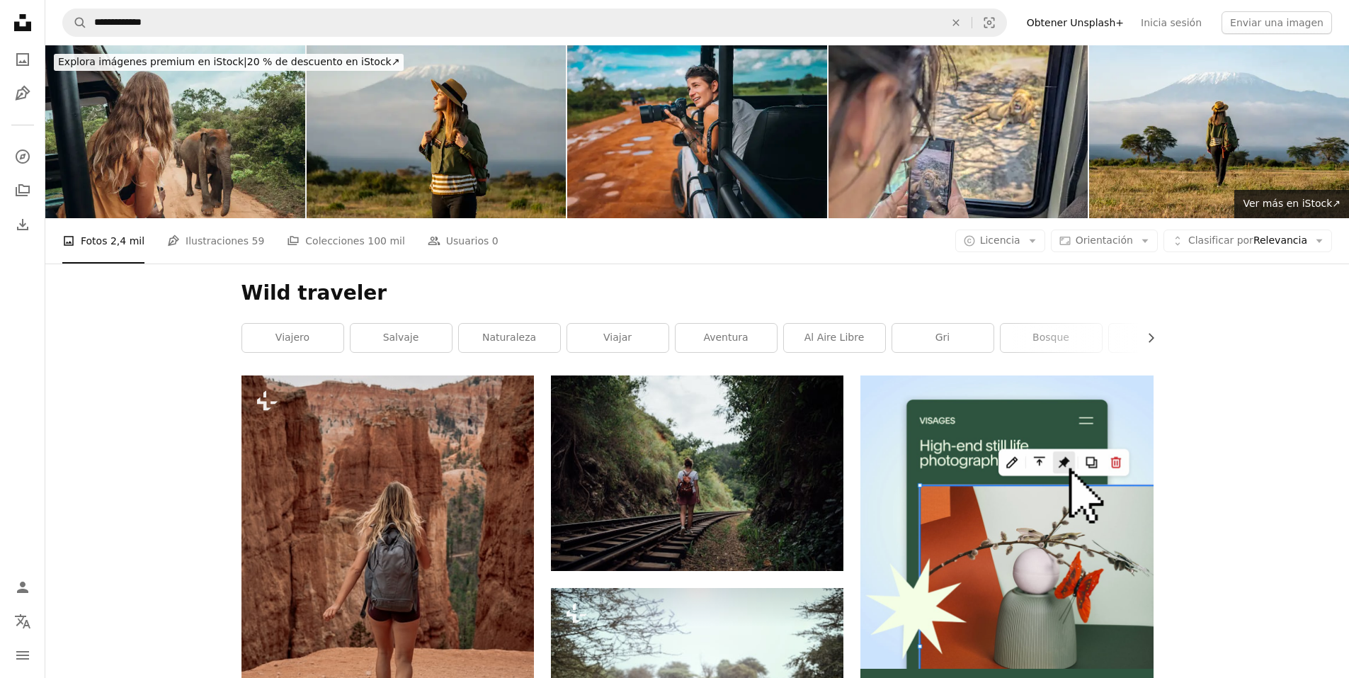
scroll to position [4, 0]
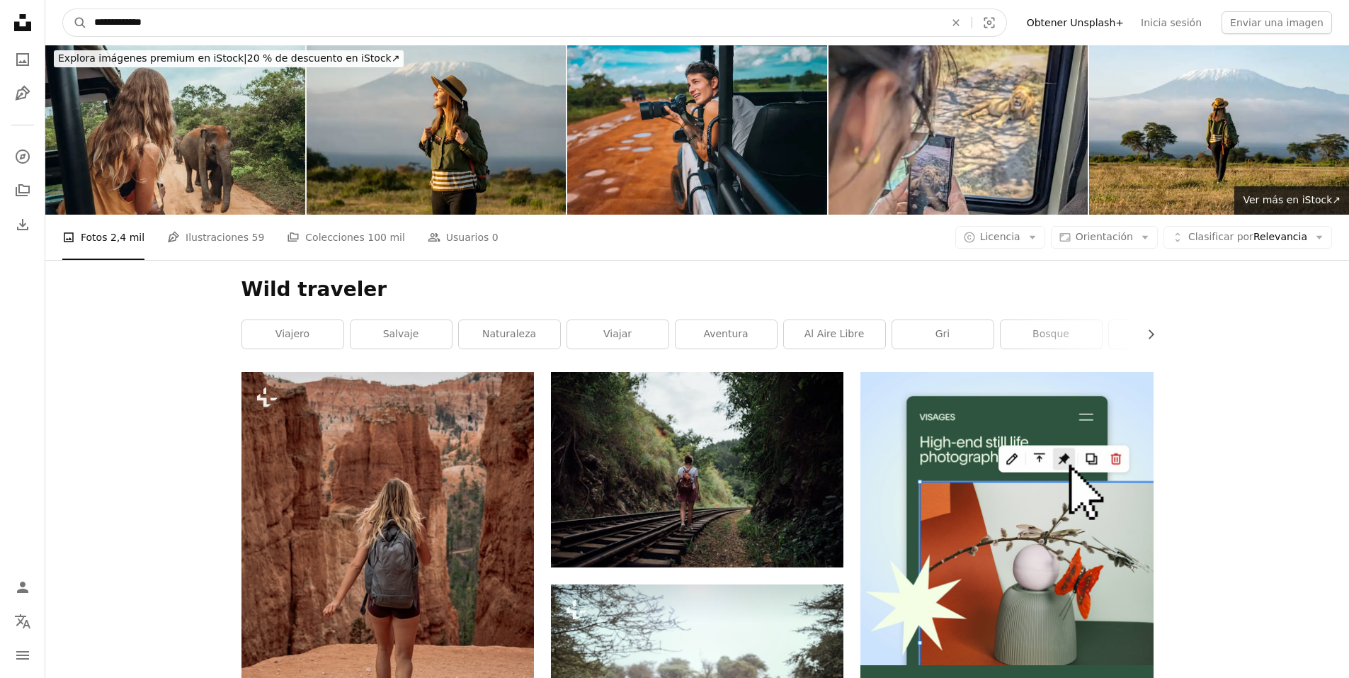
click at [164, 15] on input "**********" at bounding box center [514, 22] width 854 height 27
drag, startPoint x: 177, startPoint y: 24, endPoint x: 94, endPoint y: 9, distance: 85.0
click at [62, 13] on nav "**********" at bounding box center [697, 22] width 1304 height 45
type input "**********"
click button "A magnifying glass" at bounding box center [75, 22] width 24 height 27
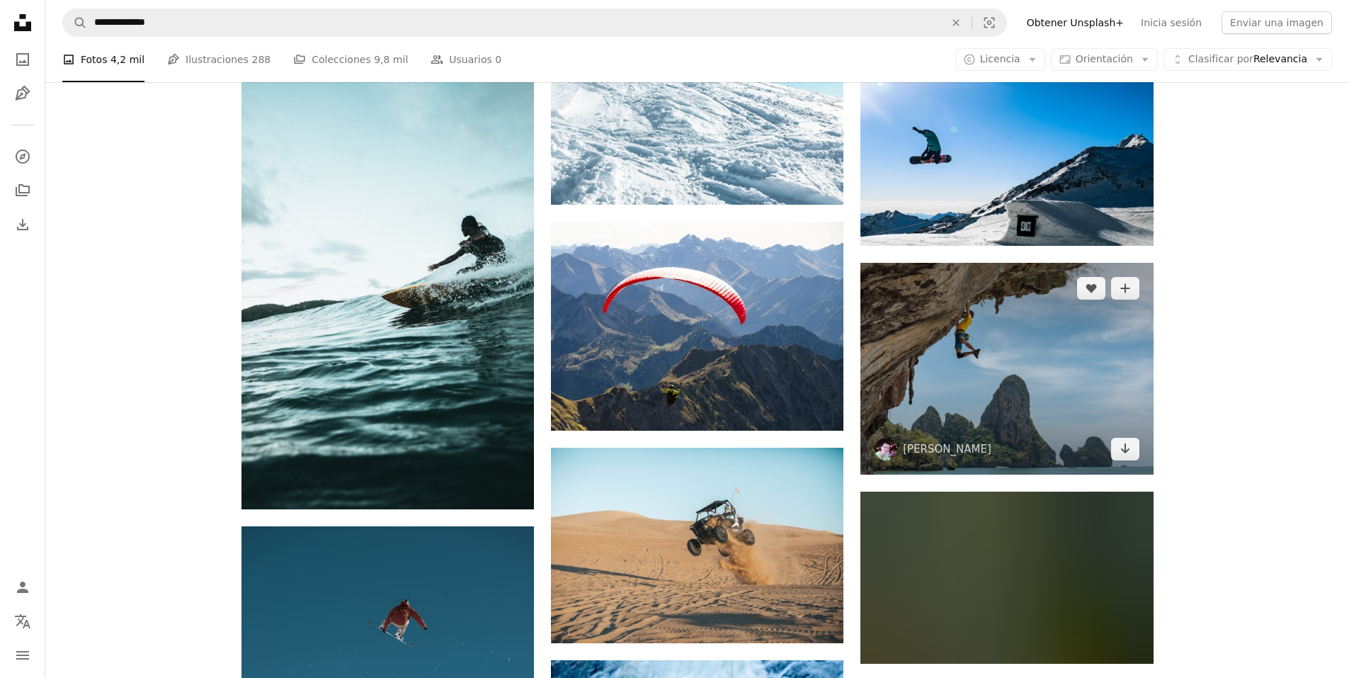
scroll to position [638, 0]
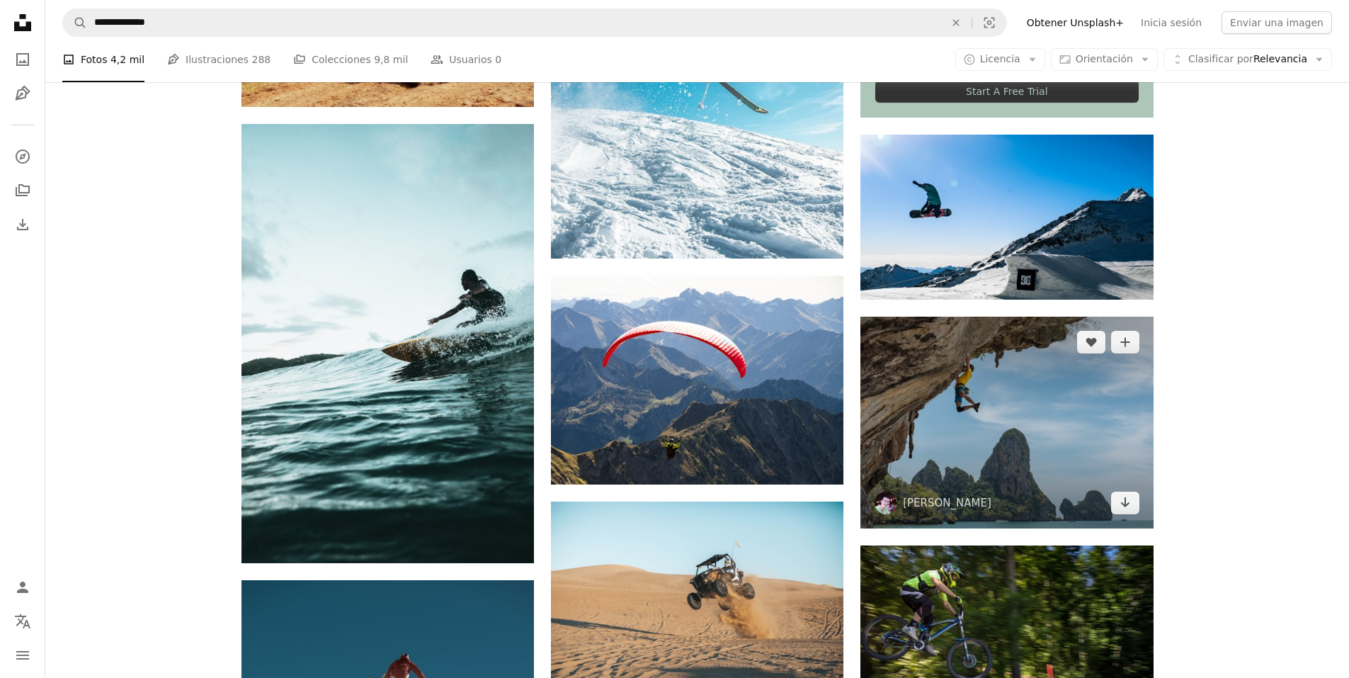
click at [1118, 450] on img at bounding box center [1007, 422] width 293 height 211
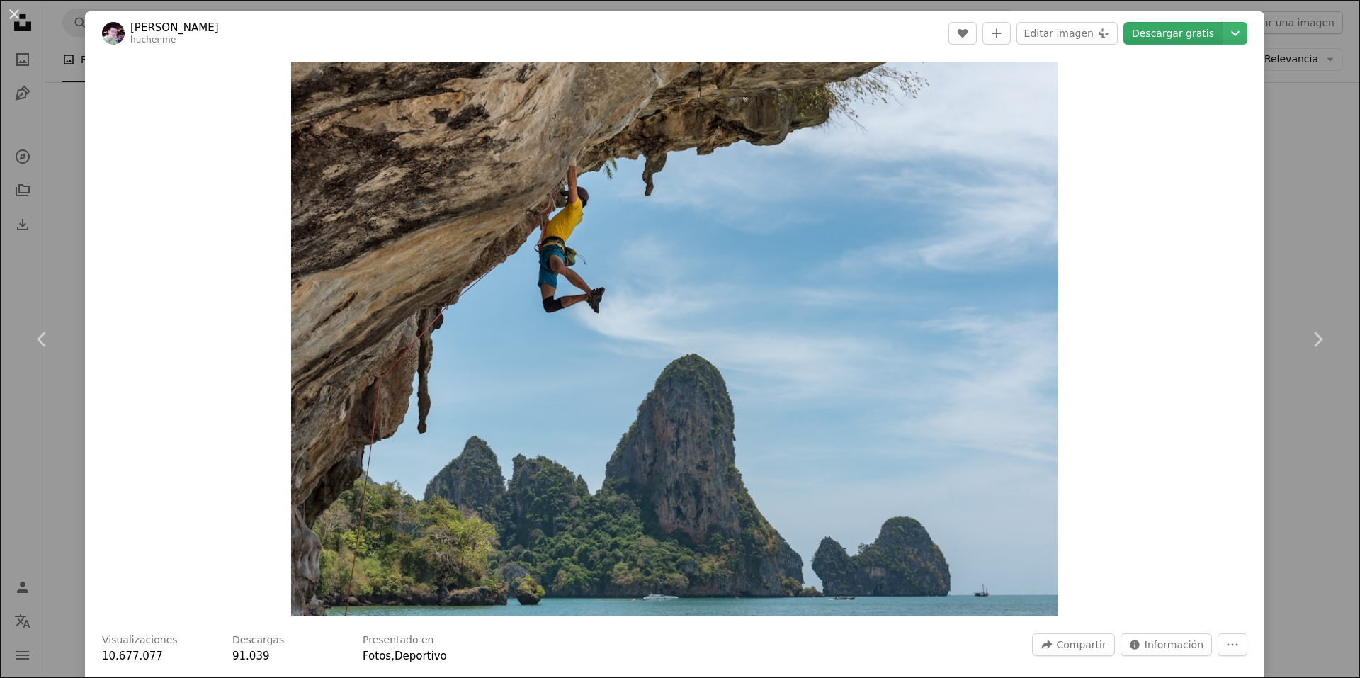
click at [1189, 35] on link "Descargar gratis" at bounding box center [1172, 33] width 99 height 23
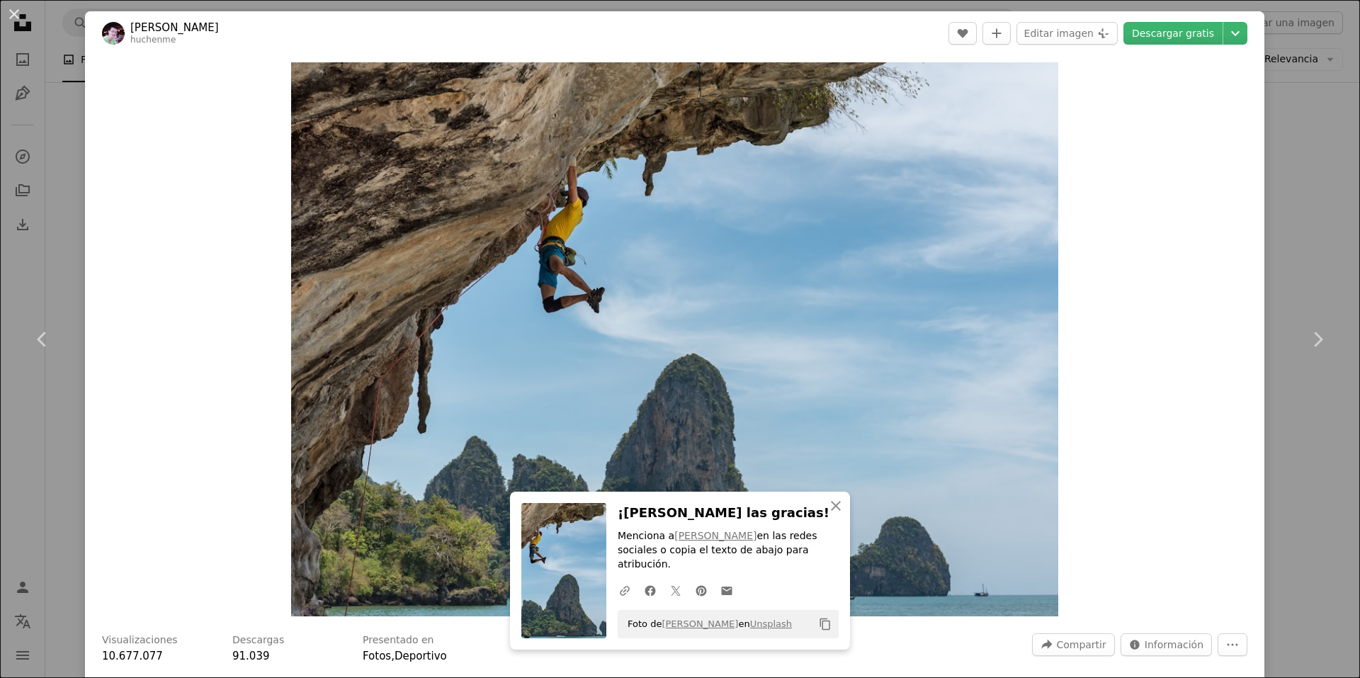
click at [1295, 252] on div "An X shape Chevron left Chevron right An X shape Cerrar ¡[PERSON_NAME] las grac…" at bounding box center [680, 339] width 1360 height 678
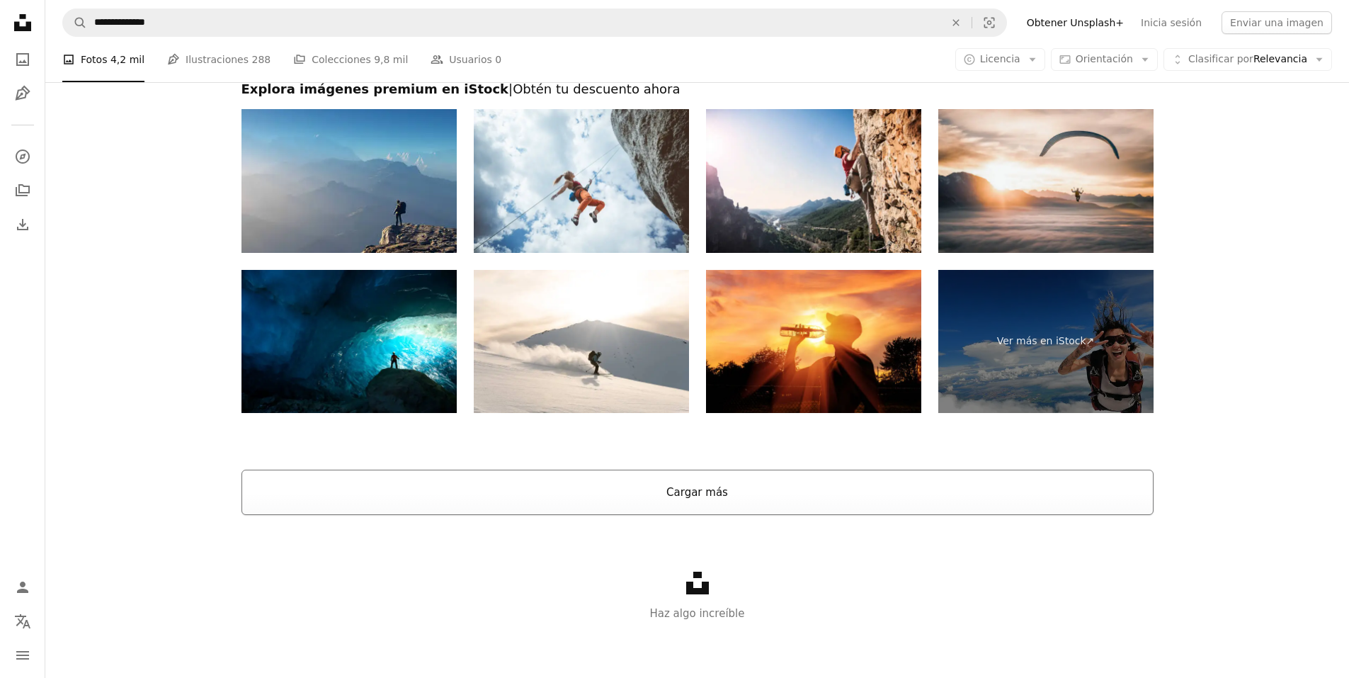
click at [643, 482] on button "Cargar más" at bounding box center [698, 492] width 912 height 45
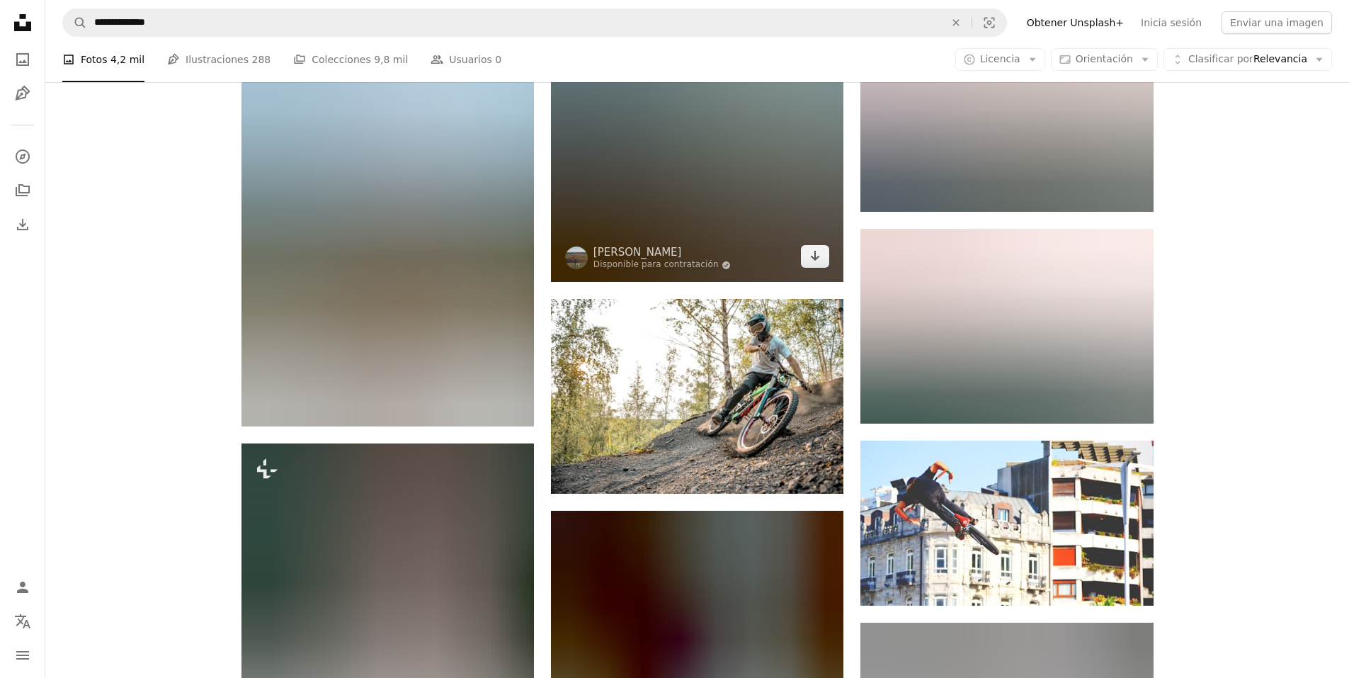
scroll to position [8699, 0]
